Goal: Task Accomplishment & Management: Manage account settings

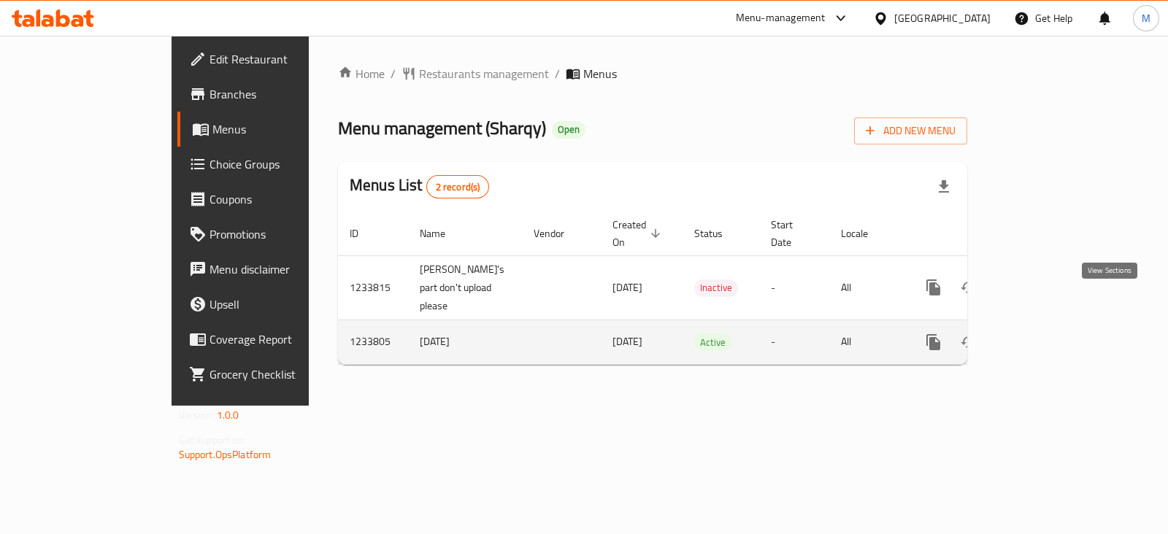
click at [1047, 334] on icon "enhanced table" at bounding box center [1039, 343] width 18 height 18
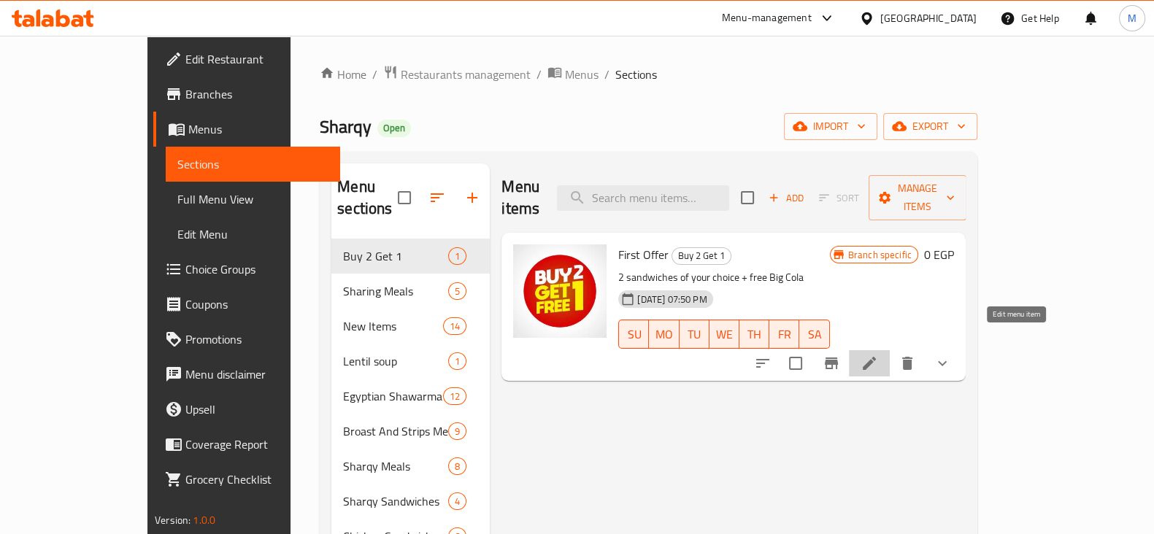
click at [878, 355] on icon at bounding box center [870, 364] width 18 height 18
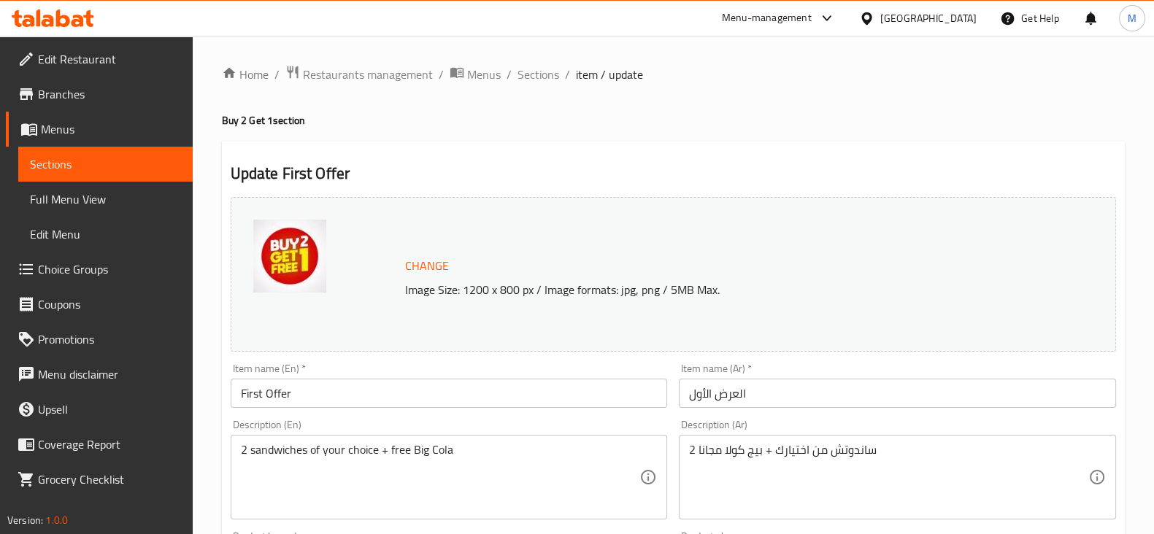
click at [717, 394] on input "العرض الأول" at bounding box center [897, 393] width 437 height 29
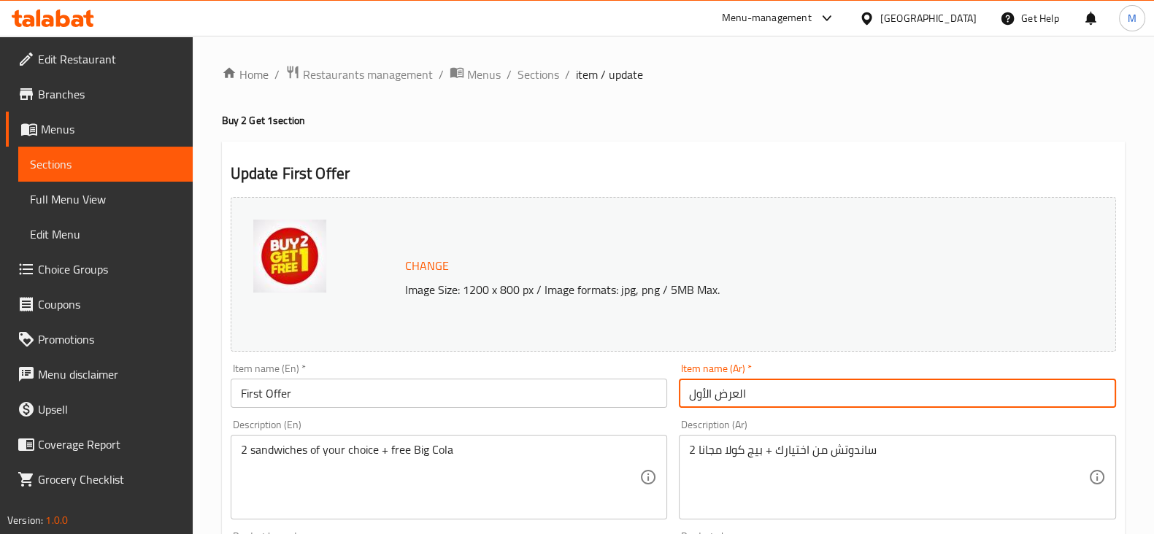
click at [717, 394] on input "العرض الأول" at bounding box center [897, 393] width 437 height 29
click at [609, 385] on input "First Offer" at bounding box center [449, 393] width 437 height 29
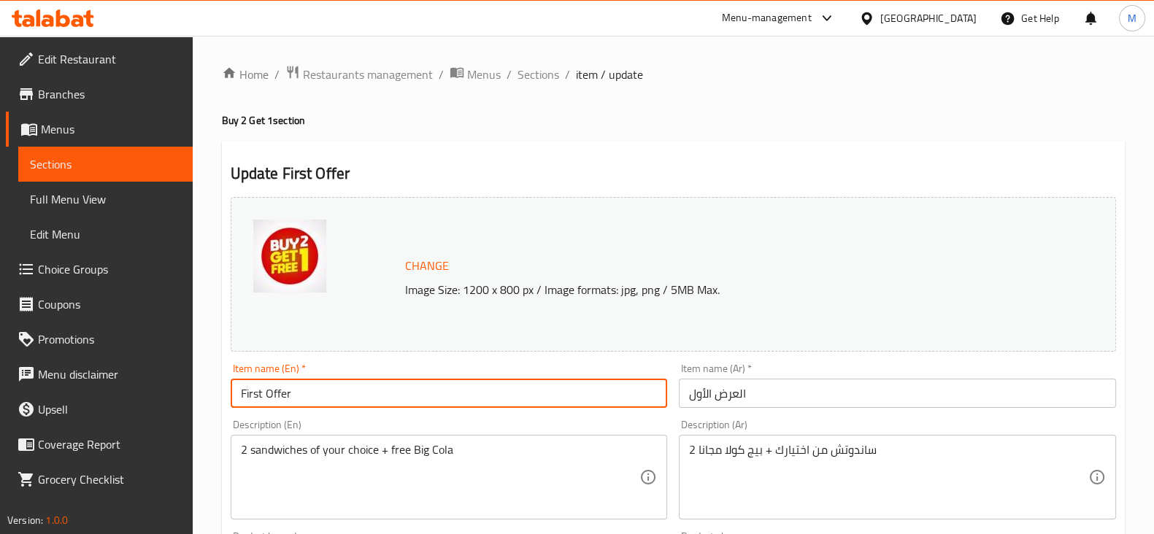
click at [609, 385] on input "First Offer" at bounding box center [449, 393] width 437 height 29
type input "Saving Offer"
click at [755, 379] on input "العرض الأول" at bounding box center [897, 393] width 437 height 29
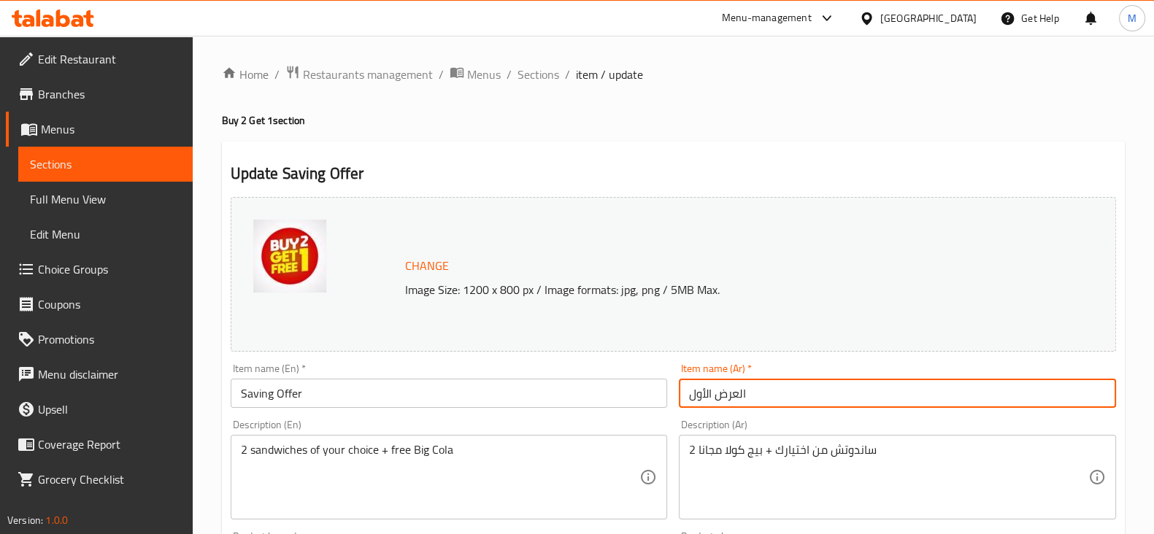
click at [755, 379] on input "العرض الأول" at bounding box center [897, 393] width 437 height 29
type input "عرض التوفير"
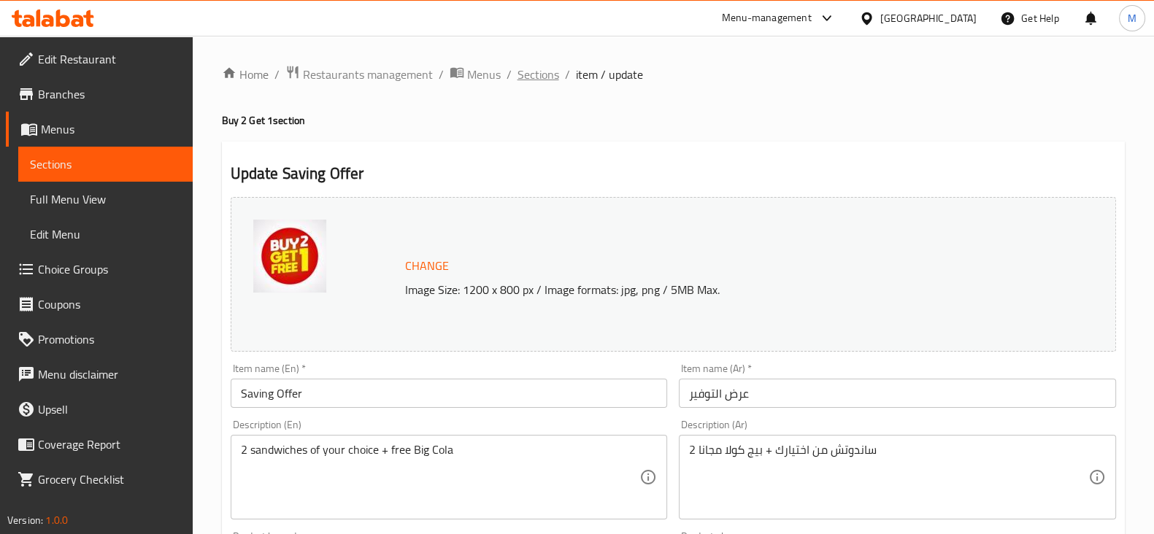
click at [537, 72] on span "Sections" at bounding box center [538, 75] width 42 height 18
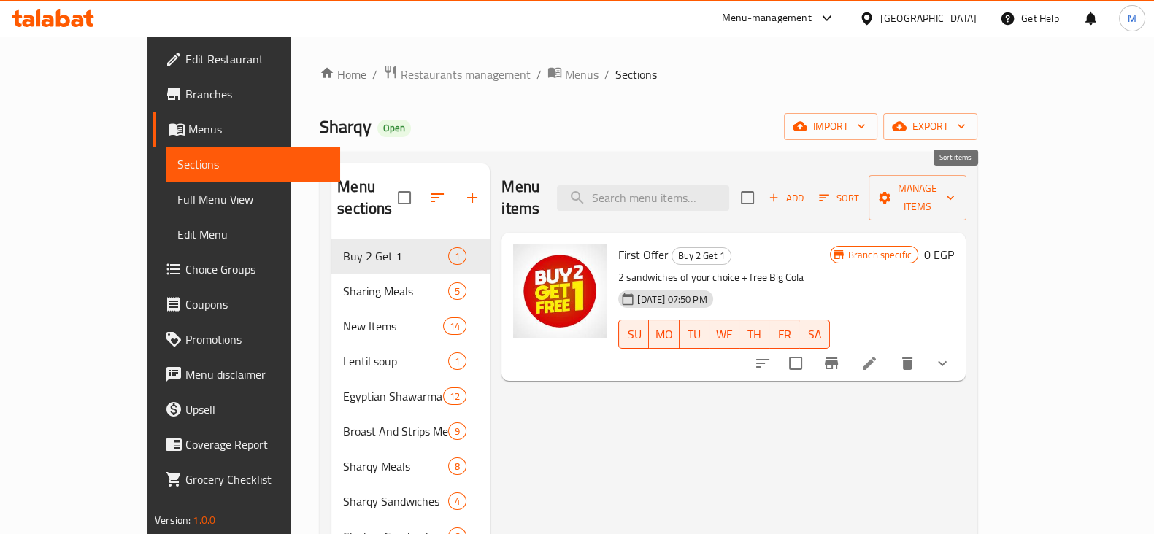
click at [859, 190] on span "Sort" at bounding box center [839, 198] width 40 height 17
click at [806, 190] on span "Add" at bounding box center [785, 198] width 39 height 17
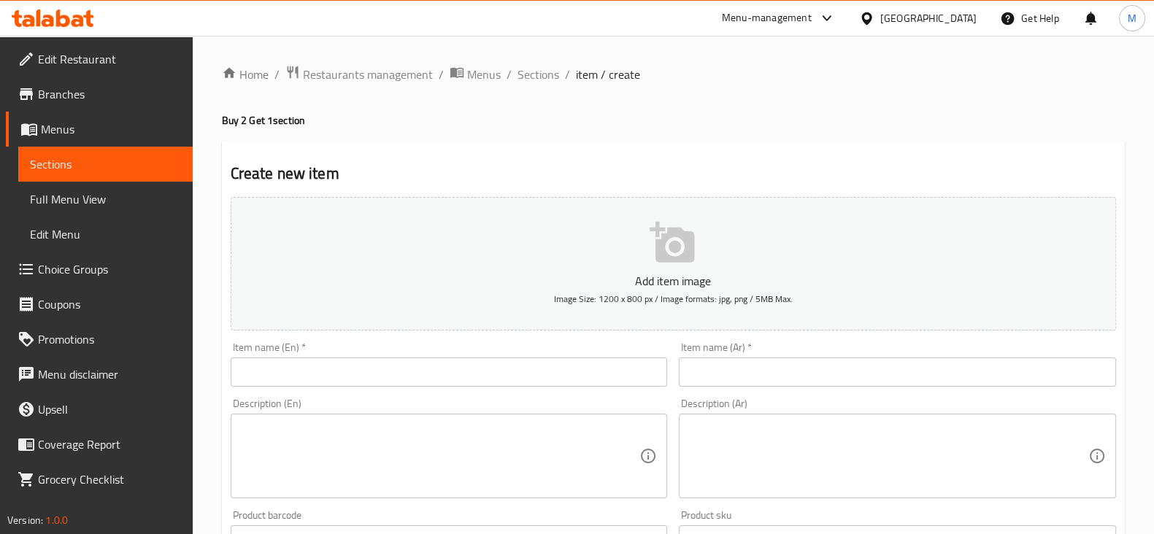
click at [754, 360] on input "text" at bounding box center [897, 372] width 437 height 29
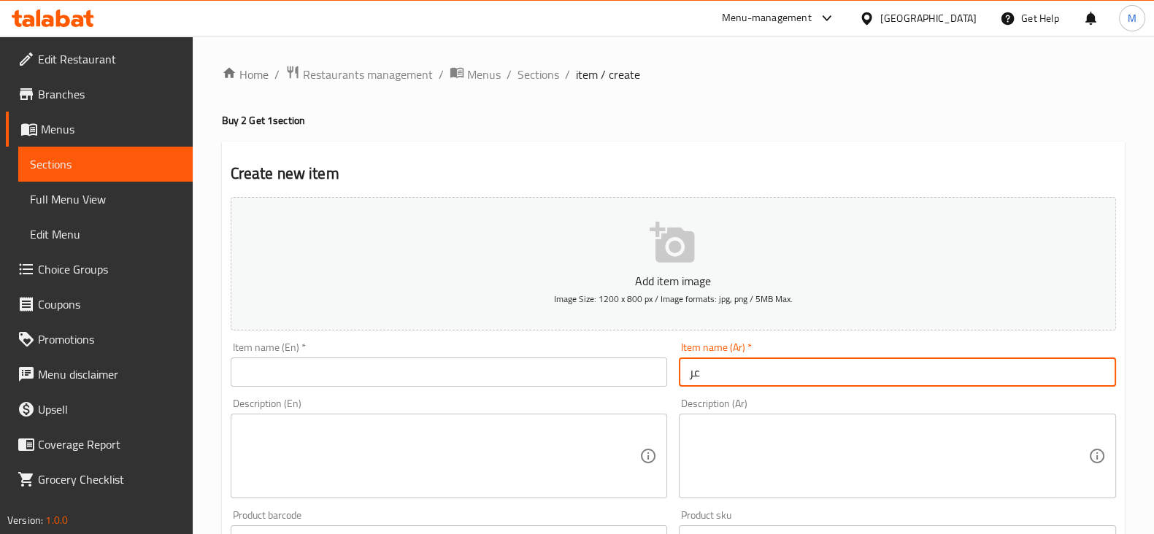
click at [755, 363] on input "عر" at bounding box center [897, 372] width 437 height 29
type input "عرض شرقي"
click at [634, 374] on input "text" at bounding box center [449, 372] width 437 height 29
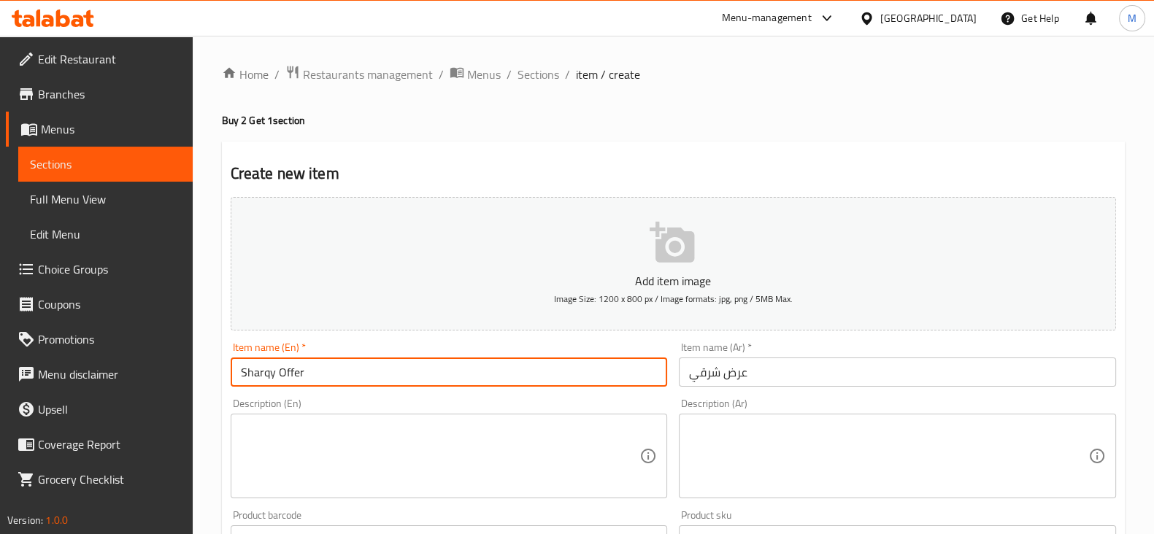
type input "Sharqy Offer"
click at [865, 444] on textarea at bounding box center [888, 456] width 399 height 69
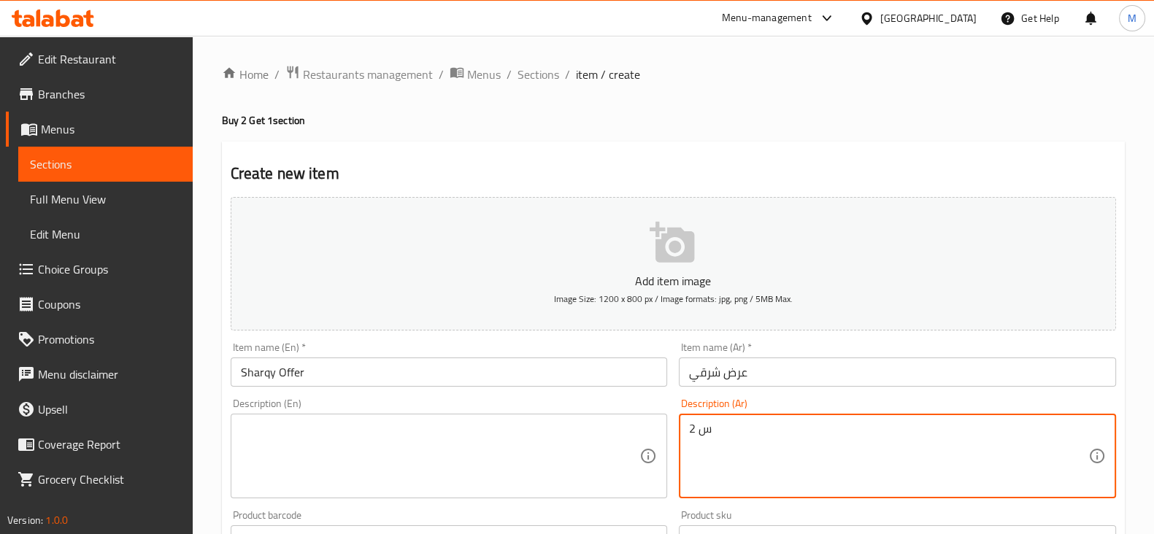
click at [853, 456] on textarea "2 س" at bounding box center [888, 456] width 399 height 69
paste textarea "اندوتش من اختيارك + بيج كولا مجانا"
type textarea "2 ساندوتش من اختيارك + بيج كولا مجانا"
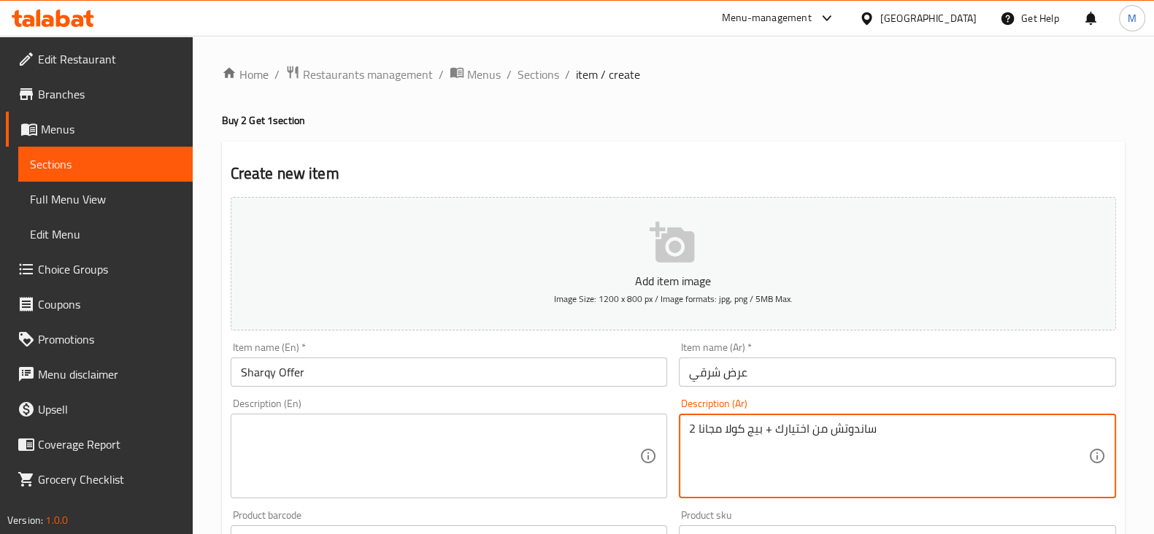
click at [551, 436] on textarea at bounding box center [440, 456] width 399 height 69
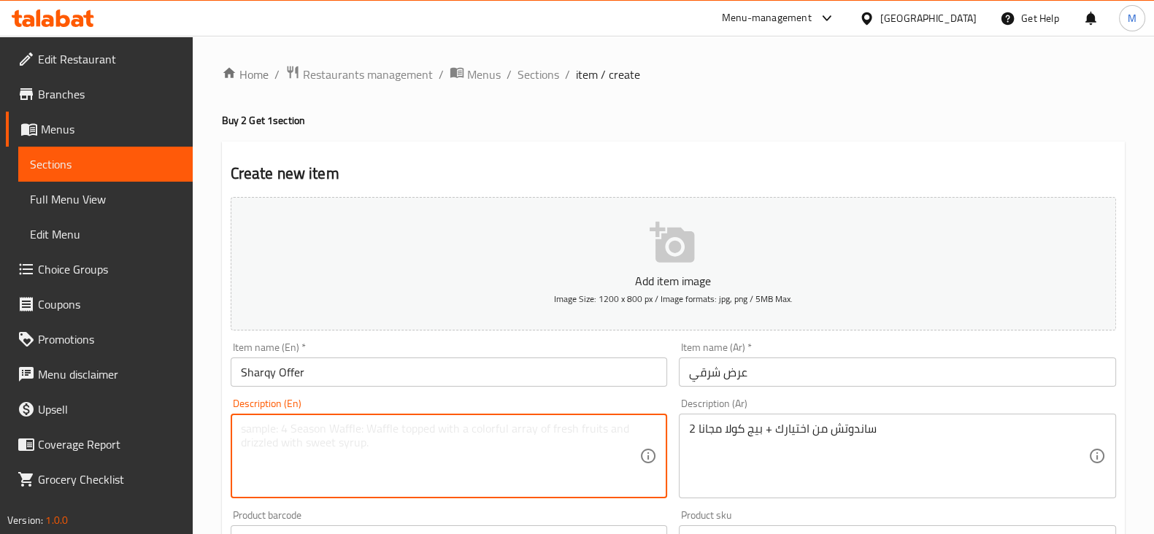
paste textarea "2 sandwiches of your choice + free Big Cola"
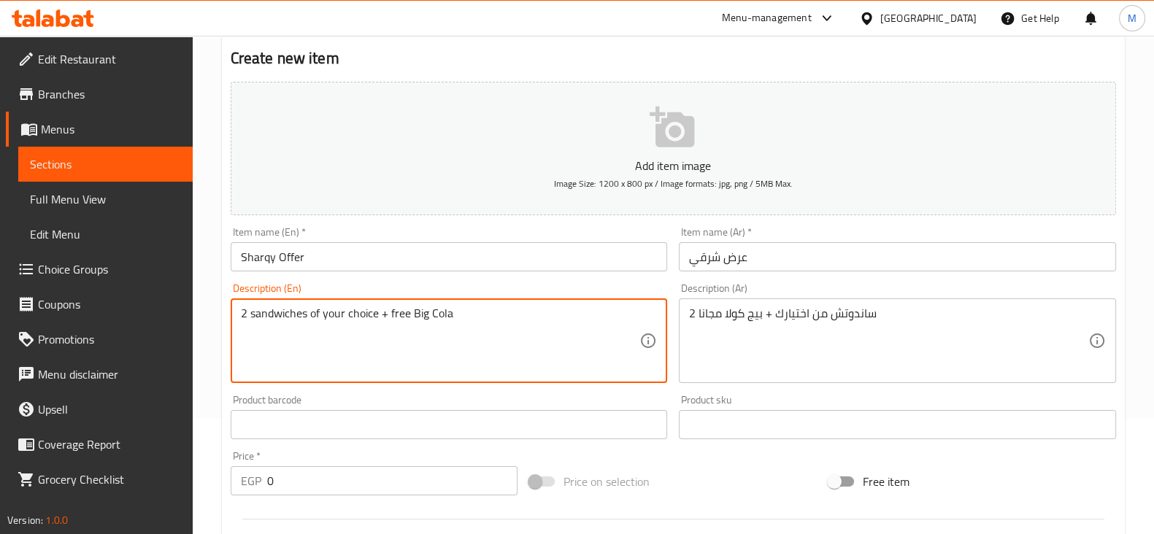
scroll to position [182, 0]
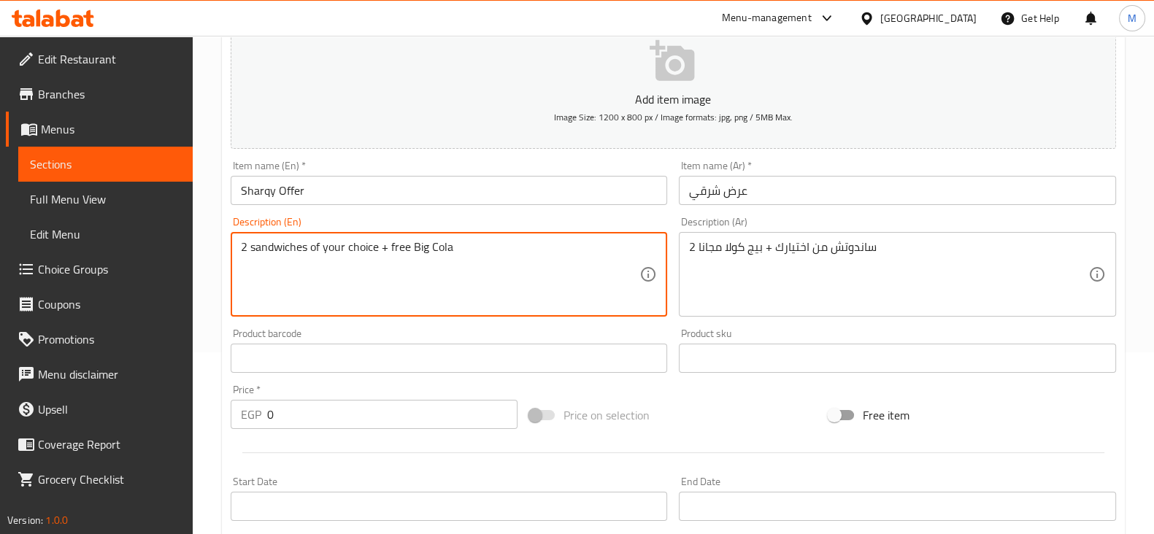
type textarea "2 sandwiches of your choice + free Big Cola"
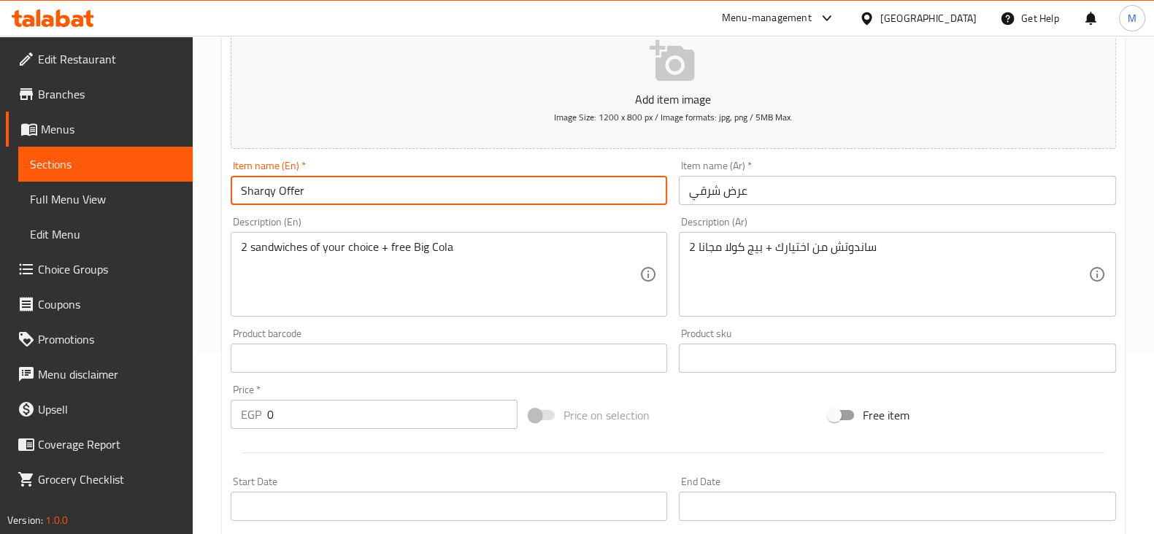
click at [501, 180] on input "Sharqy Offer" at bounding box center [449, 190] width 437 height 29
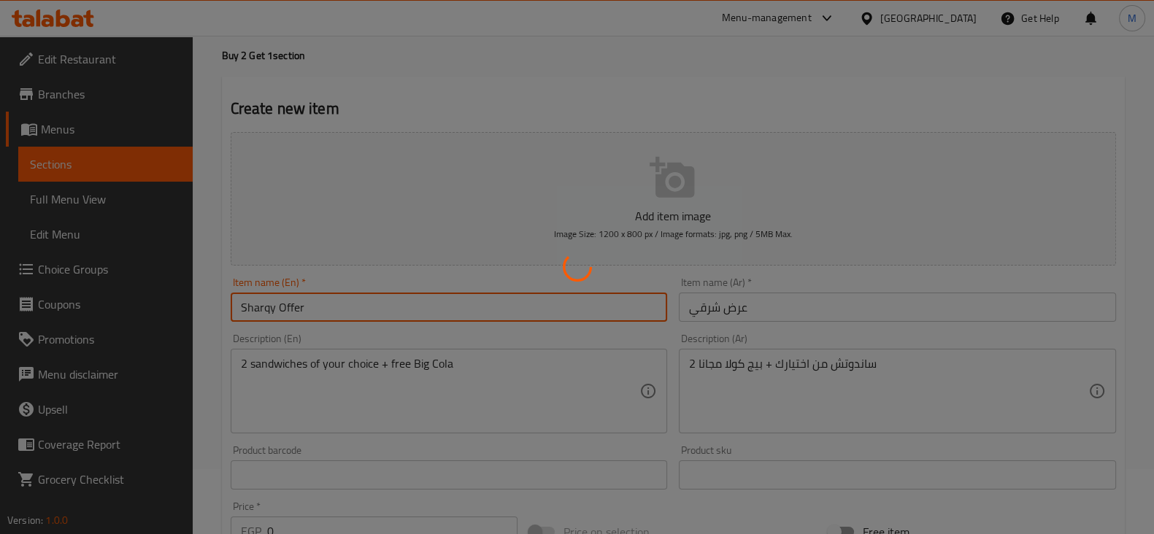
scroll to position [0, 0]
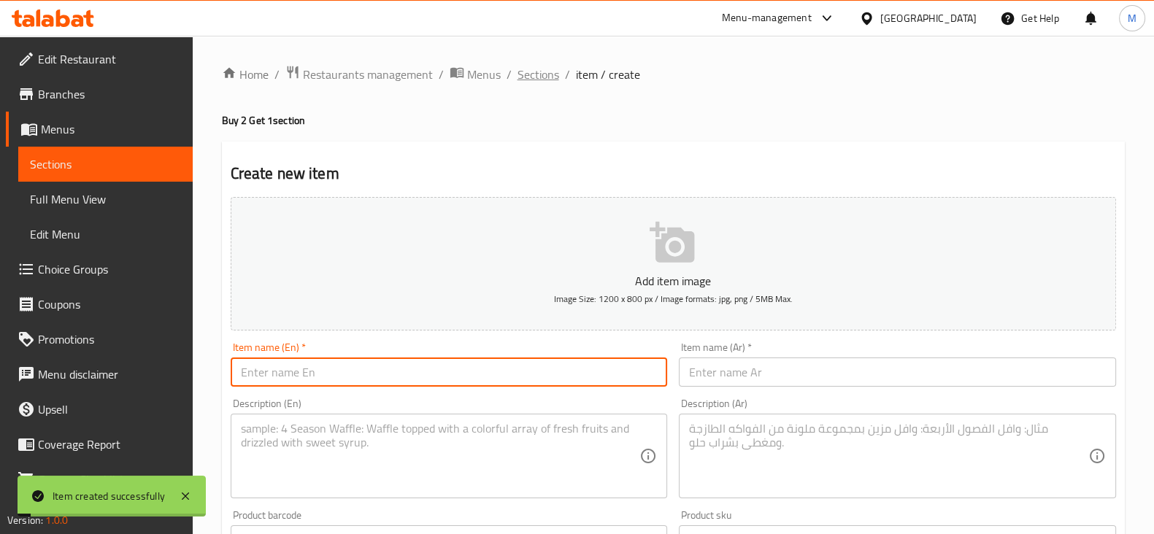
click at [536, 72] on span "Sections" at bounding box center [538, 75] width 42 height 18
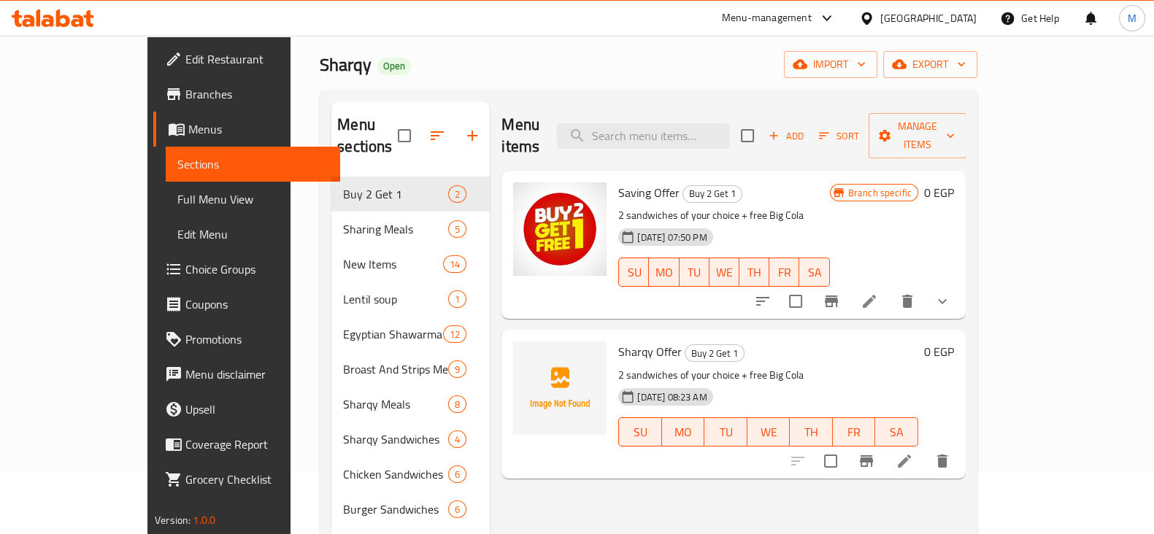
scroll to position [91, 0]
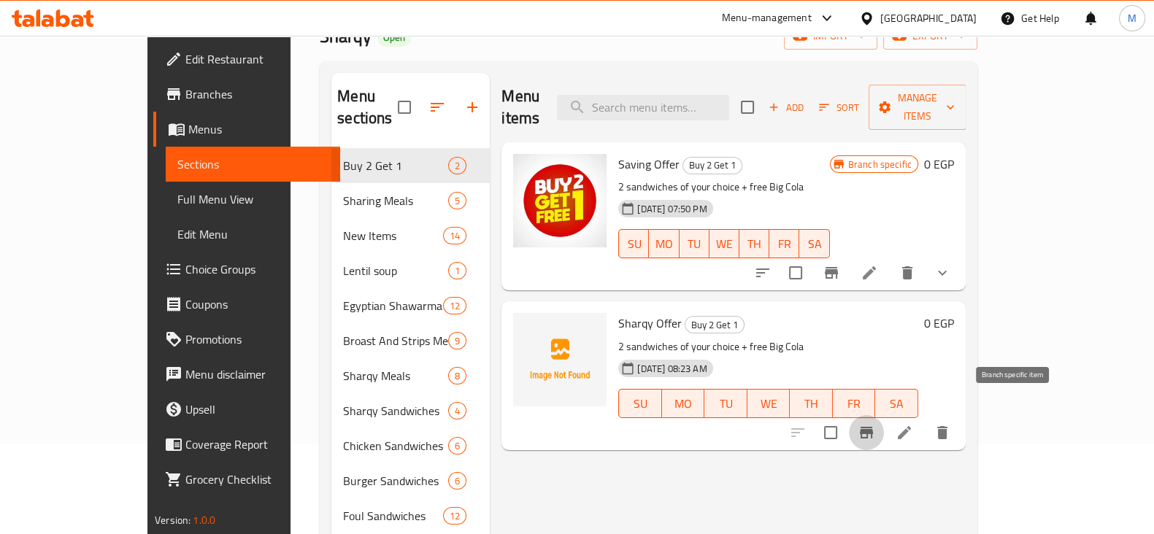
click at [873, 427] on icon "Branch-specific-item" at bounding box center [866, 433] width 13 height 12
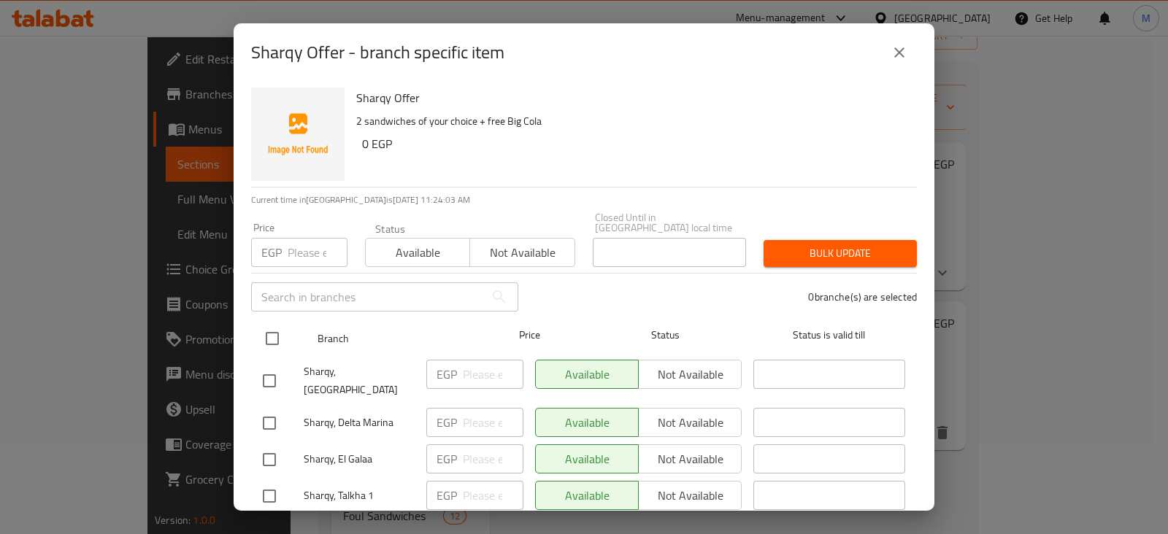
click at [269, 323] on input "checkbox" at bounding box center [272, 338] width 31 height 31
checkbox input "true"
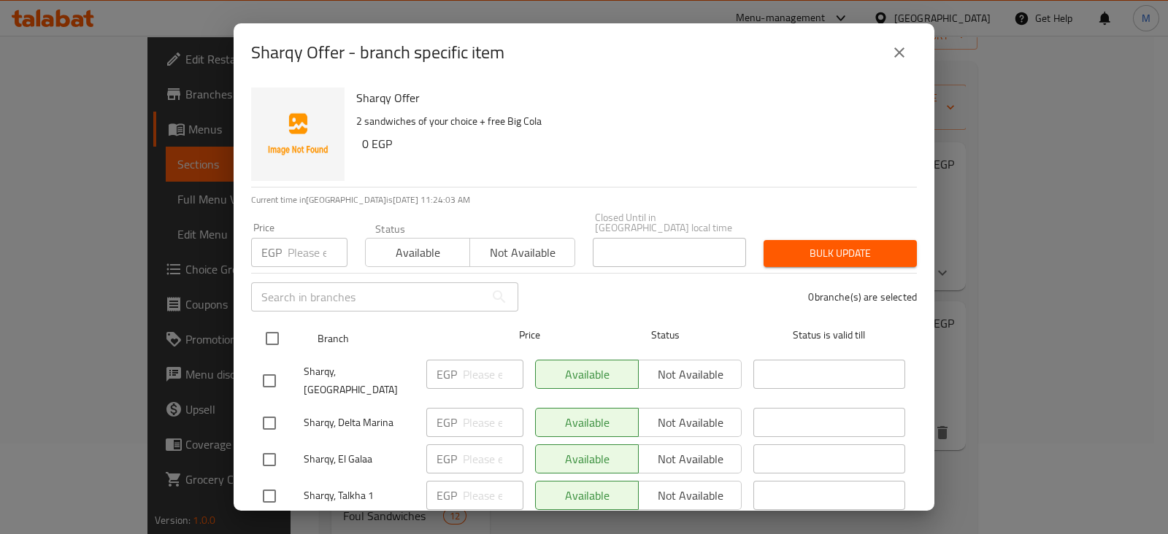
checkbox input "true"
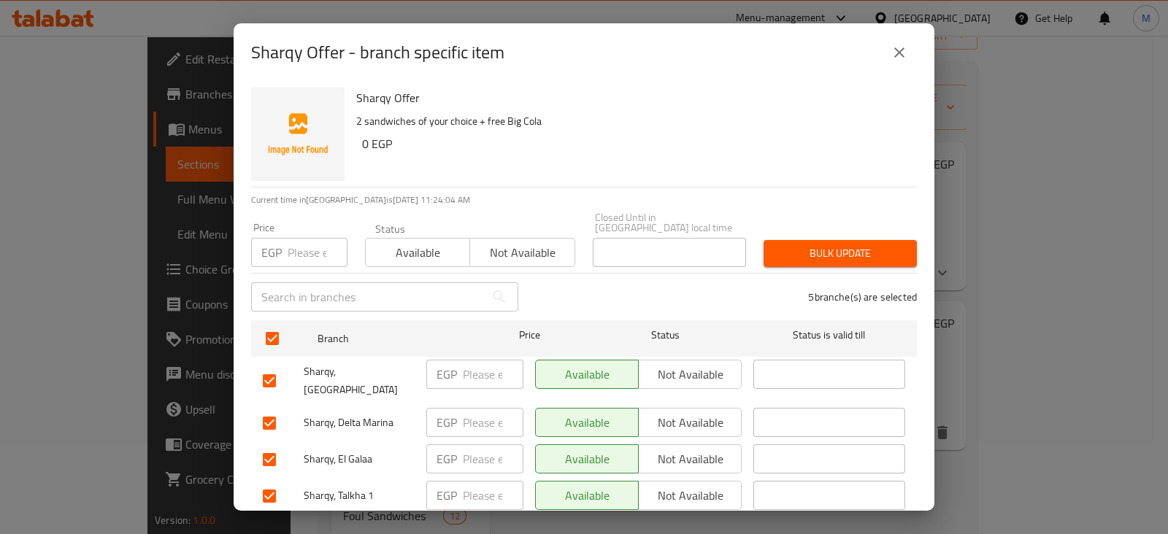
drag, startPoint x: 571, startPoint y: 233, endPoint x: 539, endPoint y: 239, distance: 32.1
click at [553, 238] on div "Status Available Not available" at bounding box center [470, 245] width 228 height 61
click at [528, 242] on span "Not available" at bounding box center [522, 252] width 93 height 21
click at [795, 245] on span "Bulk update" at bounding box center [840, 254] width 130 height 18
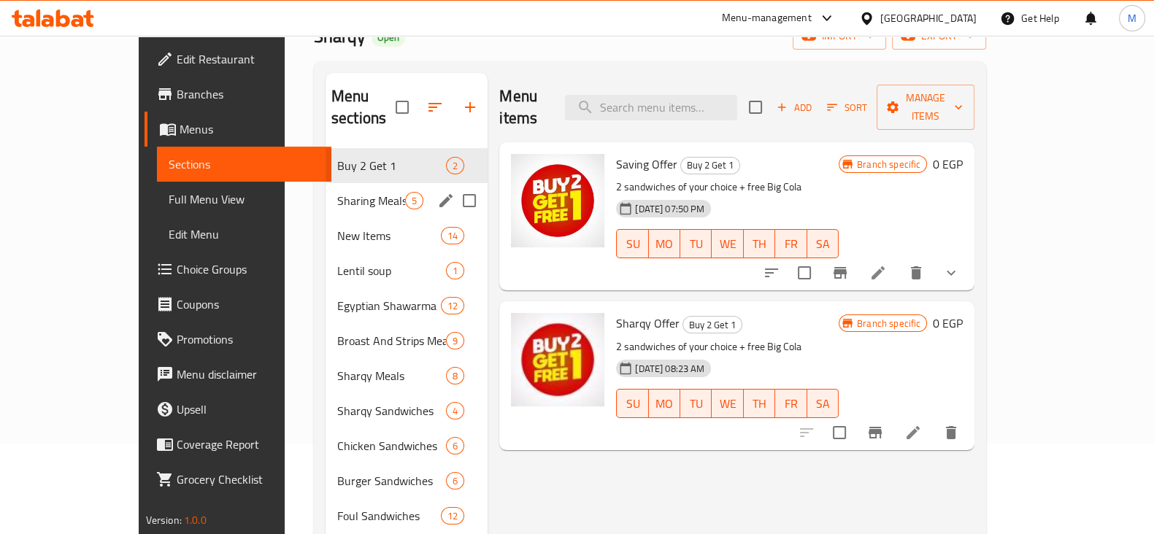
click at [326, 190] on div "Sharing Meals 5" at bounding box center [407, 200] width 162 height 35
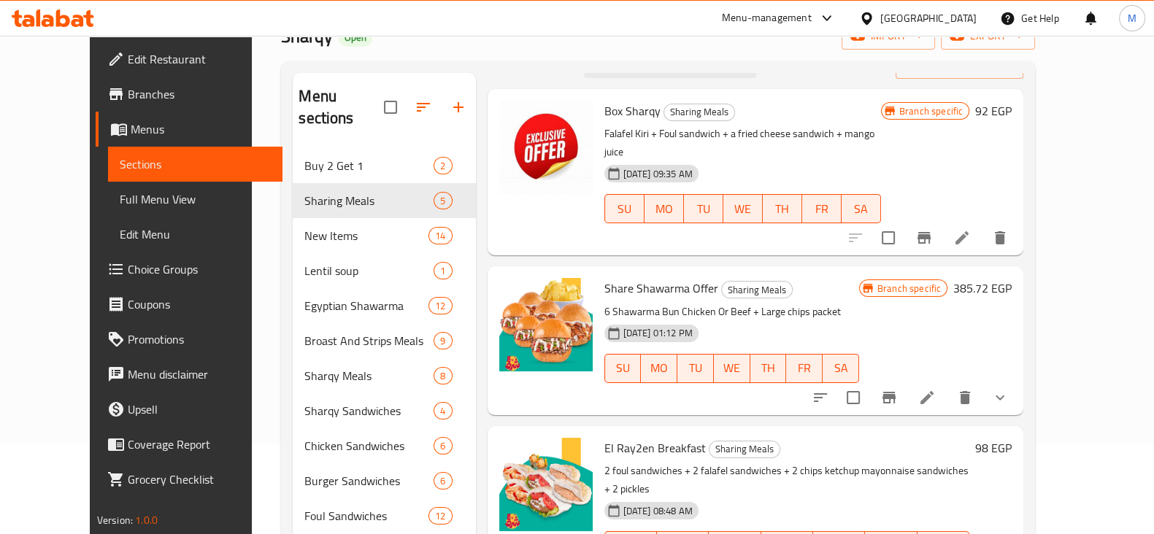
scroll to position [57, 0]
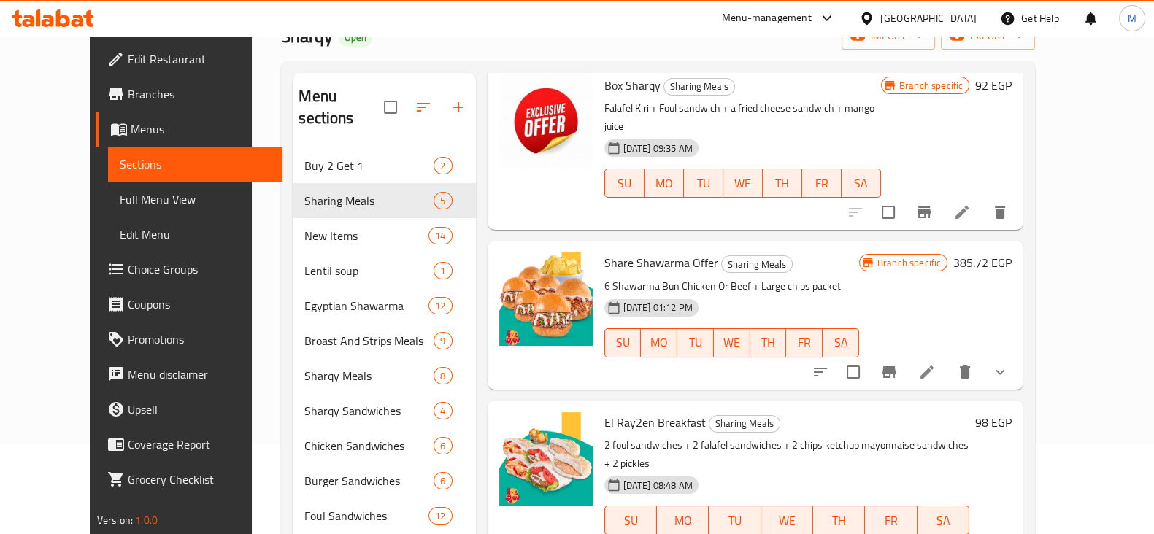
click at [652, 252] on span "Share Shawarma Offer" at bounding box center [661, 263] width 114 height 22
copy h6 "Share Shawarma Offer"
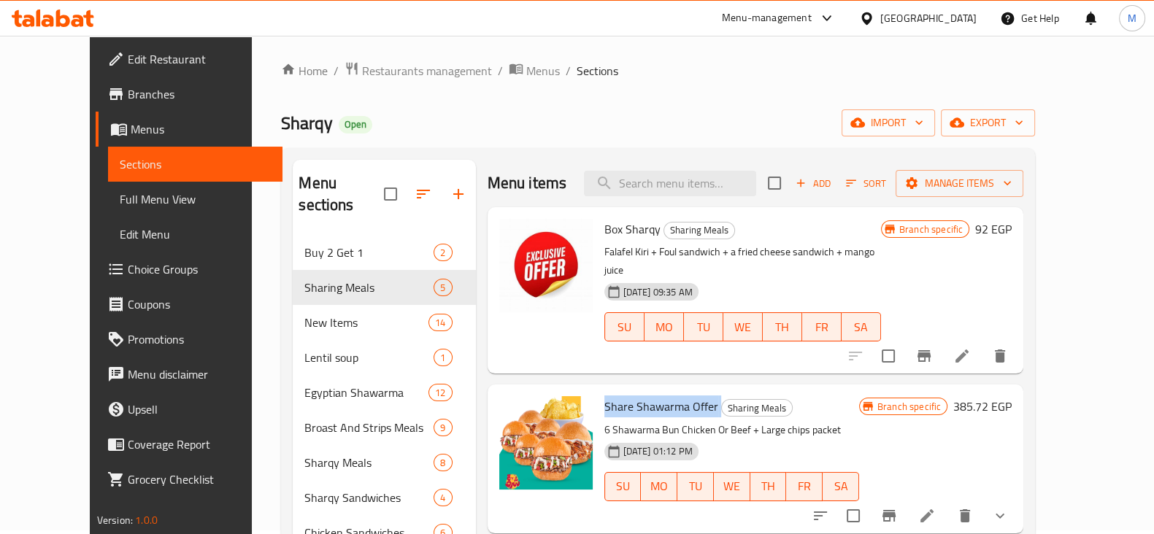
scroll to position [0, 0]
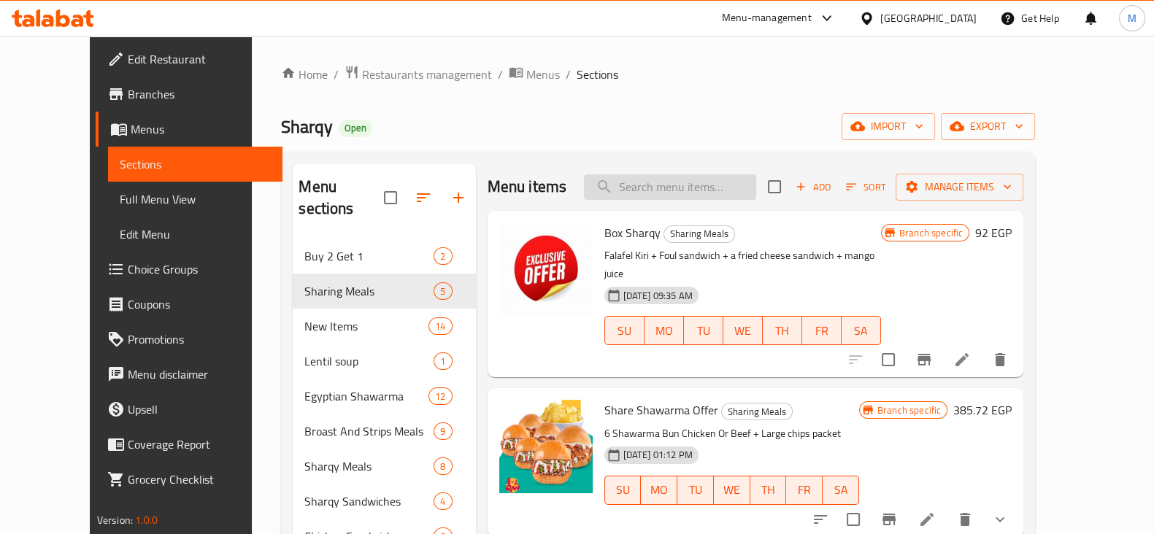
click at [677, 180] on input "search" at bounding box center [670, 187] width 172 height 26
paste input "Share Shawarma Offer"
type input "Share Shawarma Offer"
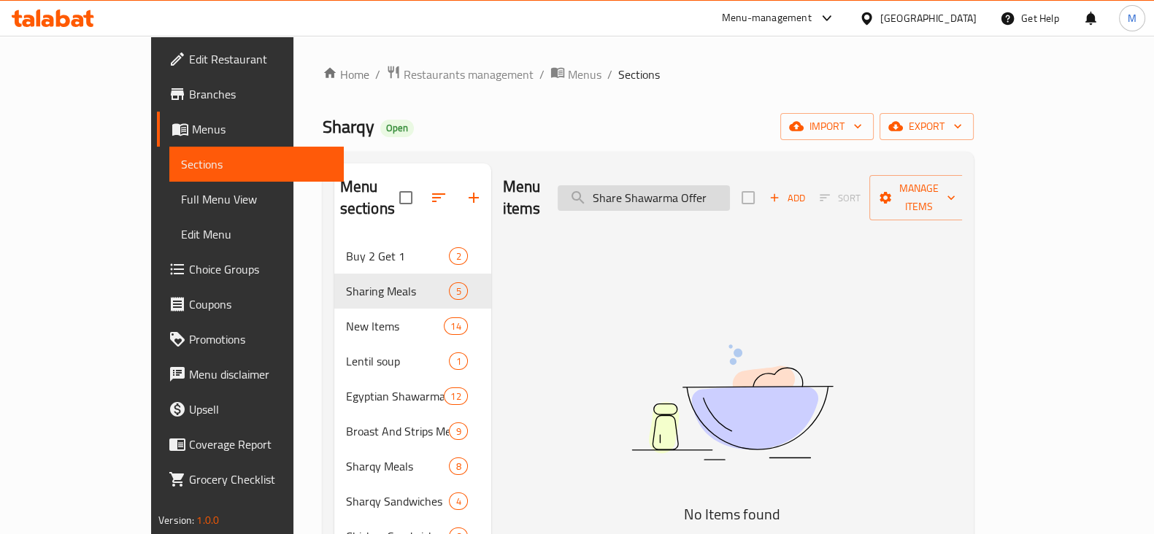
click at [678, 185] on input "Share Shawarma Offer" at bounding box center [644, 198] width 172 height 26
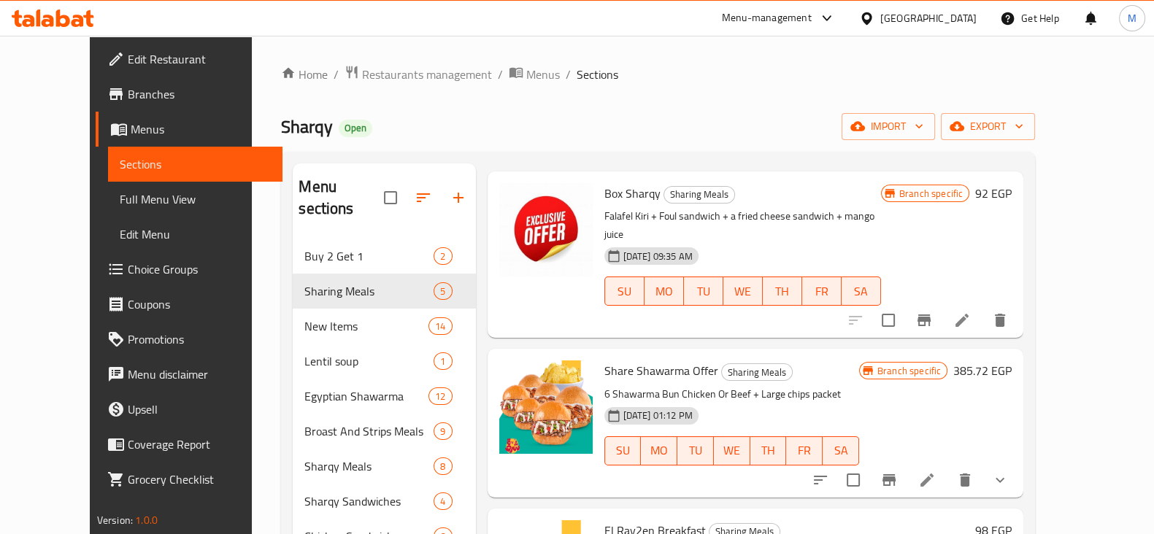
scroll to position [57, 0]
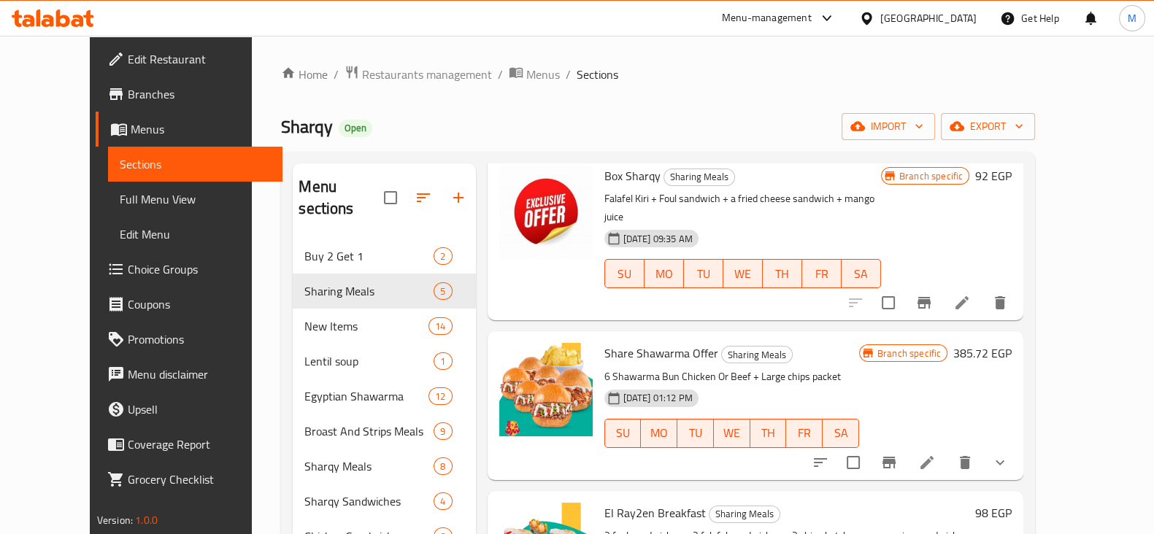
click at [106, 253] on link "Choice Groups" at bounding box center [189, 269] width 187 height 35
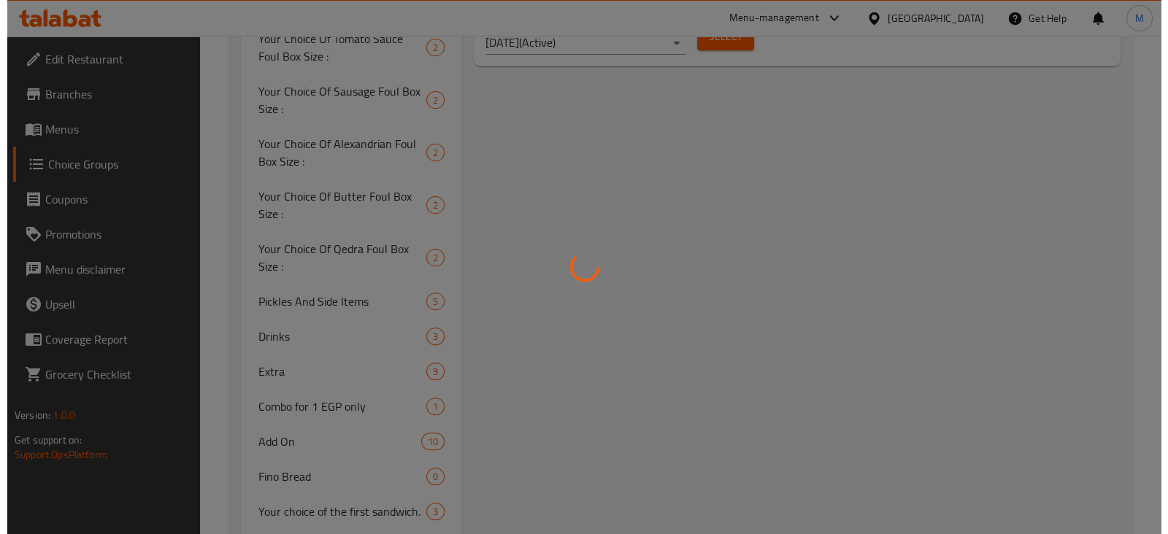
scroll to position [732, 0]
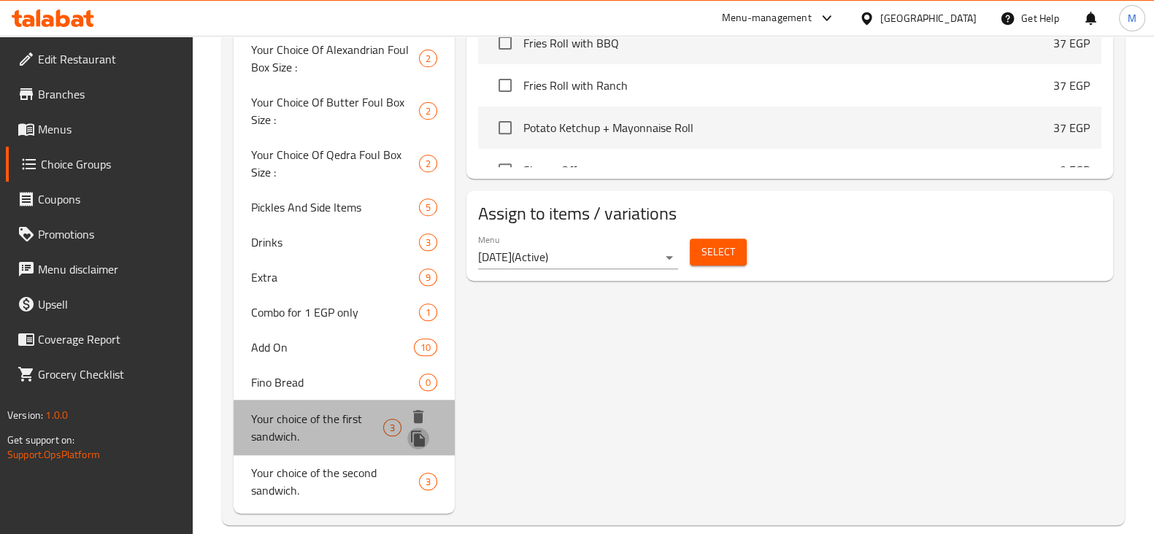
click at [414, 434] on icon "duplicate" at bounding box center [418, 439] width 14 height 16
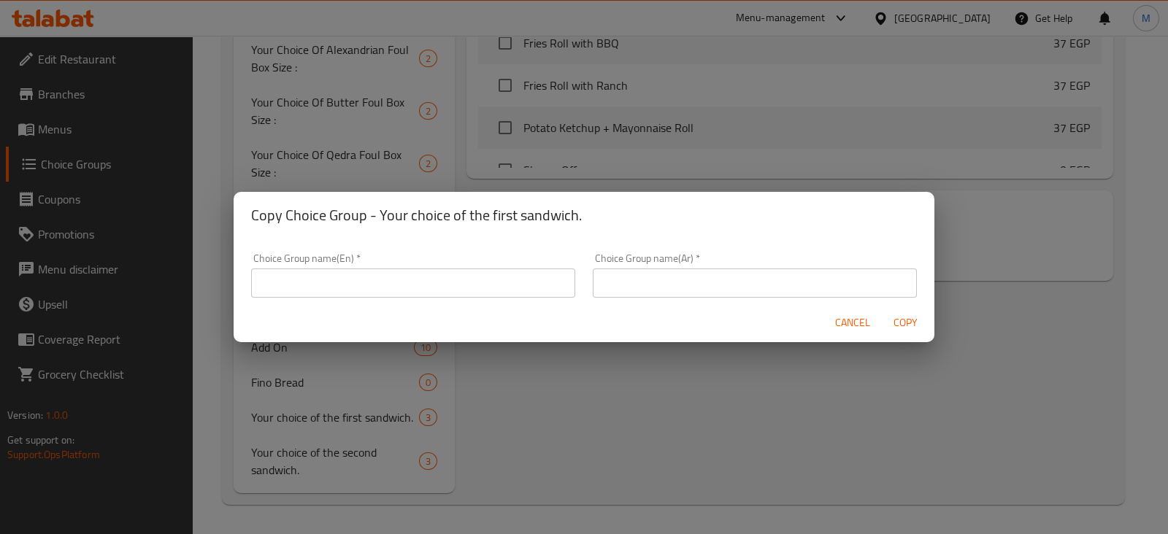
click at [571, 458] on div "Copy Choice Group - Your choice of the first sandwich. Choice Group name(En)   …" at bounding box center [584, 267] width 1168 height 534
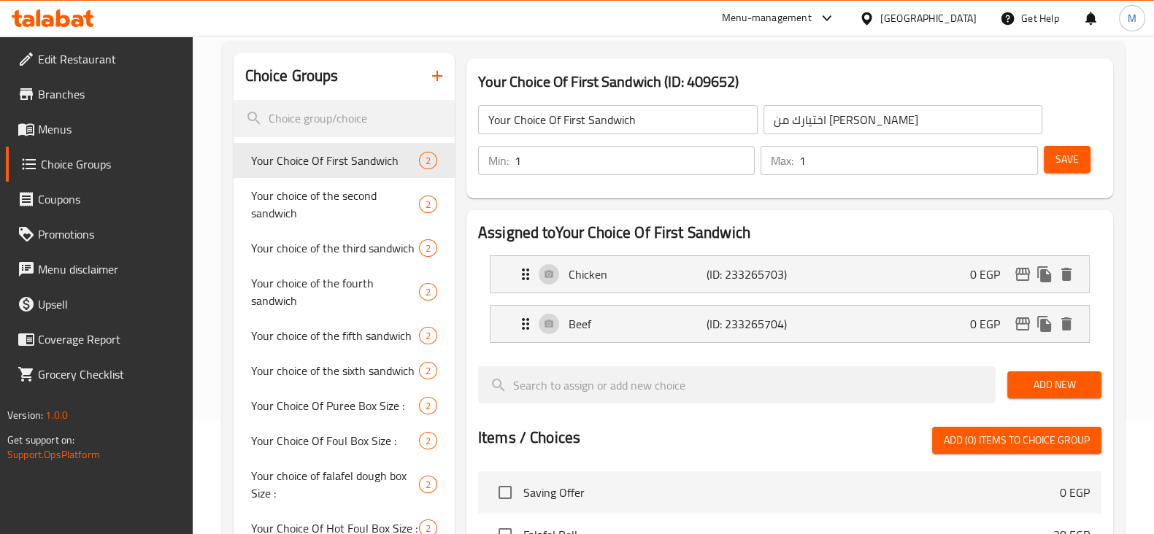
scroll to position [76, 0]
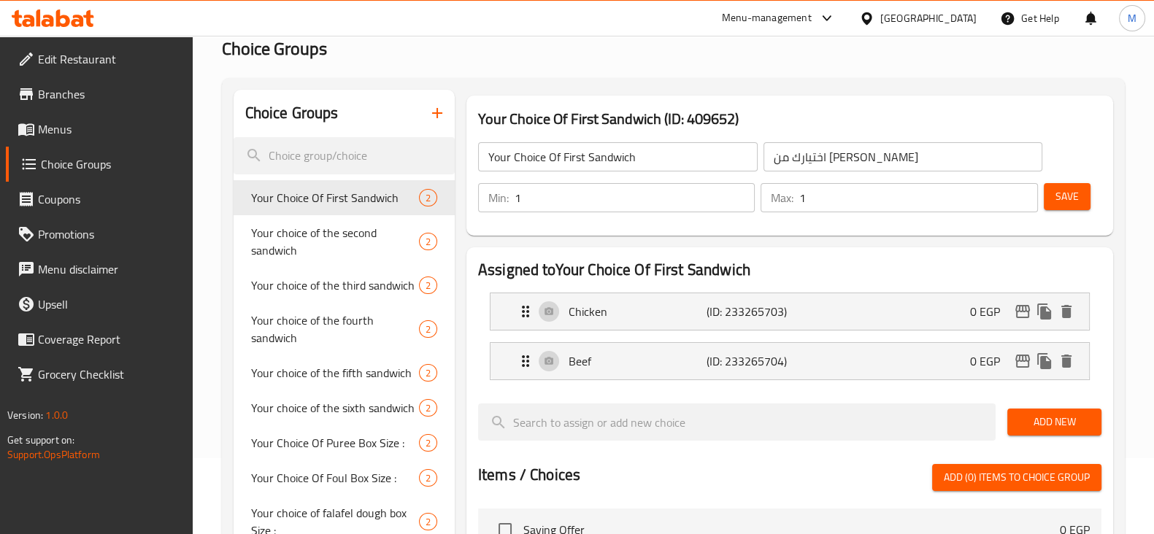
click at [431, 122] on button "button" at bounding box center [437, 113] width 35 height 35
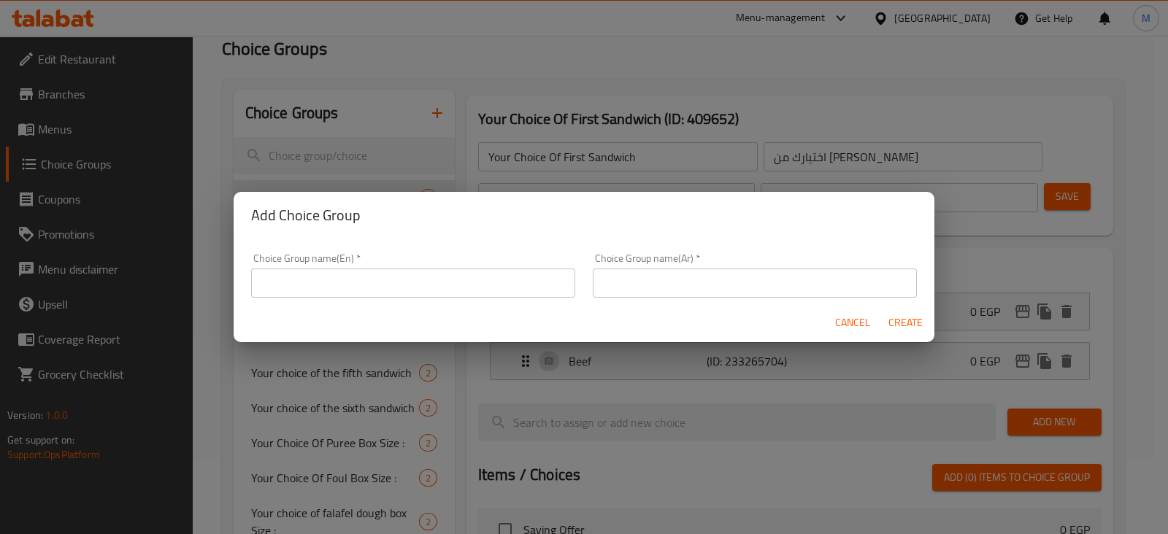
click at [397, 279] on input "text" at bounding box center [413, 283] width 324 height 29
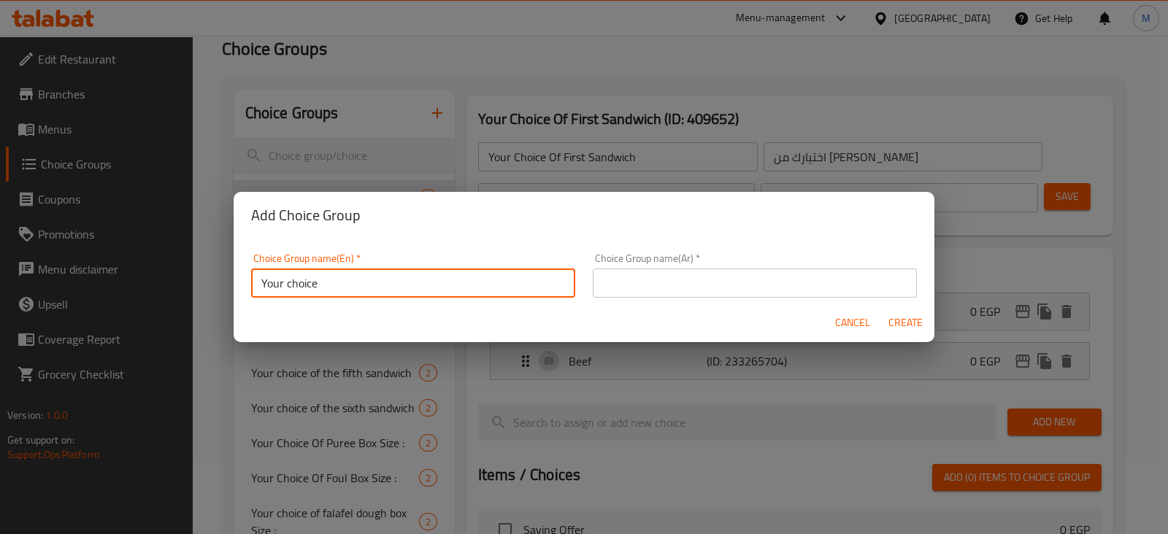
type input "Your choice from"
drag, startPoint x: 635, startPoint y: 297, endPoint x: 638, endPoint y: 290, distance: 7.9
click at [636, 296] on input "text" at bounding box center [755, 283] width 324 height 29
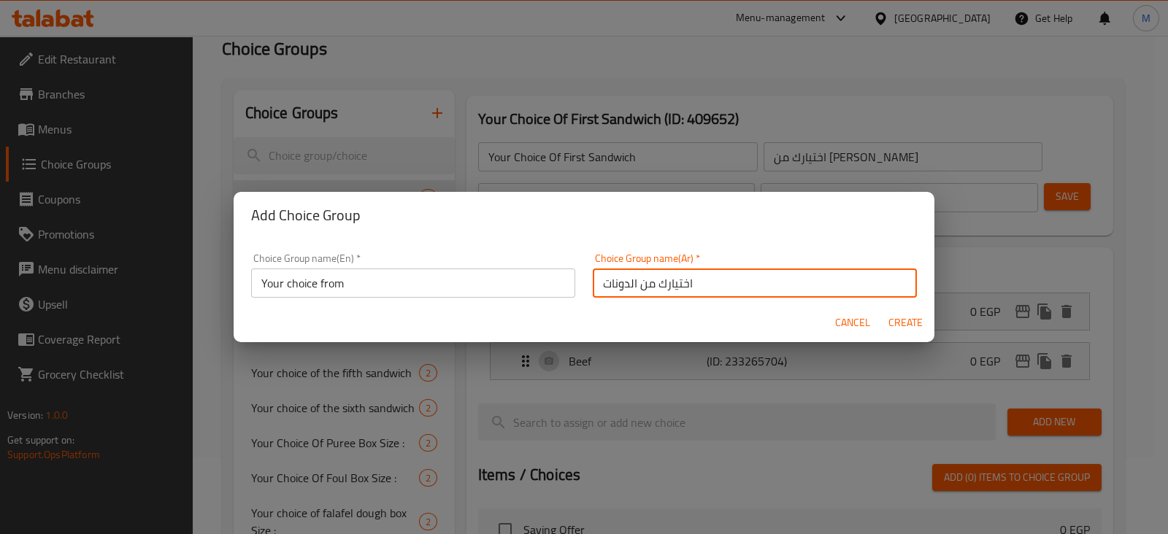
click at [612, 276] on input "اختيارك من الدونات" at bounding box center [755, 283] width 324 height 29
click at [718, 272] on input "اختيارك من الدونات" at bounding box center [755, 283] width 324 height 29
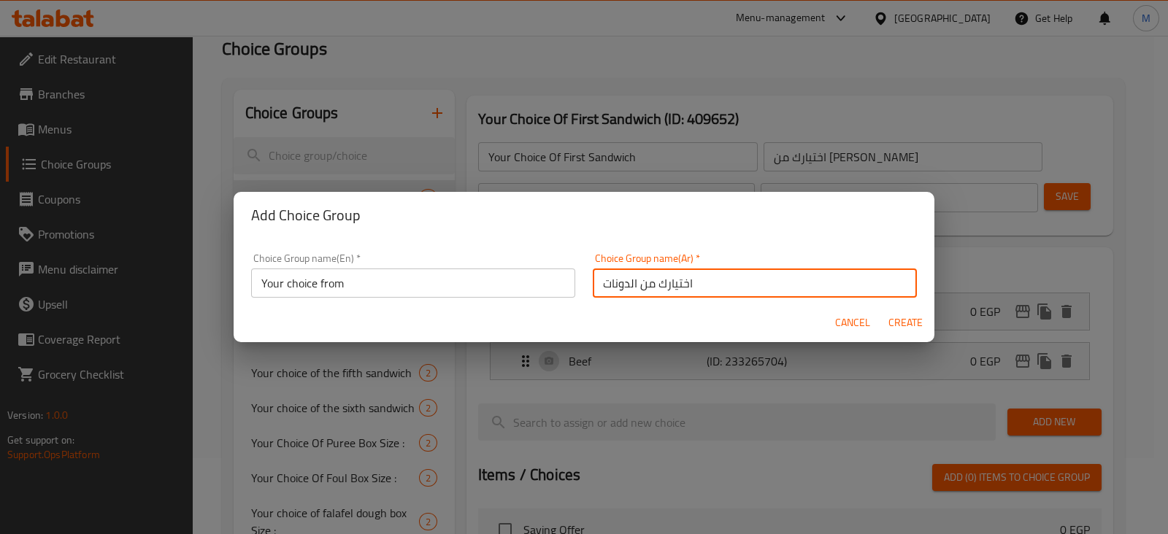
click at [611, 288] on input "اختيارك من الدونات" at bounding box center [755, 283] width 324 height 29
type input "اختيارك من"
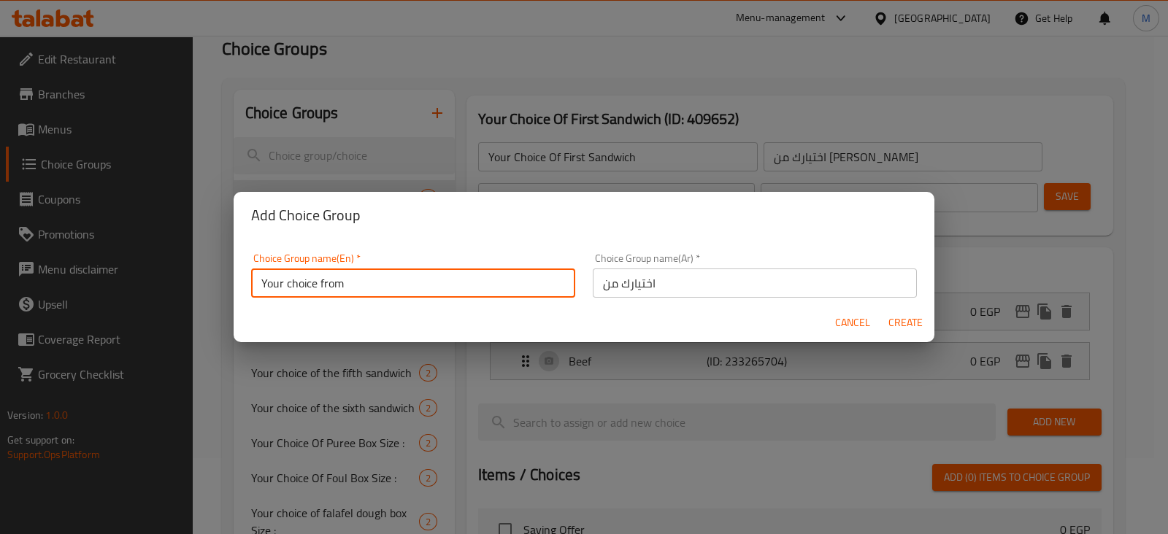
click at [480, 286] on input "Your choice from" at bounding box center [413, 283] width 324 height 29
type input "Your choice from ,"
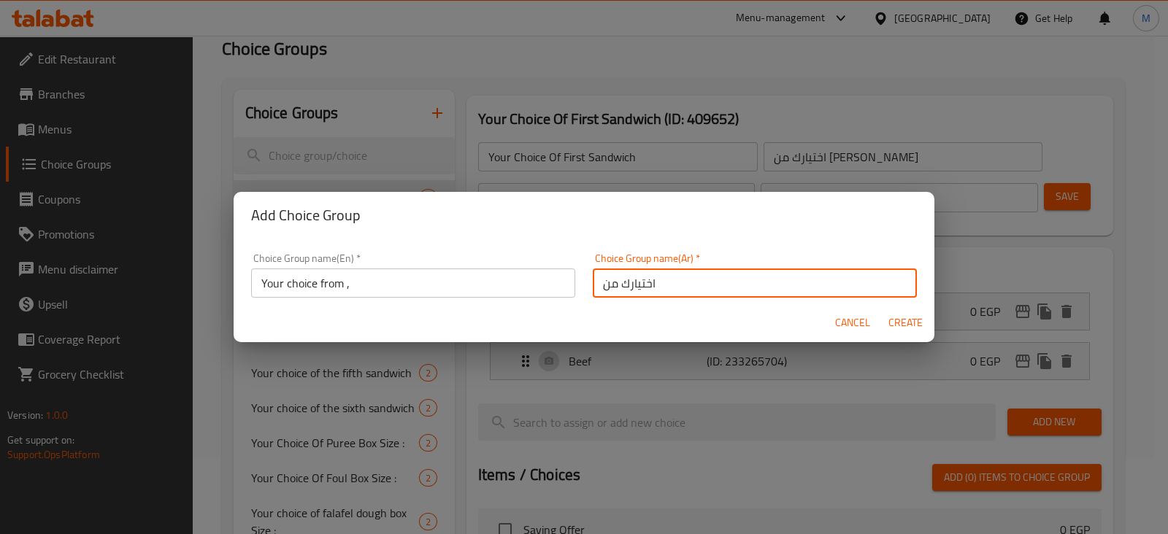
click at [675, 282] on input "اختيارك من" at bounding box center [755, 283] width 324 height 29
type input "اختيارك من ,"
click at [909, 326] on span "Create" at bounding box center [905, 323] width 35 height 18
type input "Your choice from ,"
type input "اختيارك من ,"
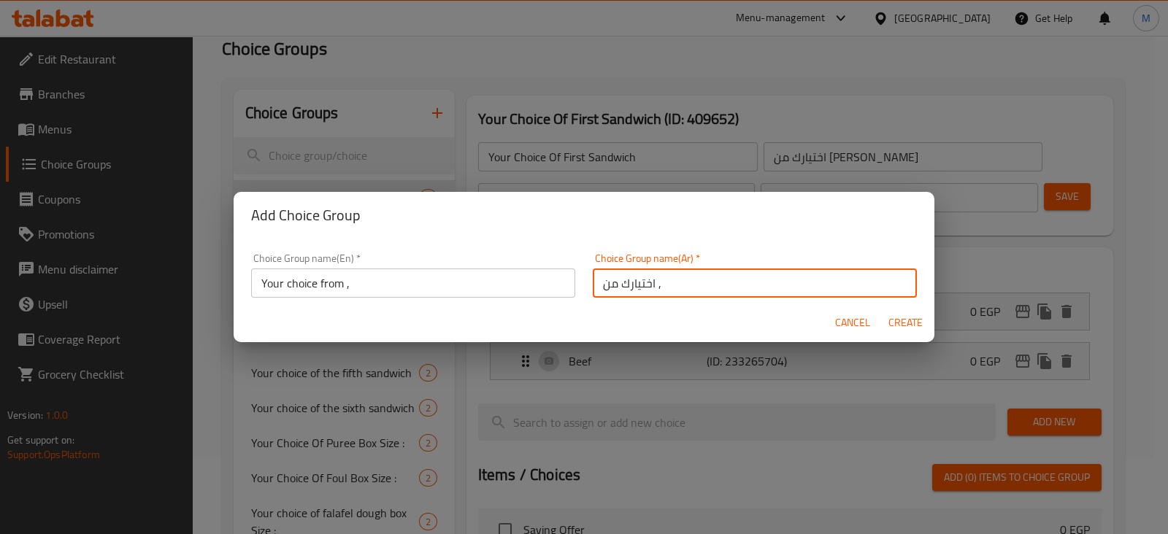
type input "0"
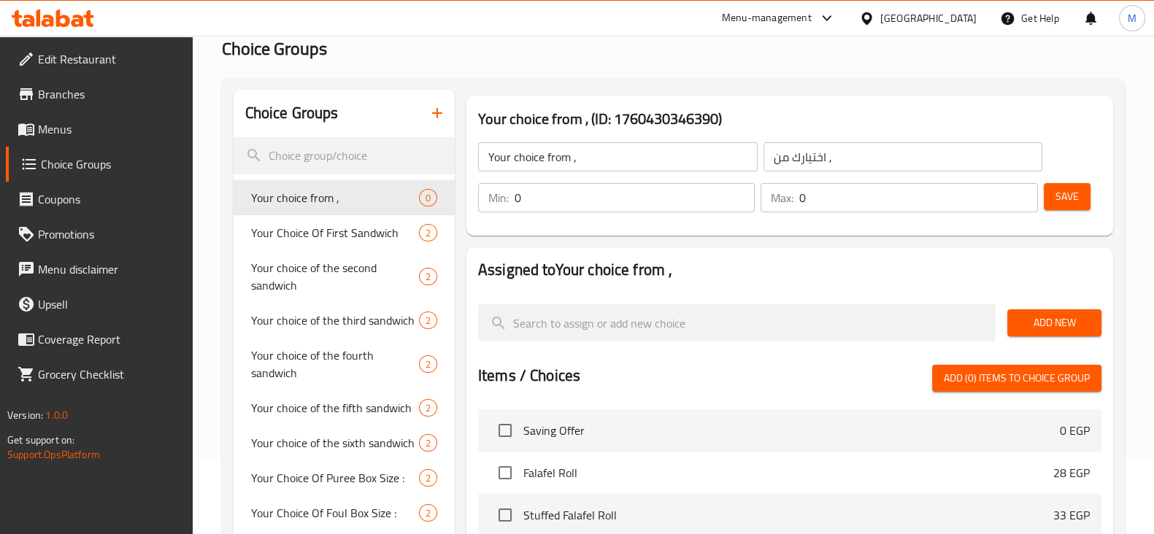
click at [526, 146] on input "Your choice from ," at bounding box center [618, 156] width 280 height 29
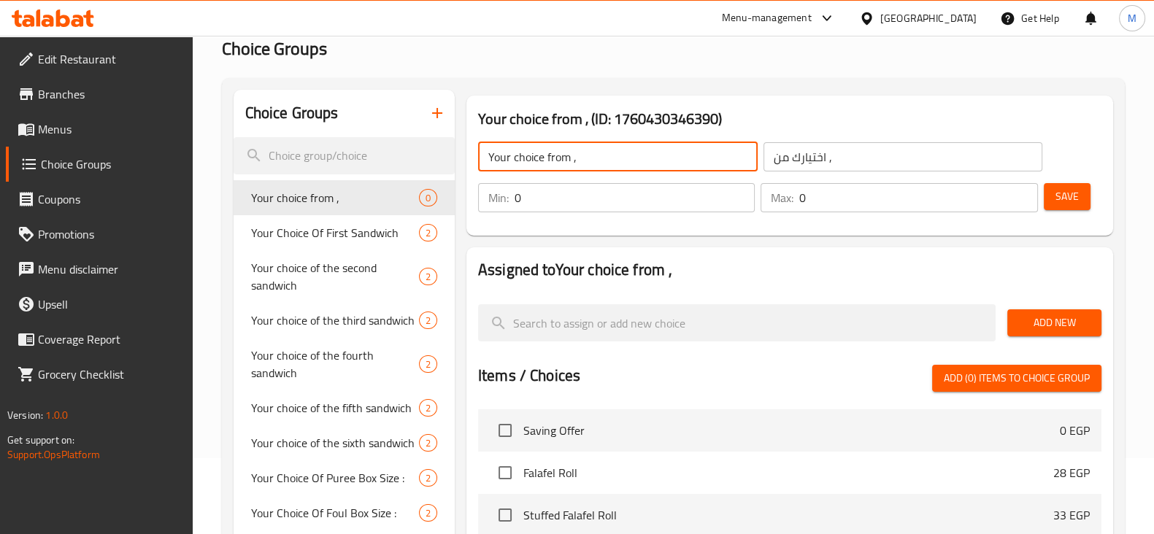
click at [526, 146] on input "Your choice from ," at bounding box center [618, 156] width 280 height 29
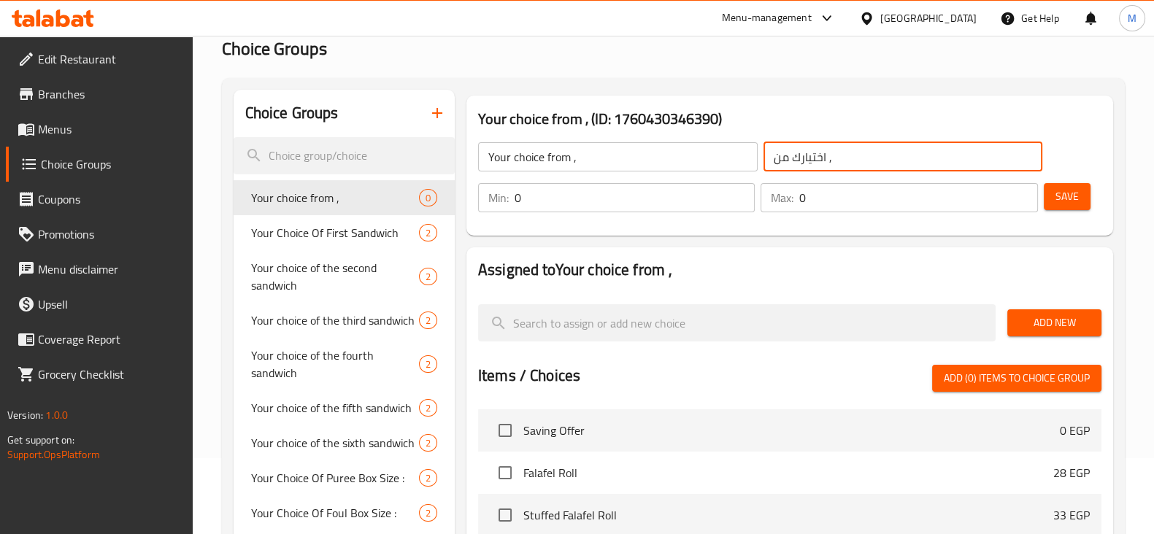
click at [814, 161] on input "اختيارك من ," at bounding box center [903, 156] width 280 height 29
click at [435, 199] on icon "duplicate" at bounding box center [432, 198] width 14 height 16
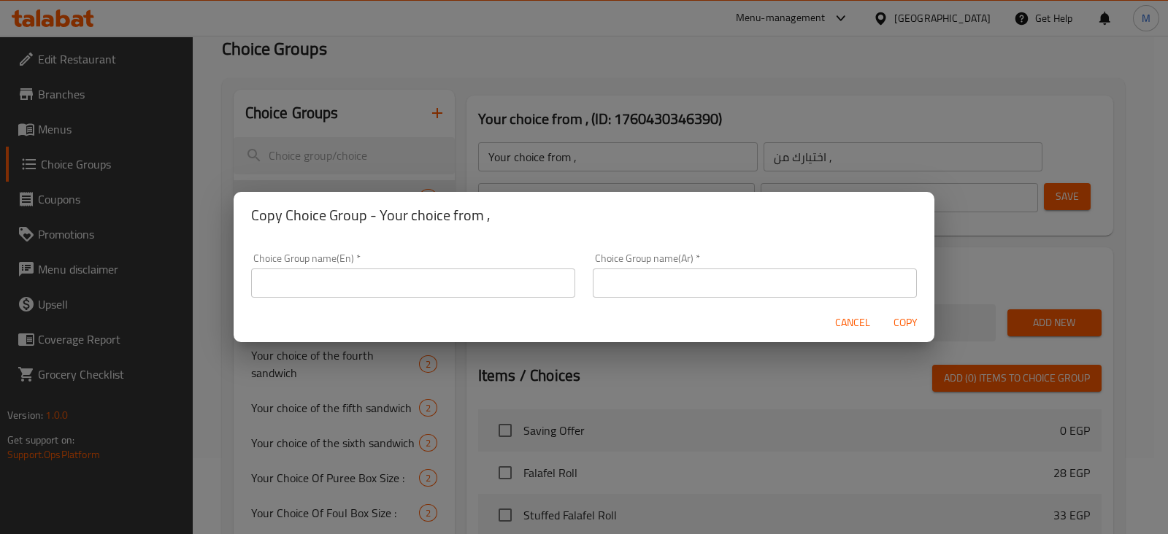
click at [433, 263] on div "Choice Group name(En)   * Choice Group name(En) *" at bounding box center [413, 275] width 324 height 45
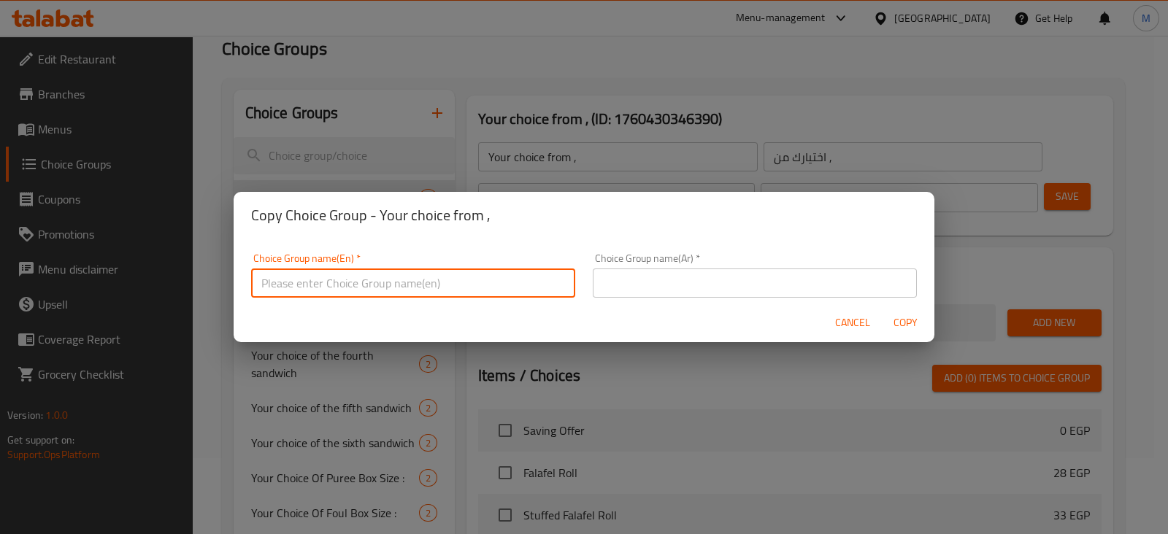
click at [438, 283] on input "text" at bounding box center [413, 283] width 324 height 29
paste input "Your choice from ,"
type input "Your choice from ."
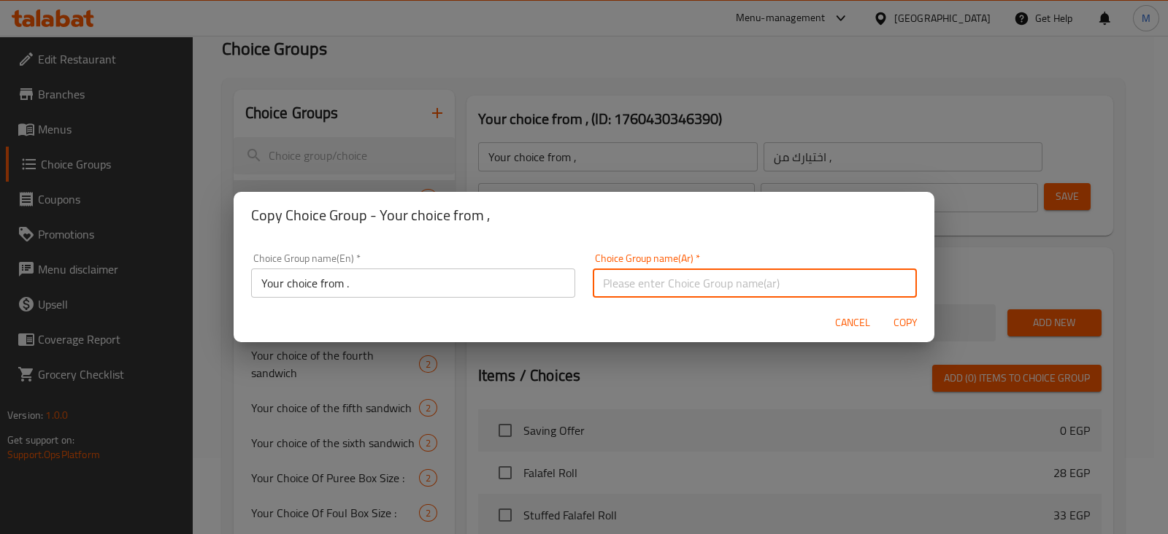
click at [647, 283] on input "text" at bounding box center [755, 283] width 324 height 29
paste input "Your choice from ,"
click at [678, 279] on input "Your choice from ," at bounding box center [755, 283] width 324 height 29
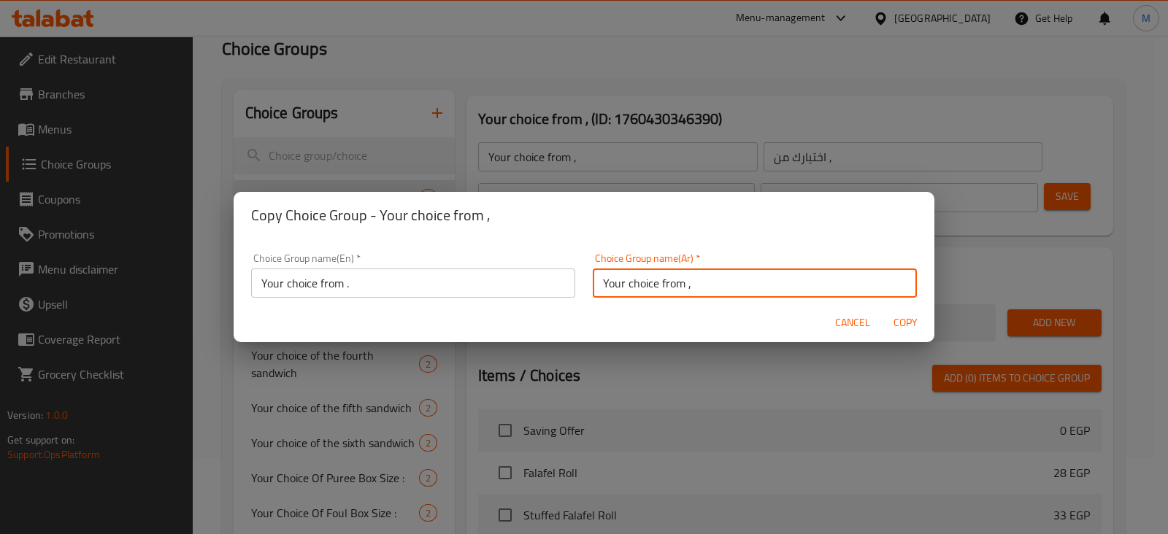
paste input "اختيارك من"
type input "اختيارك من ,"
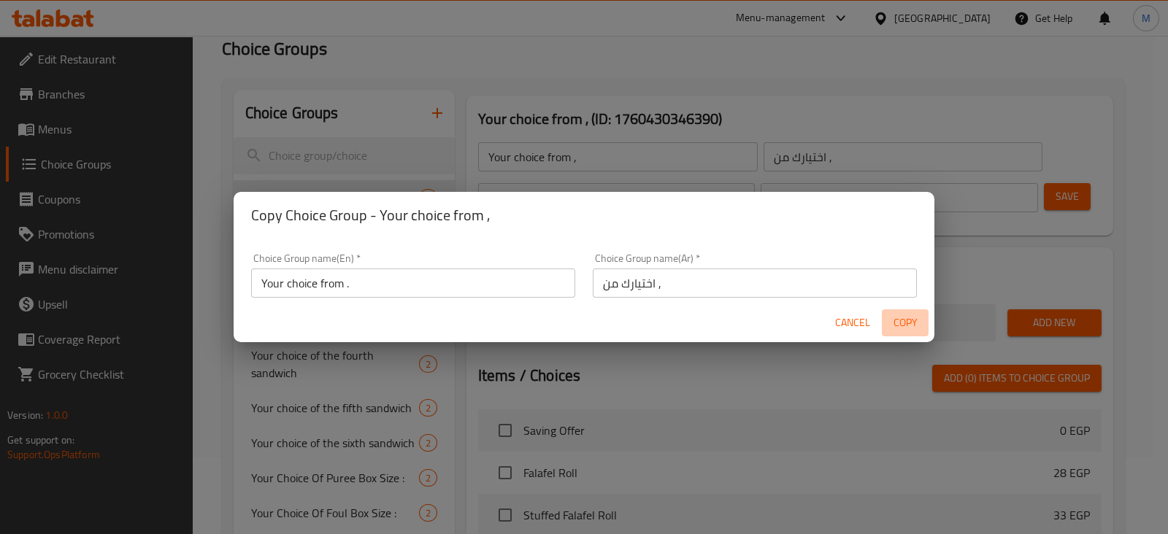
click at [911, 319] on span "Copy" at bounding box center [905, 323] width 35 height 18
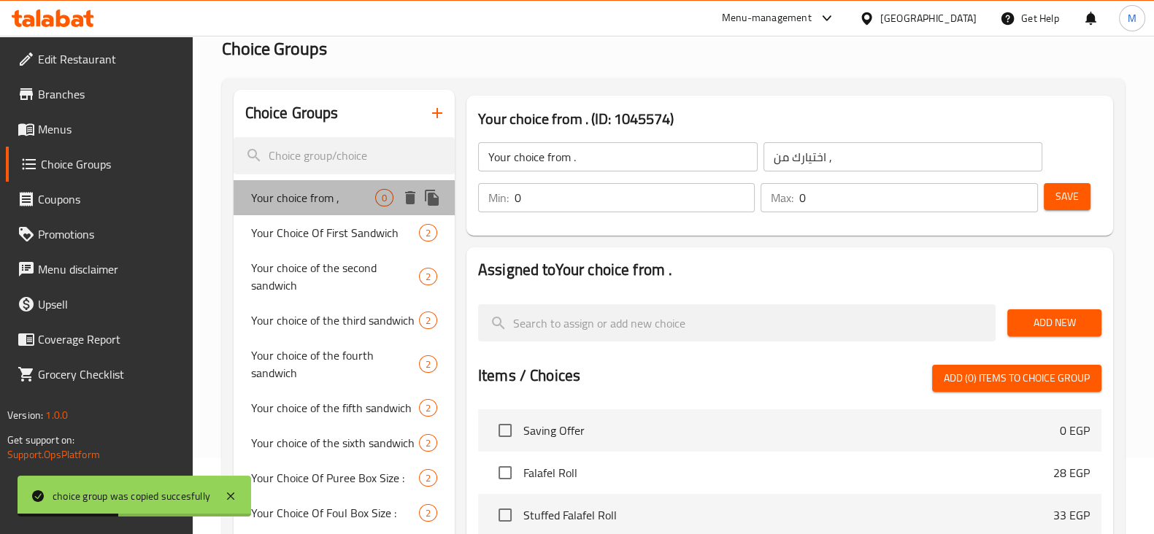
click at [316, 195] on span "Your choice from ," at bounding box center [313, 198] width 124 height 18
type input "Your choice from ,"
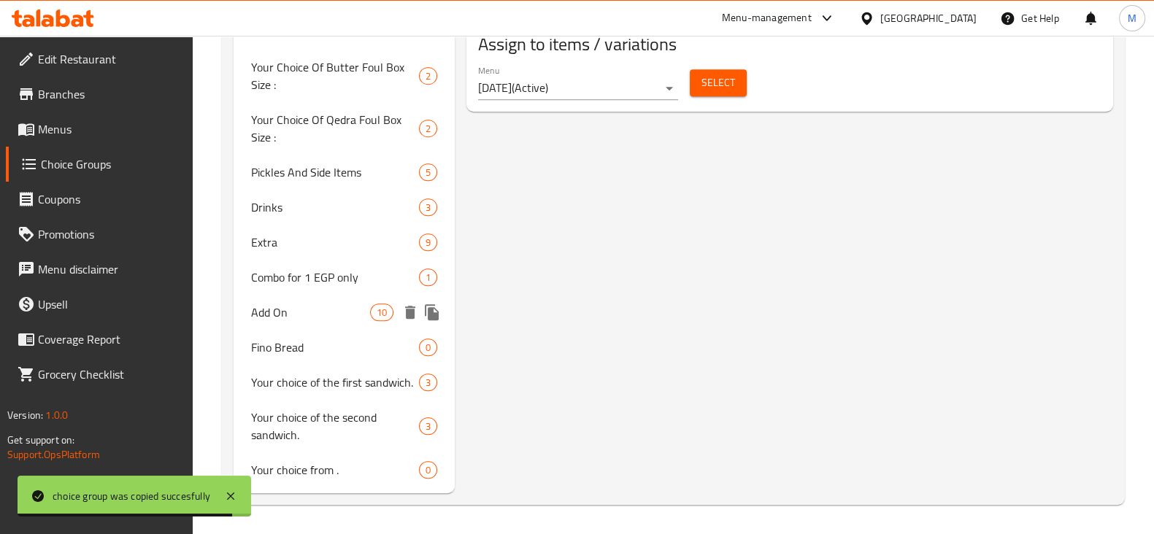
scroll to position [0, 0]
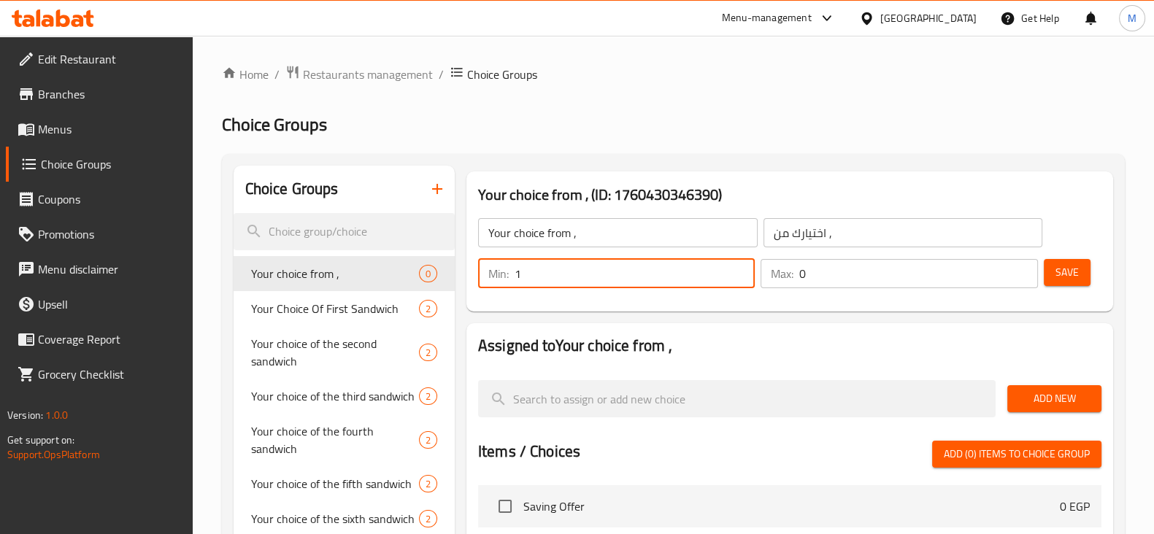
type input "1"
click at [736, 267] on input "1" at bounding box center [635, 273] width 240 height 29
type input "1"
click at [1018, 272] on input "1" at bounding box center [918, 273] width 238 height 29
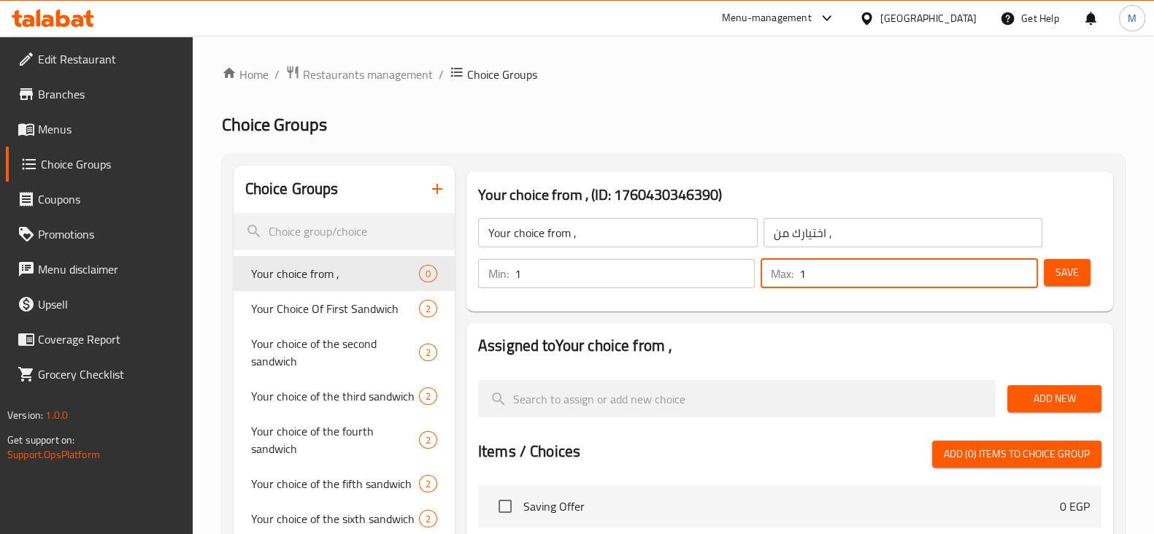
click at [1072, 265] on span "Save" at bounding box center [1066, 272] width 23 height 18
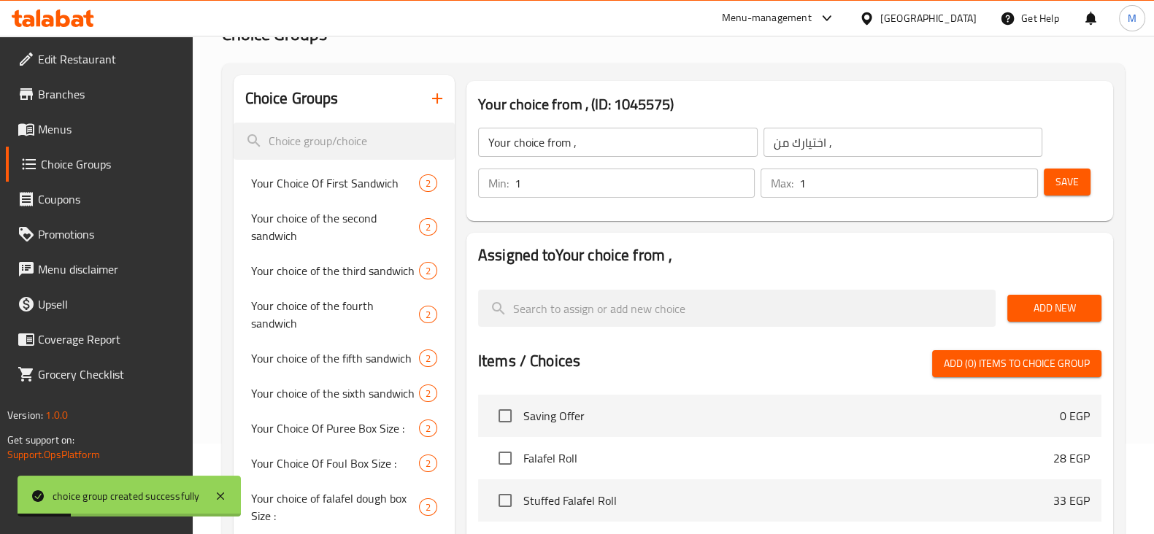
scroll to position [373, 0]
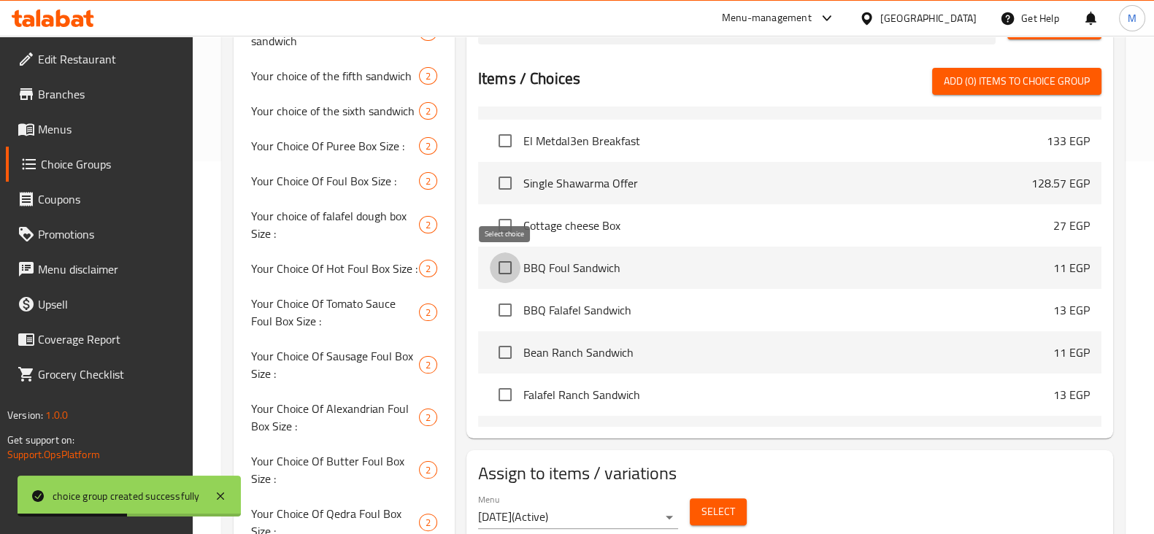
click at [494, 266] on input "checkbox" at bounding box center [505, 268] width 31 height 31
checkbox input "true"
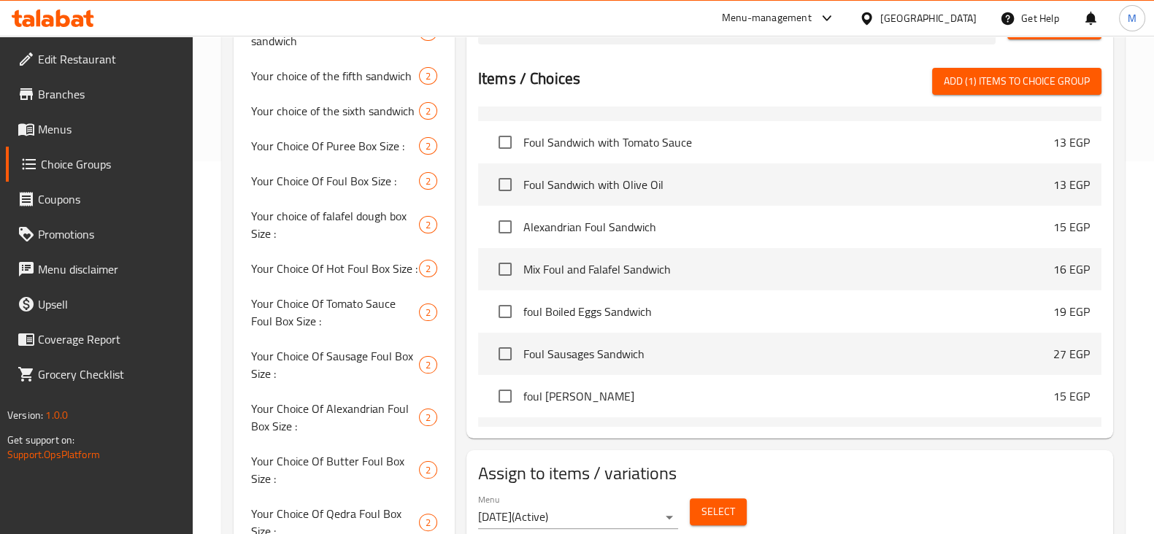
scroll to position [4924, 0]
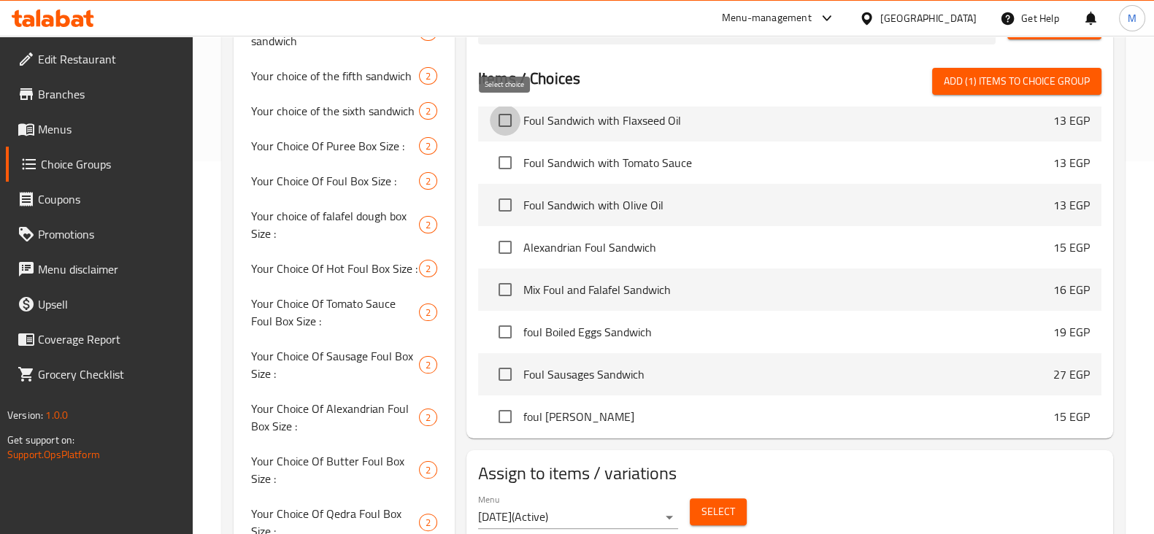
click at [515, 123] on input "checkbox" at bounding box center [505, 120] width 31 height 31
checkbox input "true"
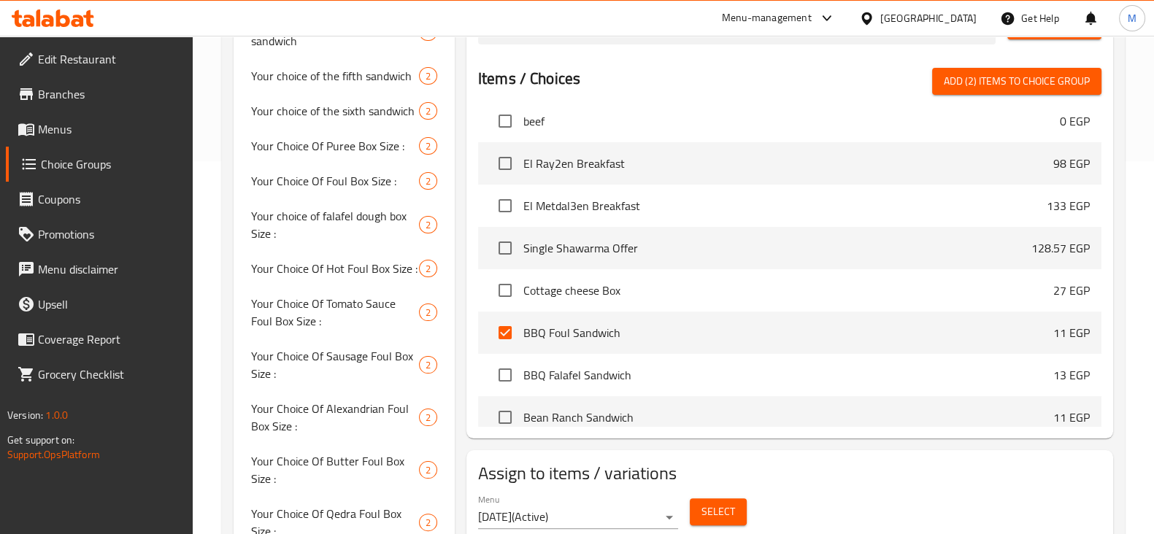
scroll to position [784, 0]
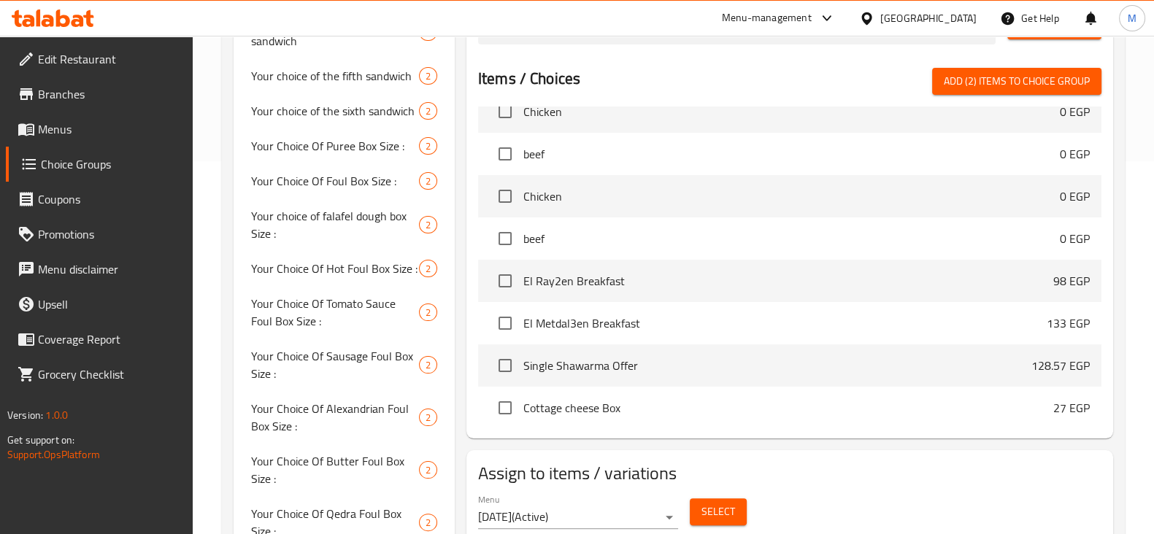
click at [988, 89] on span "Add (2) items to choice group" at bounding box center [1017, 81] width 146 height 18
checkbox input "false"
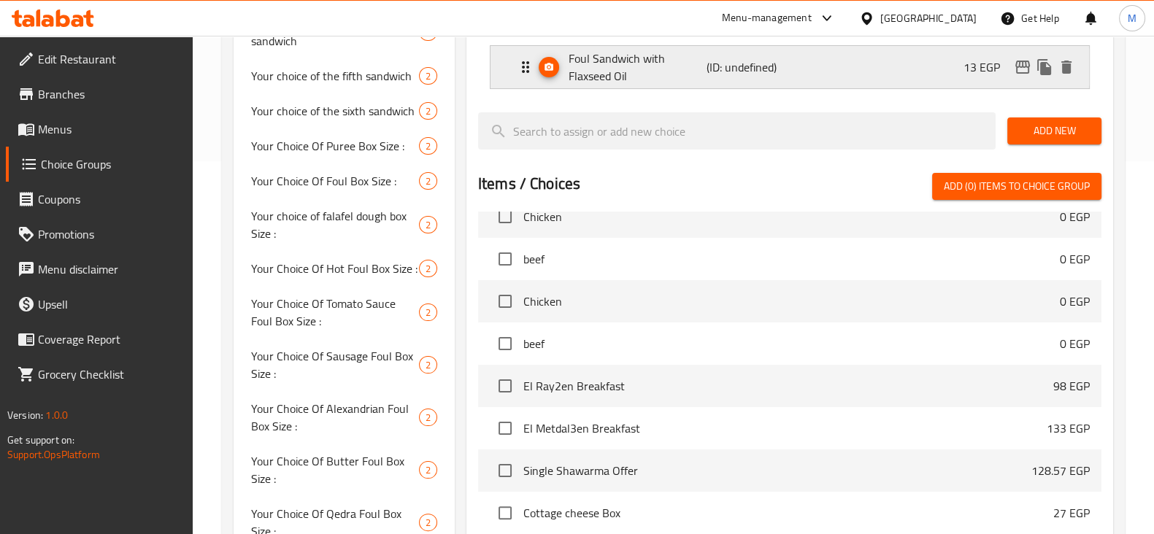
click at [644, 71] on p "Foul Sandwich with Flaxseed Oil" at bounding box center [638, 67] width 138 height 35
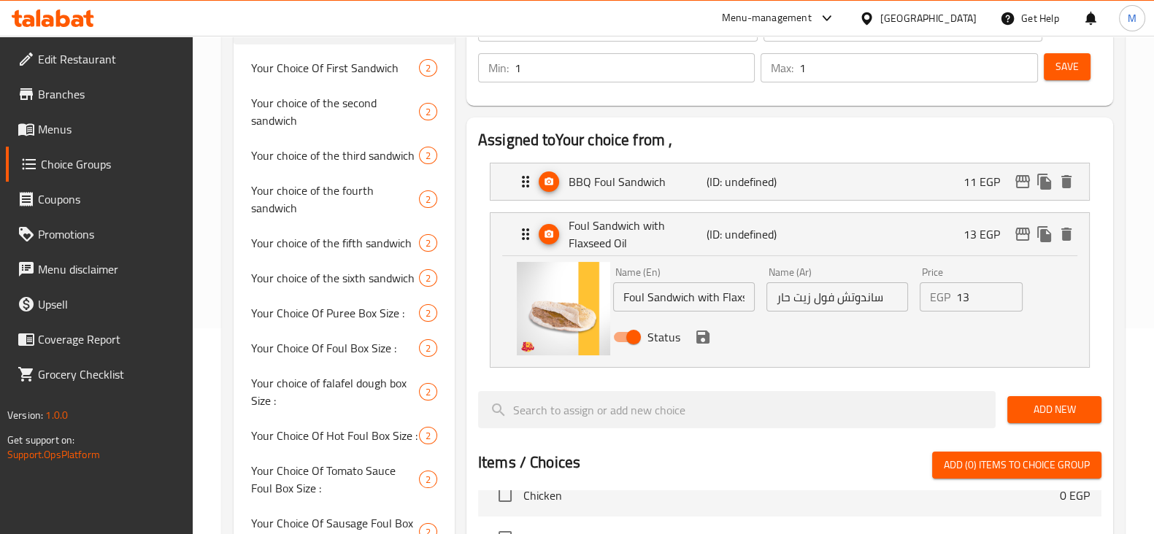
scroll to position [190, 0]
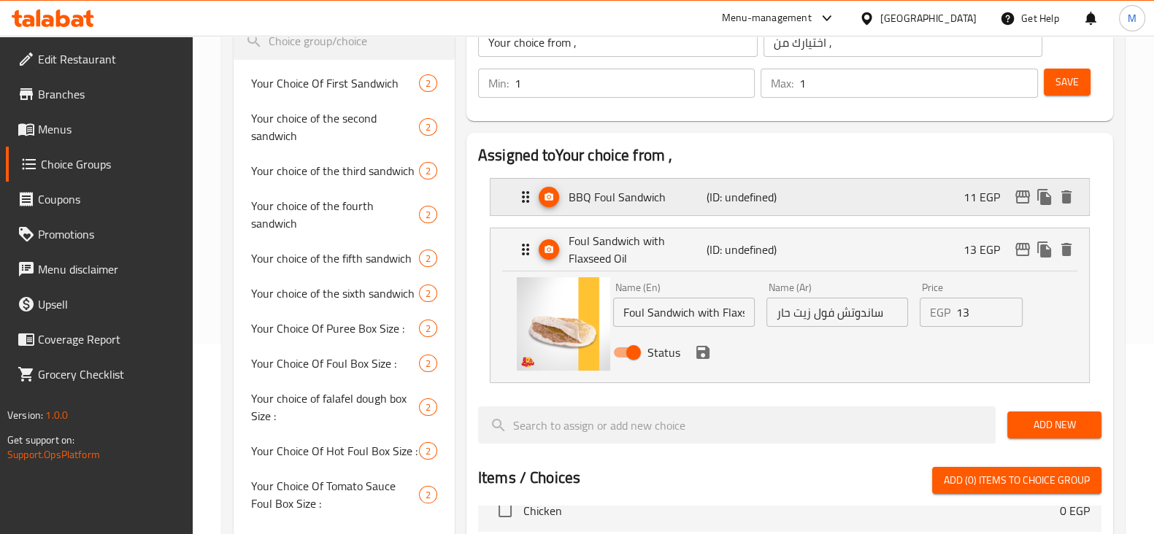
click at [704, 184] on div "BBQ Foul Sandwich (ID: undefined) 11 EGP" at bounding box center [794, 197] width 555 height 36
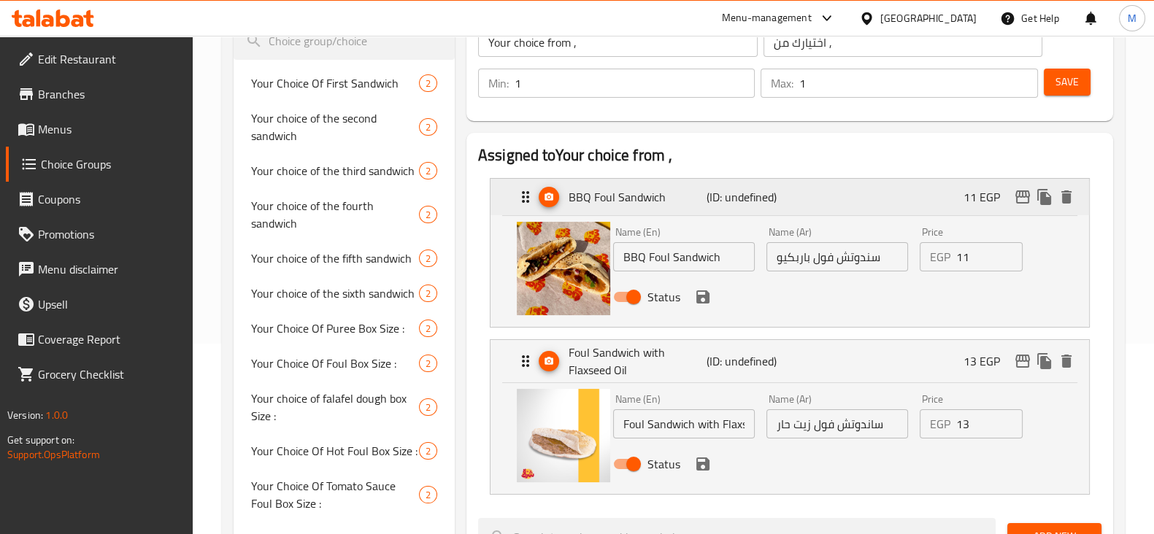
click at [654, 196] on p "BBQ Foul Sandwich" at bounding box center [638, 197] width 138 height 18
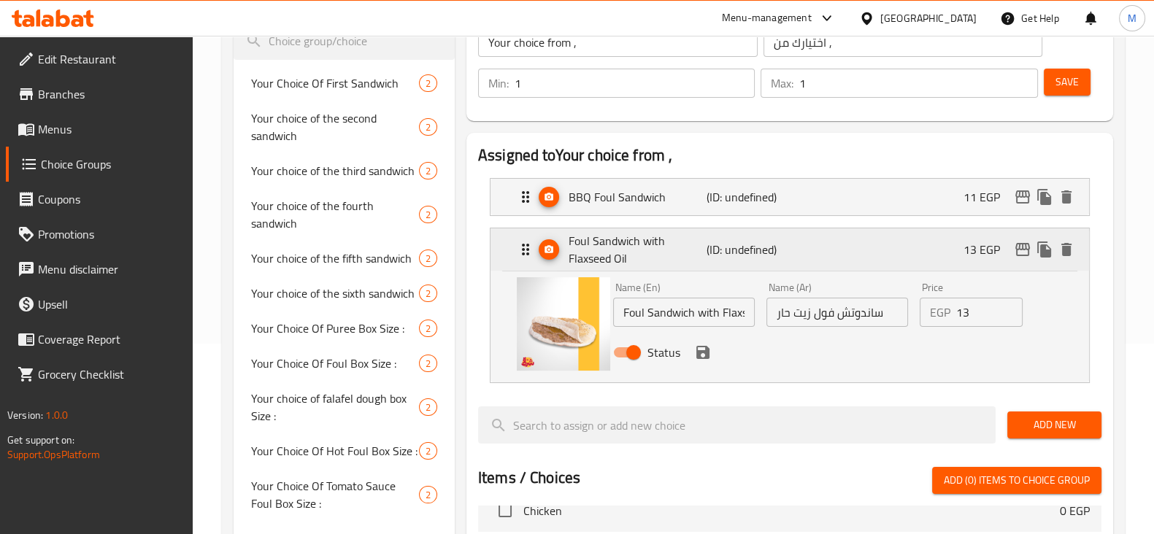
click at [701, 263] on p "Foul Sandwich with Flaxseed Oil" at bounding box center [638, 249] width 138 height 35
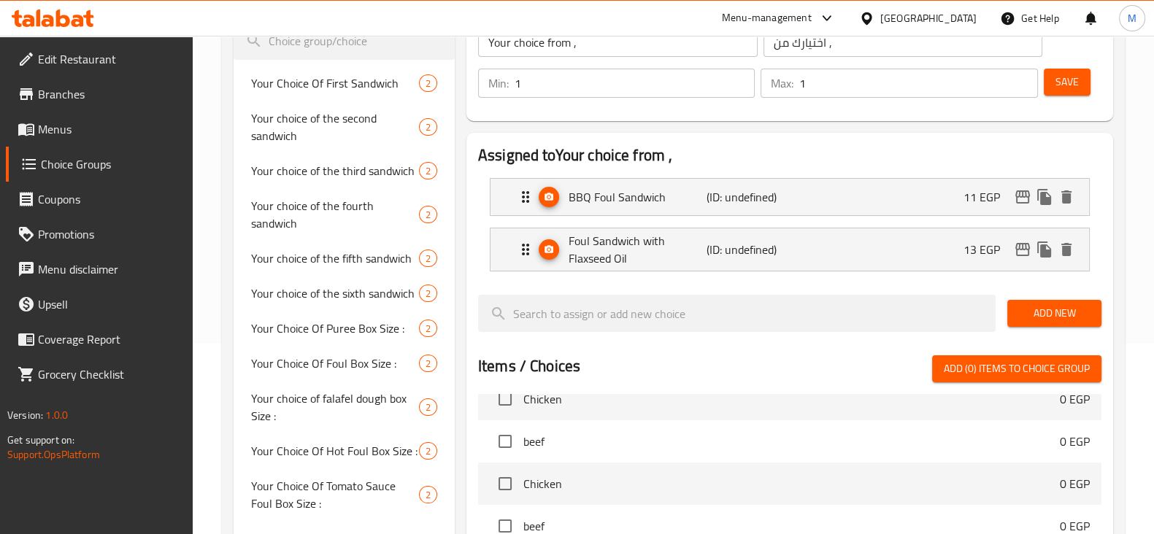
click at [1102, 77] on div "Min: 1 ​ Max: 1 ​ Save" at bounding box center [786, 83] width 635 height 47
click at [1082, 80] on button "Save" at bounding box center [1067, 82] width 47 height 27
click at [1078, 82] on span "Save" at bounding box center [1066, 82] width 23 height 18
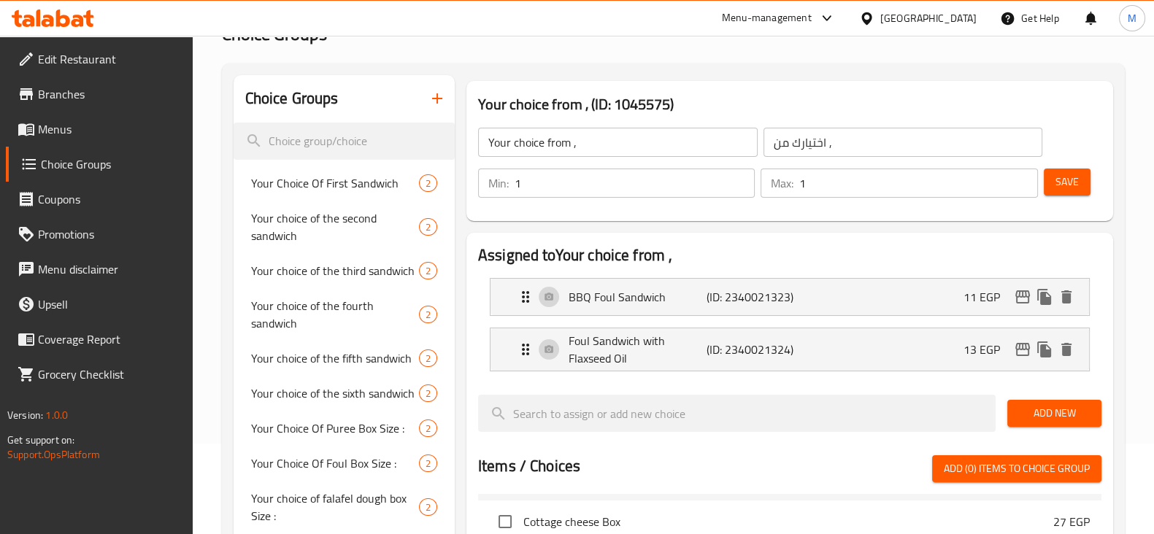
scroll to position [478, 0]
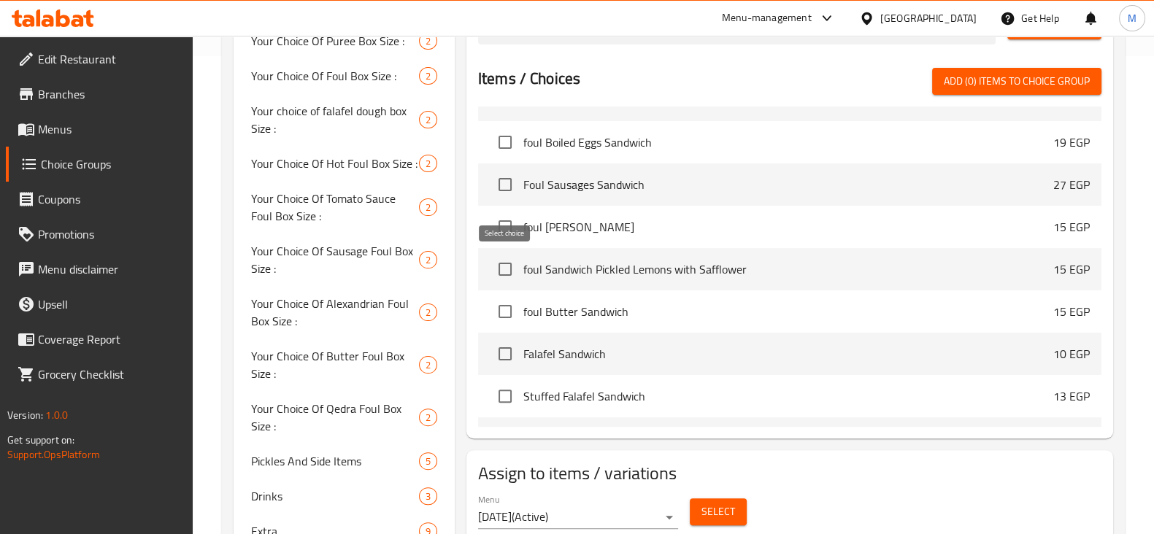
click at [507, 261] on input "checkbox" at bounding box center [505, 269] width 31 height 31
click at [1029, 85] on span "Add (1) items to choice group" at bounding box center [1017, 81] width 146 height 18
checkbox input "false"
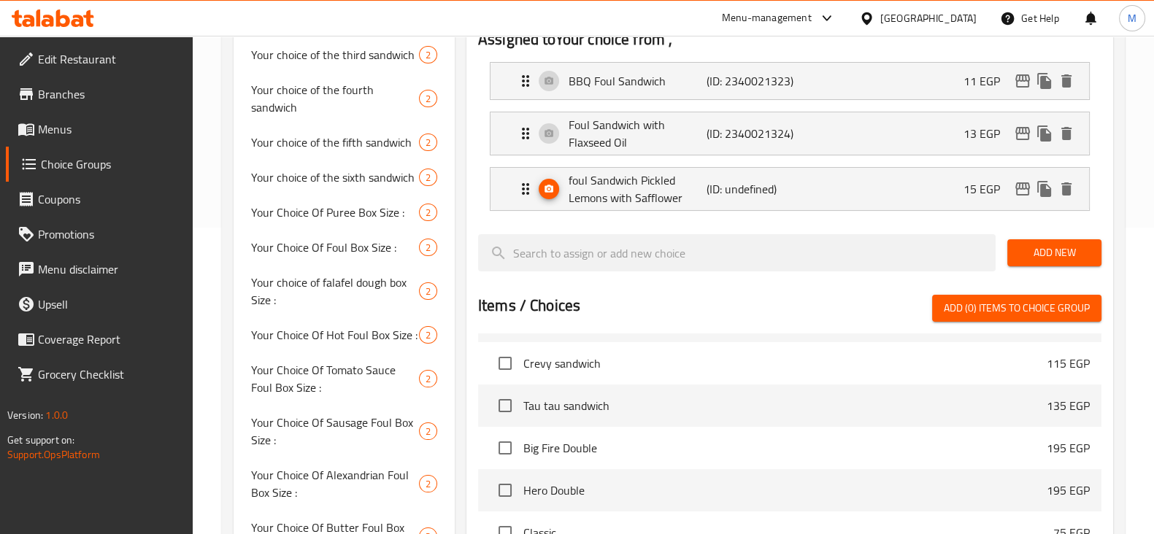
scroll to position [124, 0]
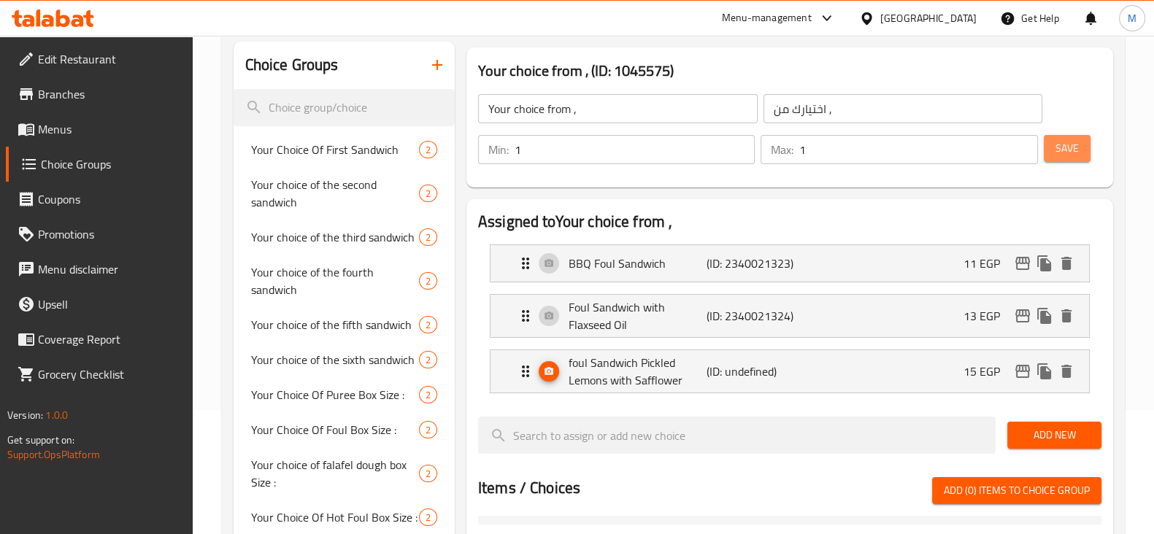
click at [1068, 136] on button "Save" at bounding box center [1067, 148] width 47 height 27
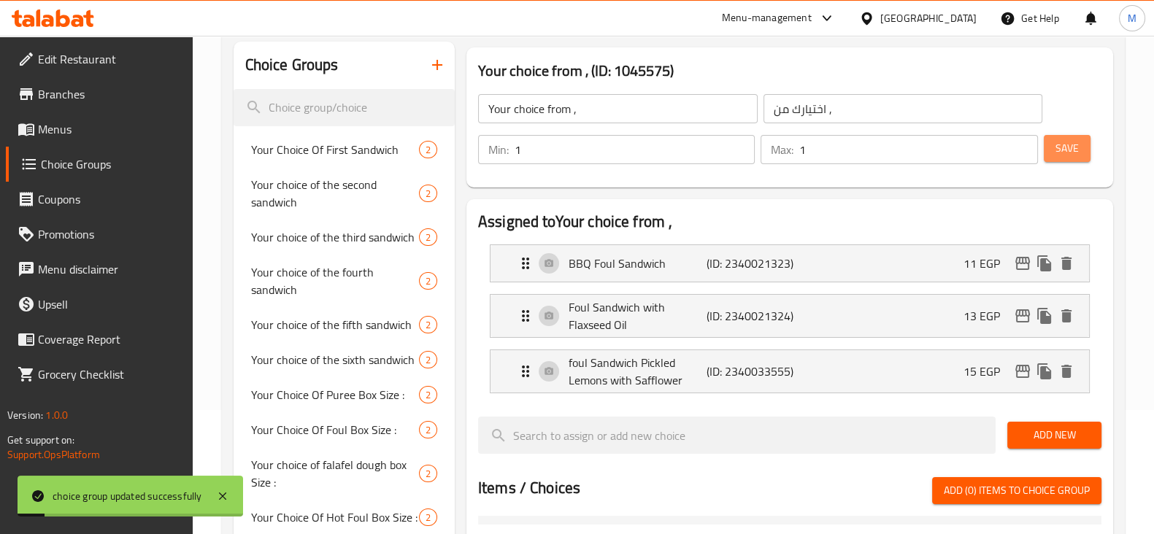
click at [1062, 147] on span "Save" at bounding box center [1066, 148] width 23 height 18
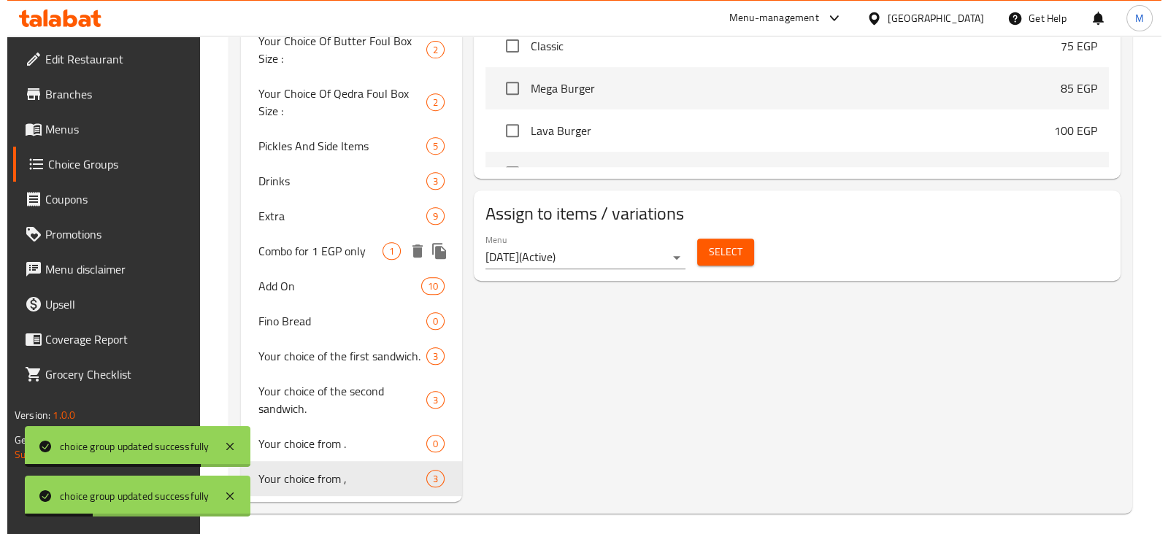
scroll to position [802, 0]
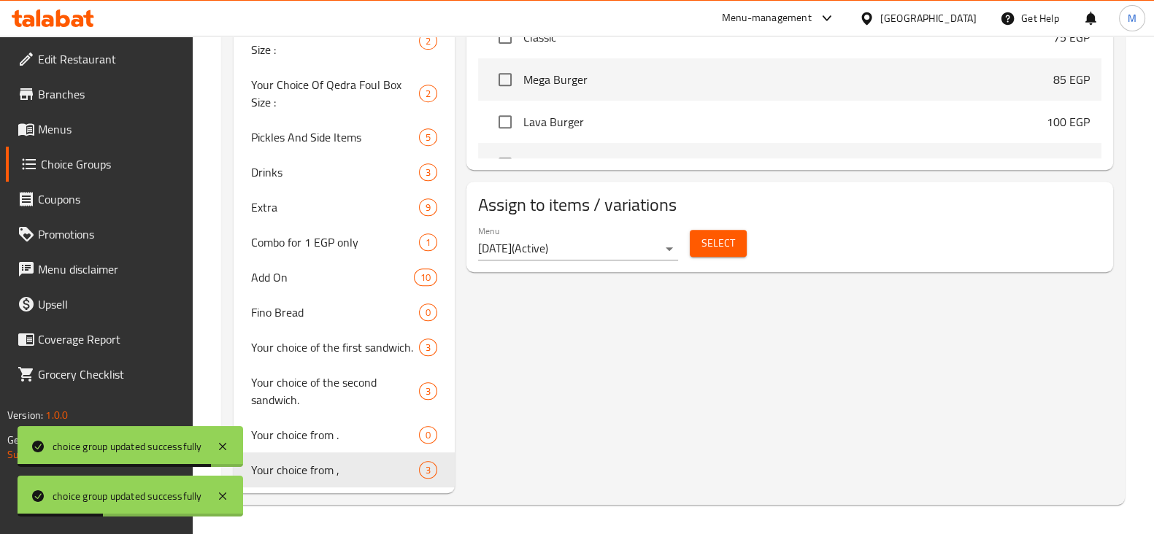
click at [706, 239] on span "Select" at bounding box center [718, 243] width 34 height 18
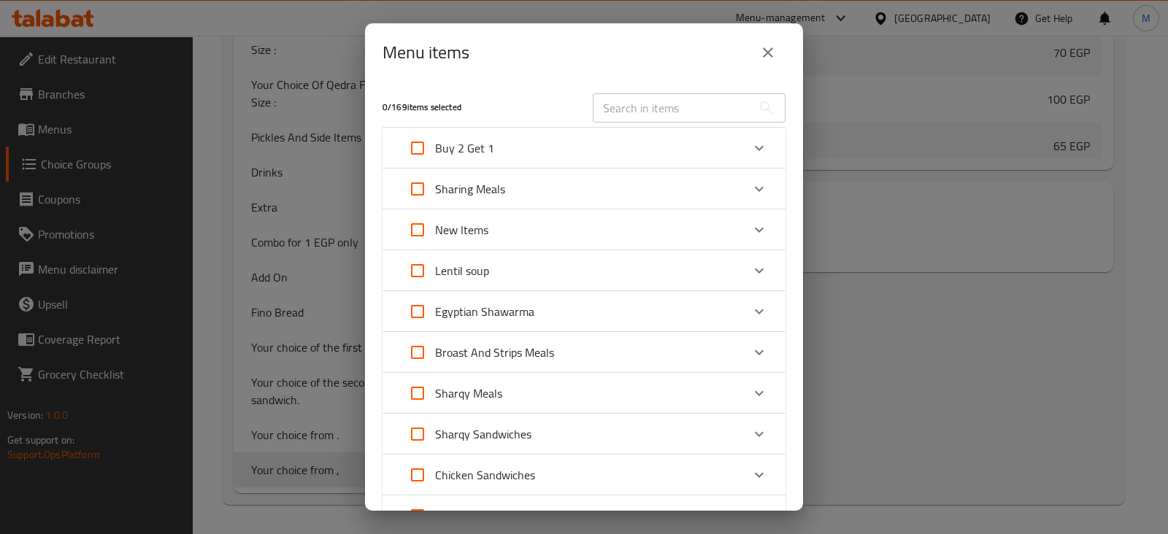
click at [531, 144] on div "Buy 2 Get 1" at bounding box center [571, 148] width 342 height 35
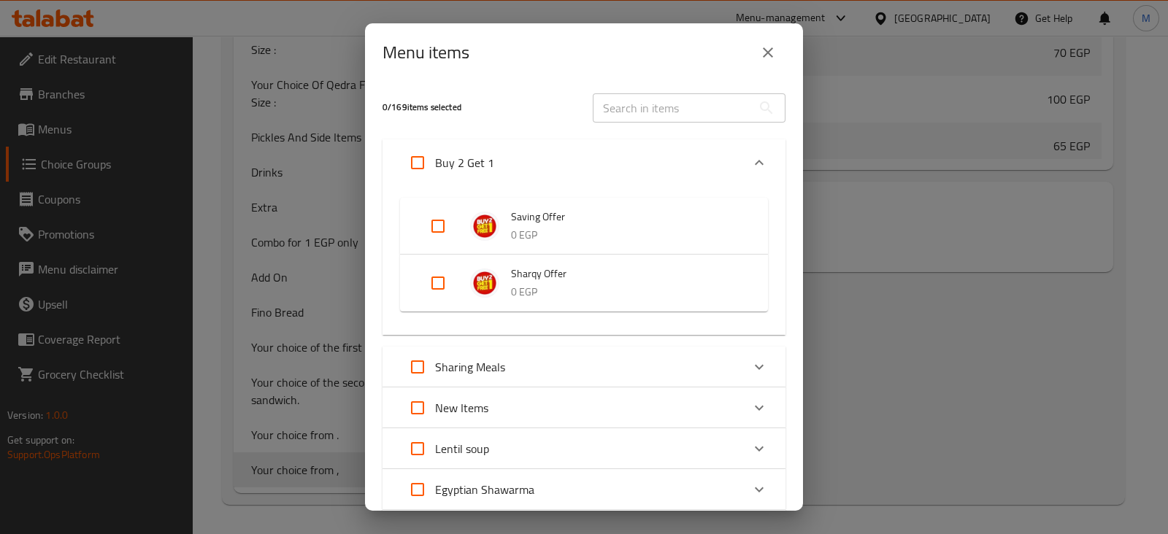
click at [426, 266] on input "Expand" at bounding box center [437, 283] width 35 height 35
checkbox input "true"
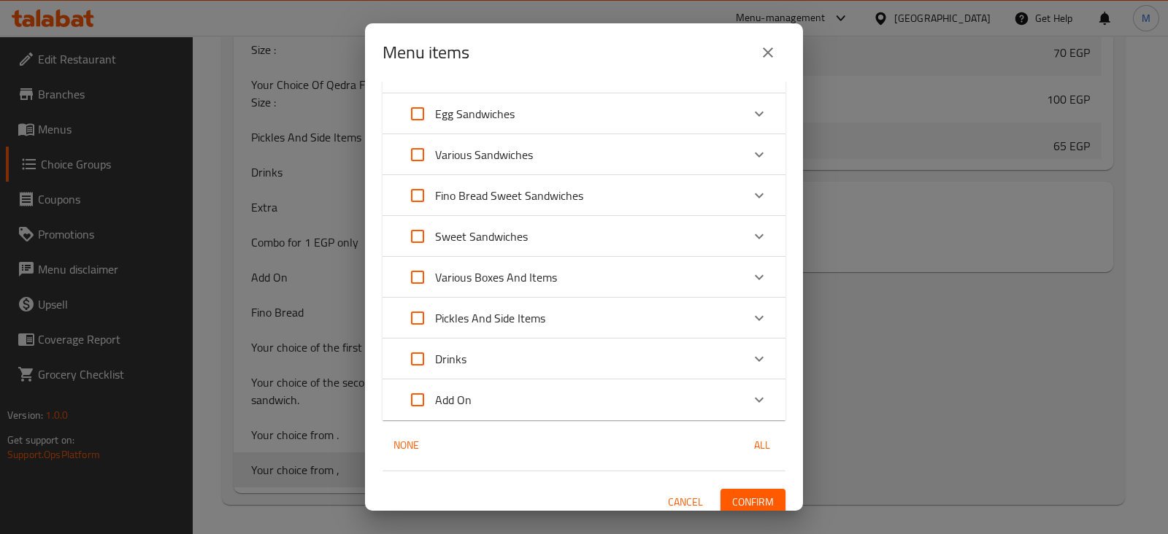
scroll to position [766, 0]
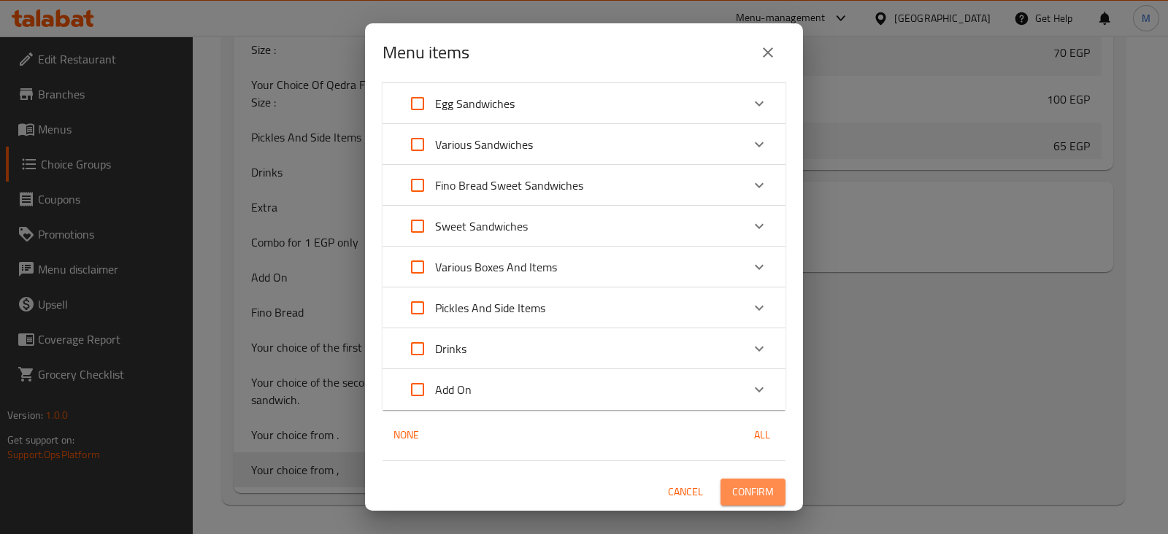
click at [753, 493] on span "Confirm" at bounding box center [753, 492] width 42 height 18
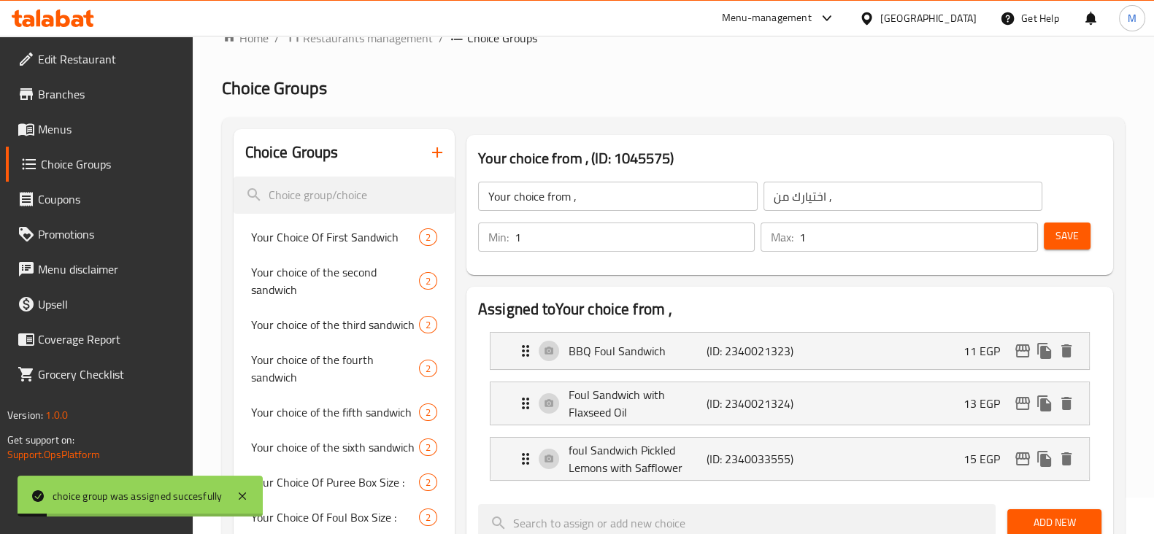
scroll to position [0, 0]
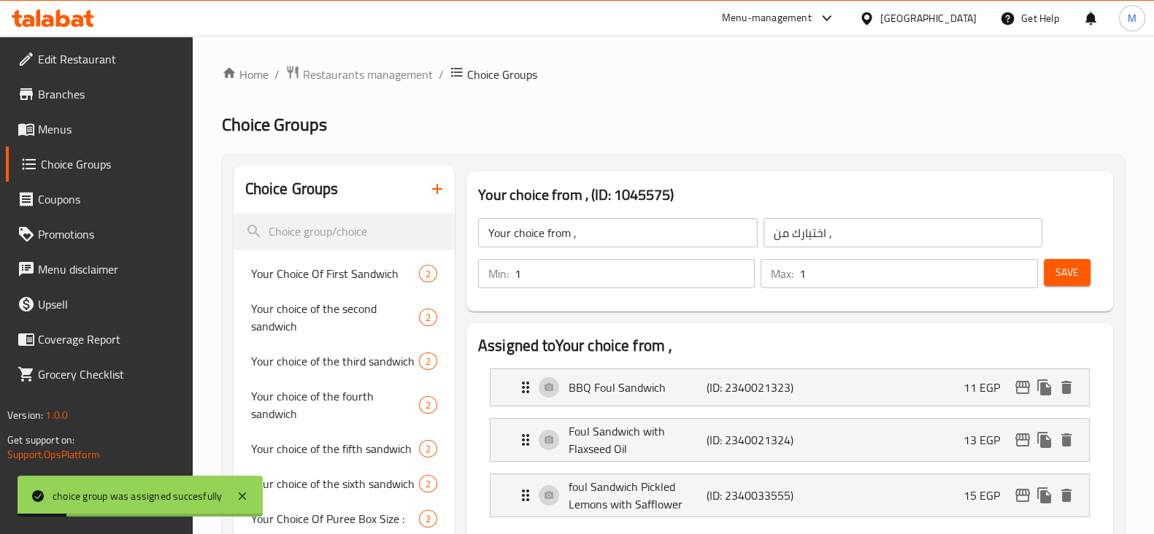
click at [1069, 281] on span "Save" at bounding box center [1066, 272] width 23 height 18
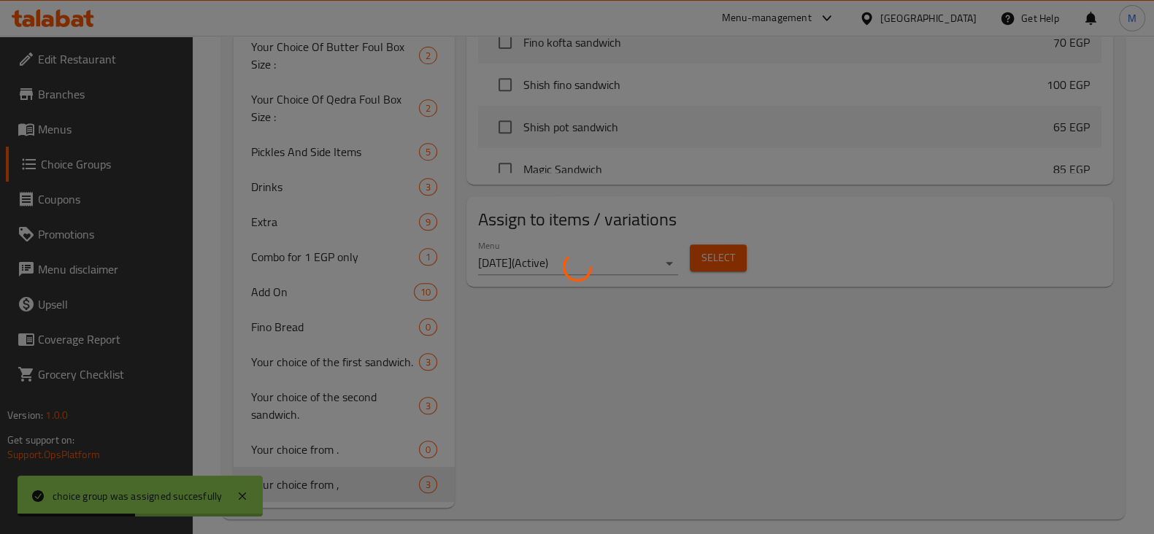
scroll to position [802, 0]
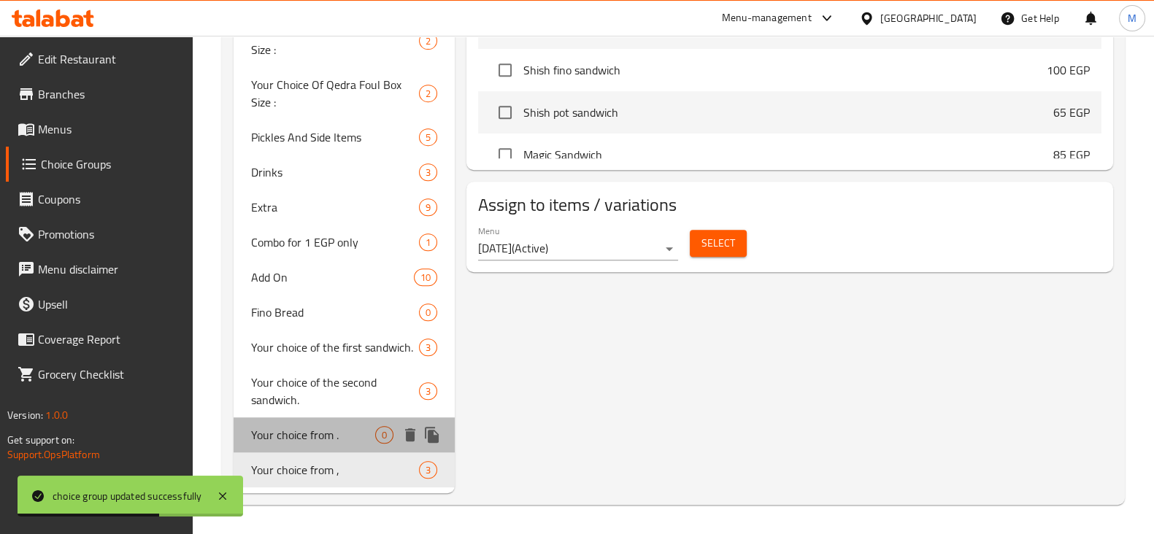
click at [266, 436] on span "Your choice from ." at bounding box center [313, 435] width 124 height 18
type input "Your choice from ."
type input "0"
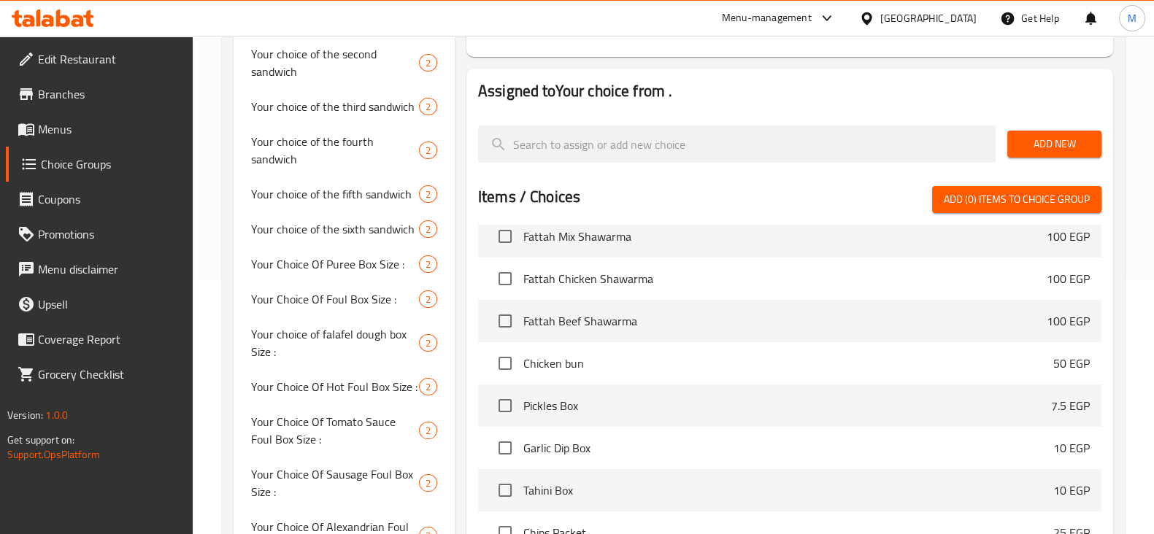
scroll to position [1549, 0]
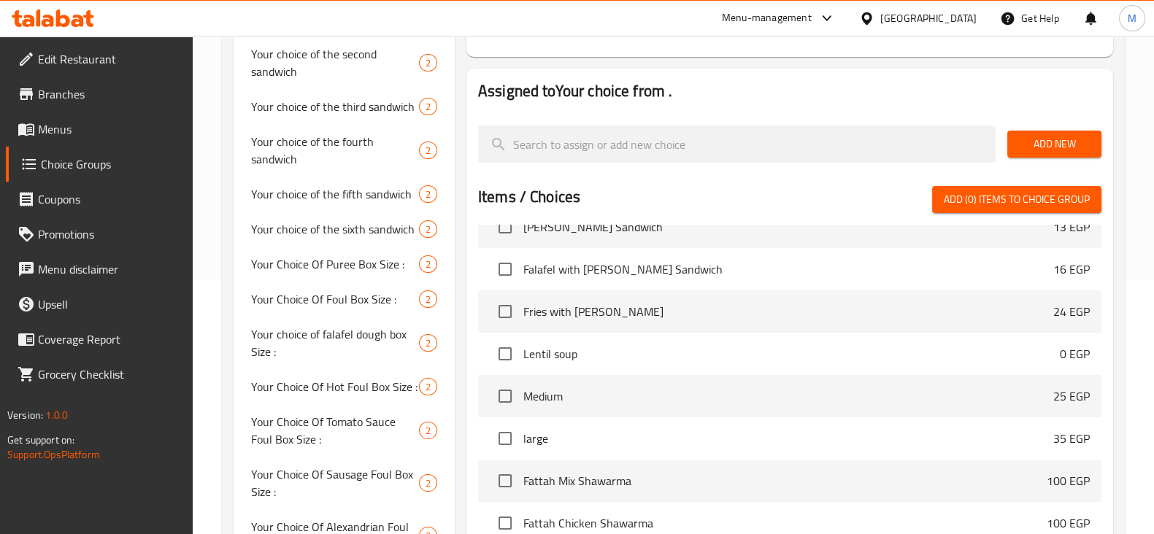
click at [1149, 232] on div "Home / Restaurants management / Choice Groups Choice Groups Choice Groups Your …" at bounding box center [673, 431] width 961 height 1301
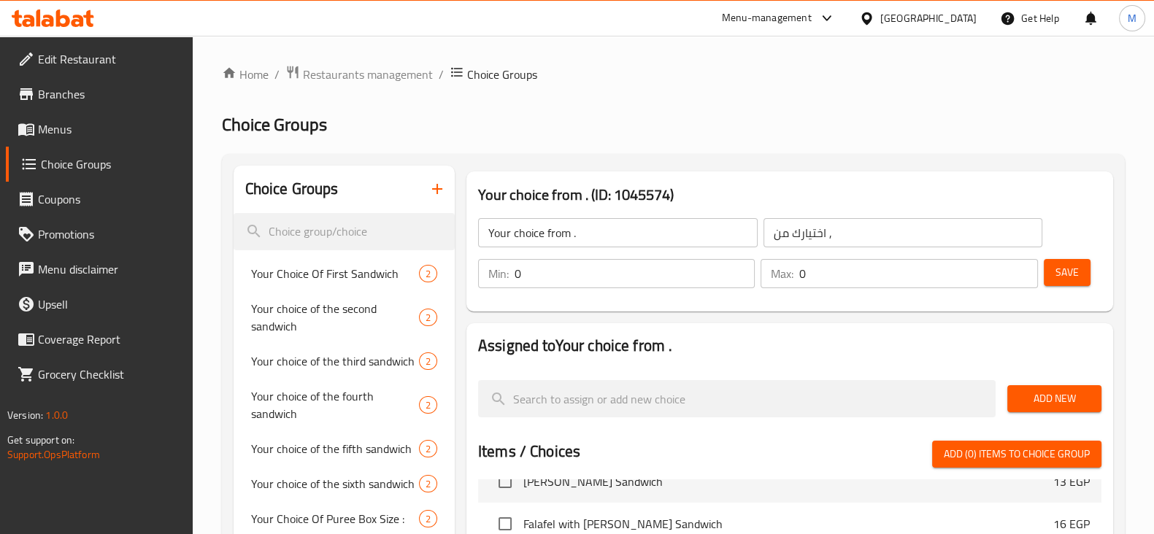
scroll to position [88, 0]
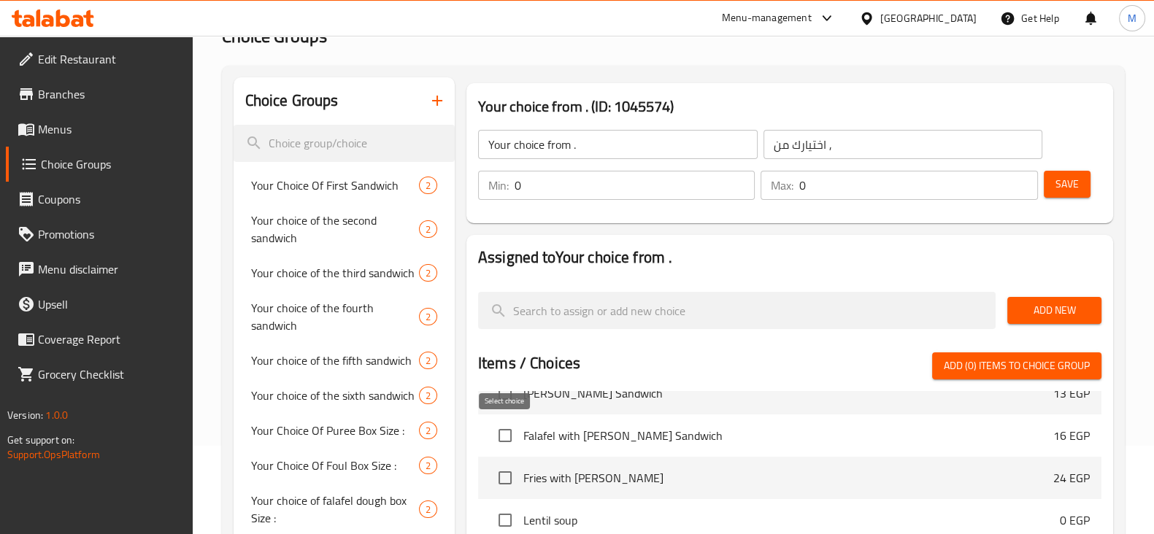
click at [509, 428] on input "checkbox" at bounding box center [505, 435] width 31 height 31
checkbox input "true"
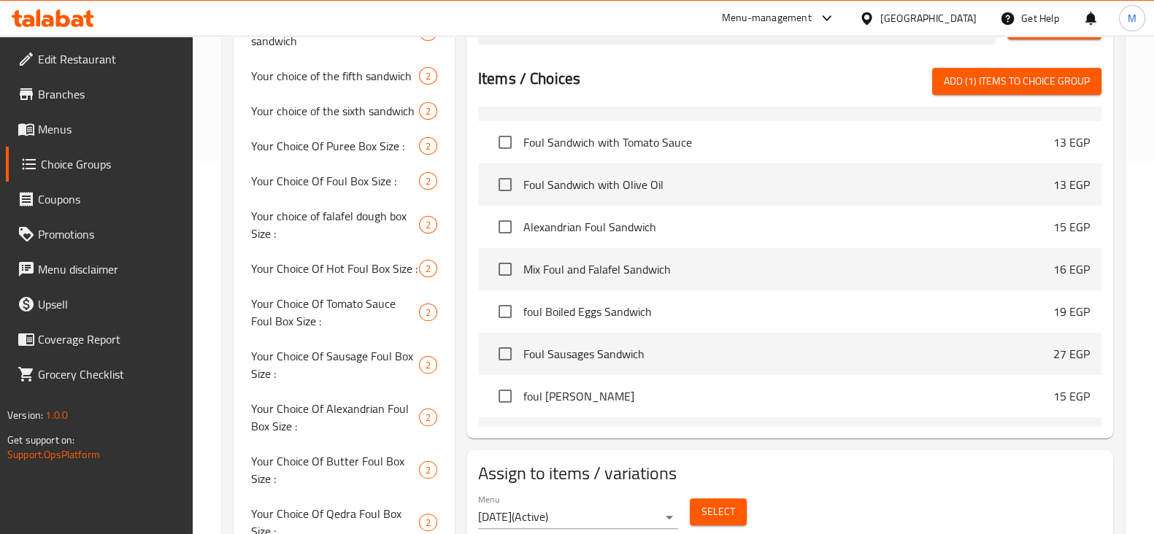
scroll to position [5198, 0]
click at [504, 308] on input "checkbox" at bounding box center [505, 311] width 31 height 31
checkbox input "true"
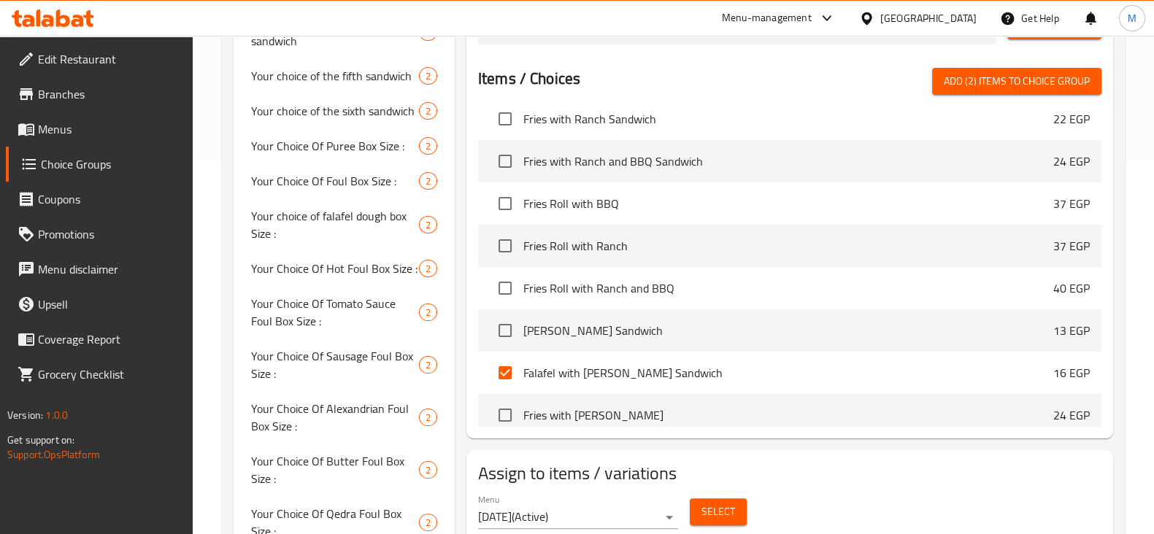
scroll to position [1093, 0]
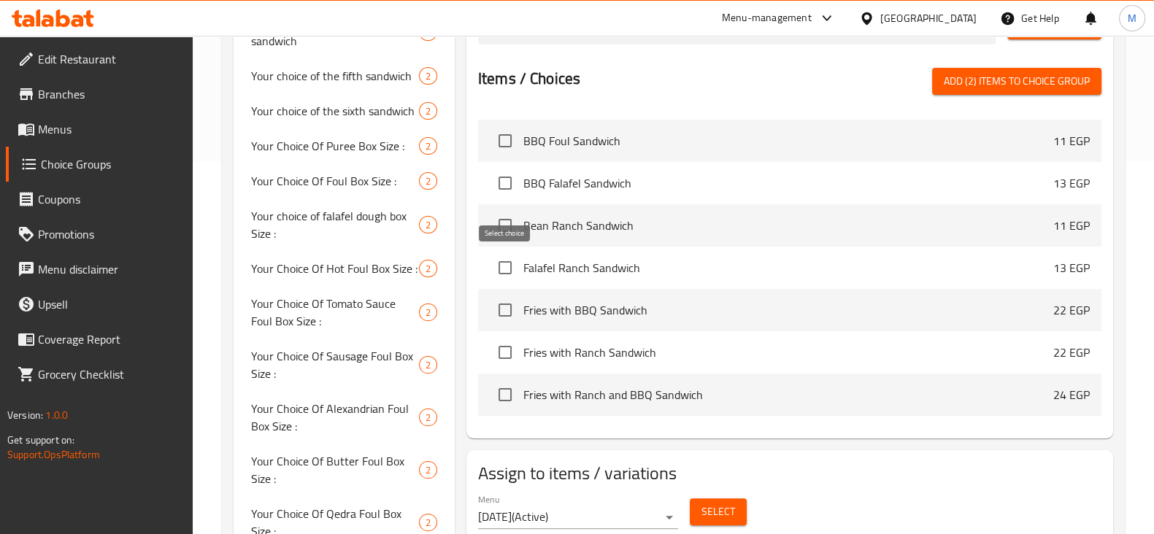
click at [506, 261] on input "checkbox" at bounding box center [505, 268] width 31 height 31
click at [1001, 78] on span "Add (3) items to choice group" at bounding box center [1017, 81] width 146 height 18
checkbox input "false"
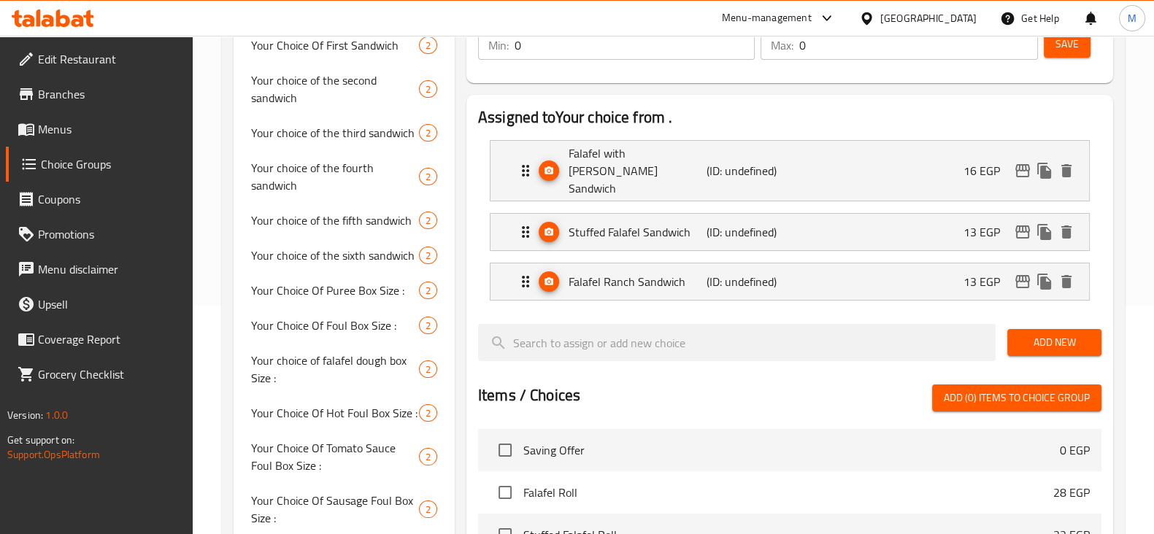
scroll to position [0, 0]
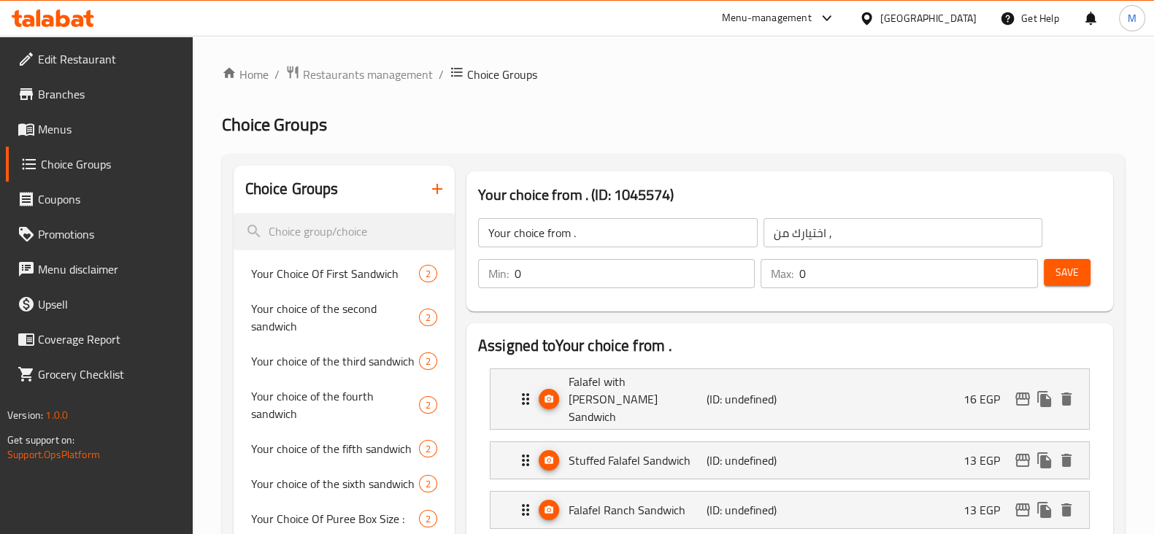
click at [1076, 271] on span "Save" at bounding box center [1066, 272] width 23 height 18
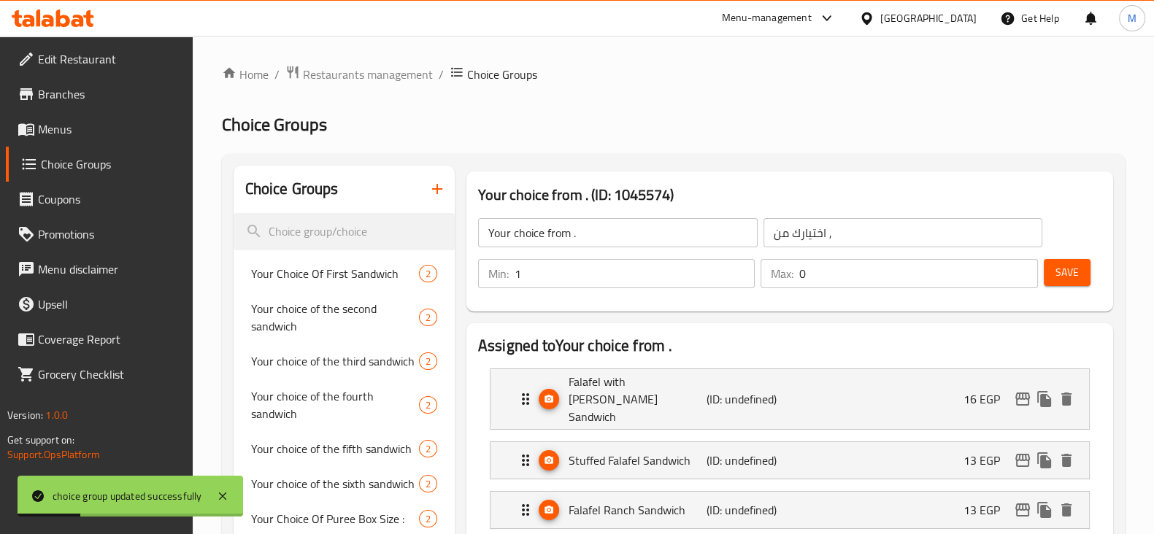
type input "1"
click at [742, 266] on input "1" at bounding box center [635, 273] width 240 height 29
type input "1"
click at [1017, 264] on input "1" at bounding box center [918, 273] width 238 height 29
click at [1091, 261] on div "Save" at bounding box center [1067, 273] width 52 height 35
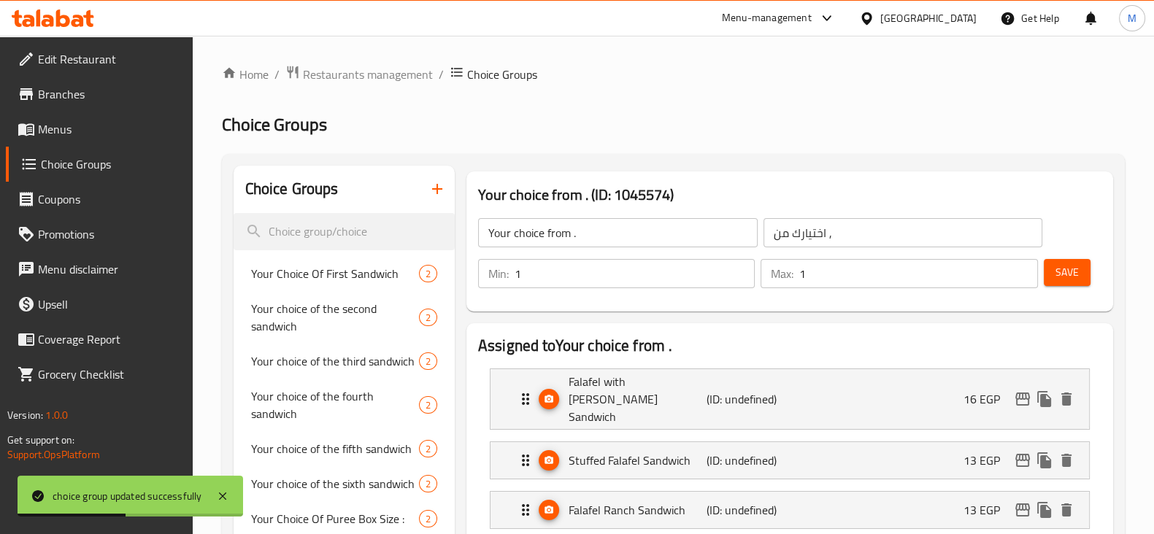
click at [1085, 265] on button "Save" at bounding box center [1067, 272] width 47 height 27
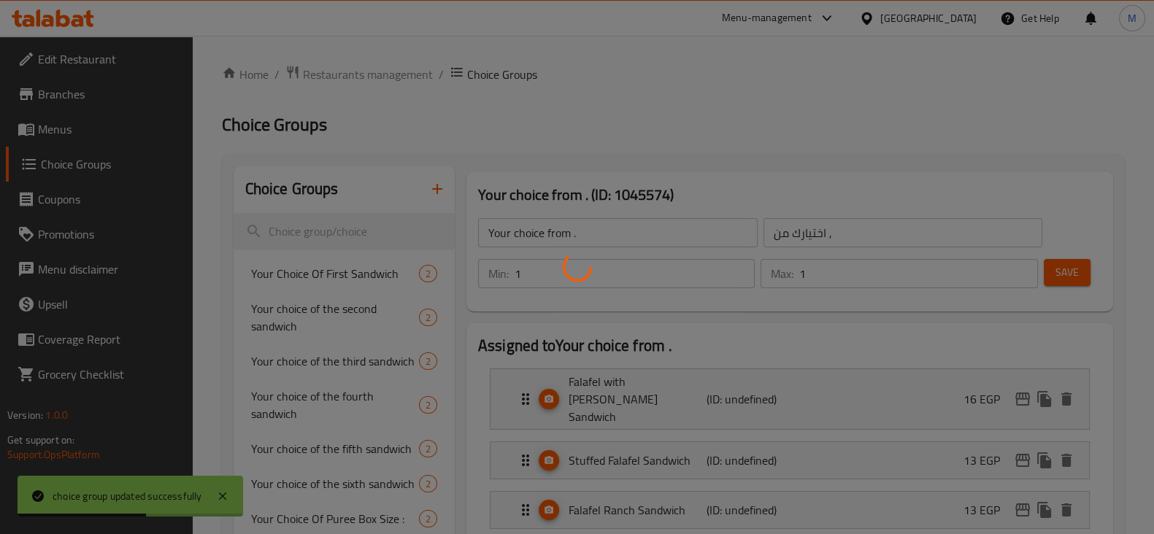
type input "0"
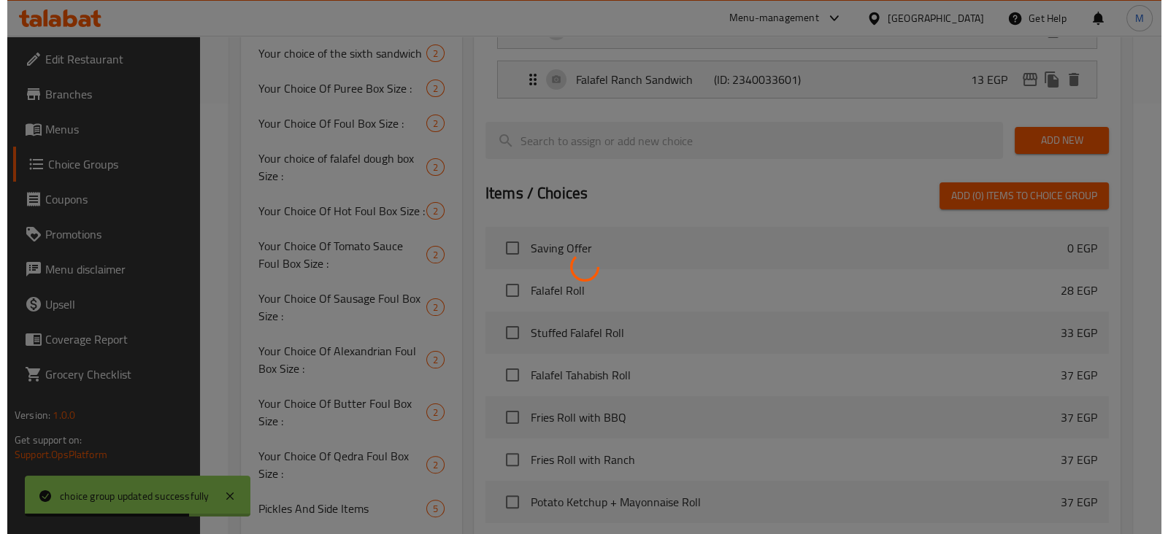
scroll to position [802, 0]
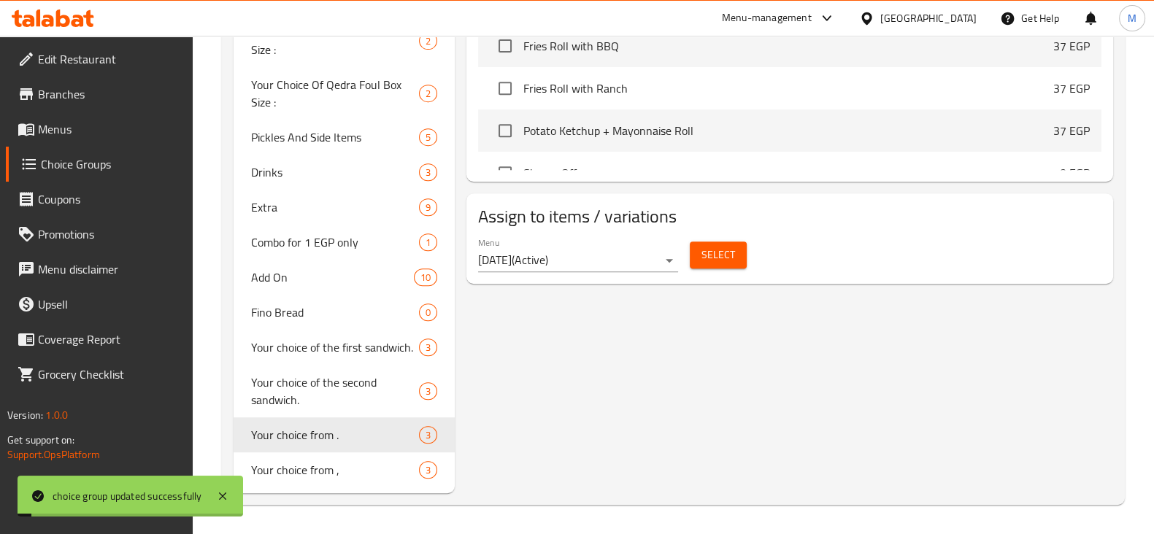
click at [715, 246] on span "Select" at bounding box center [718, 255] width 34 height 18
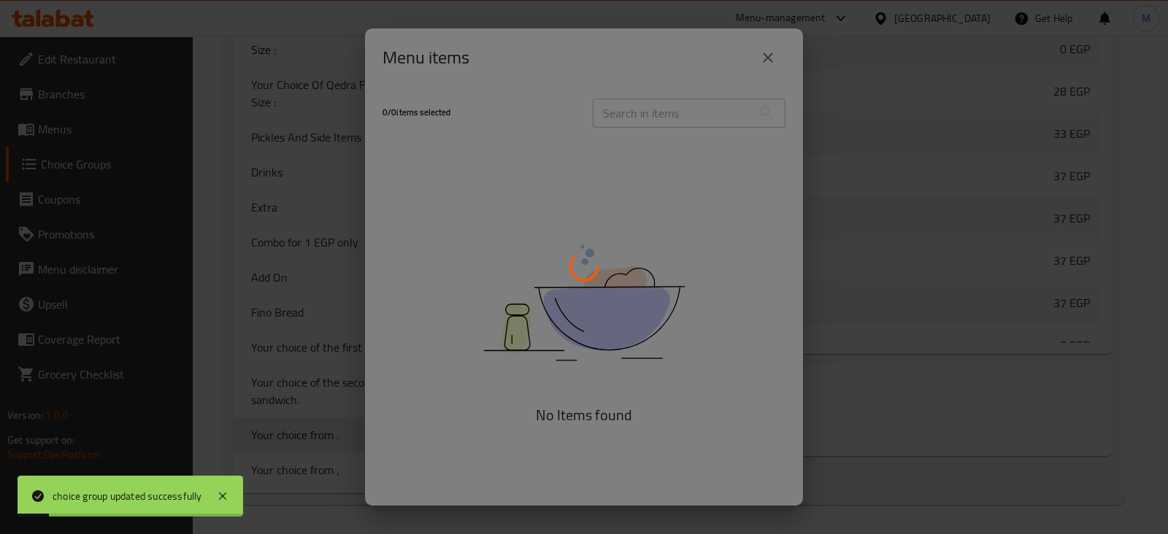
type input "1"
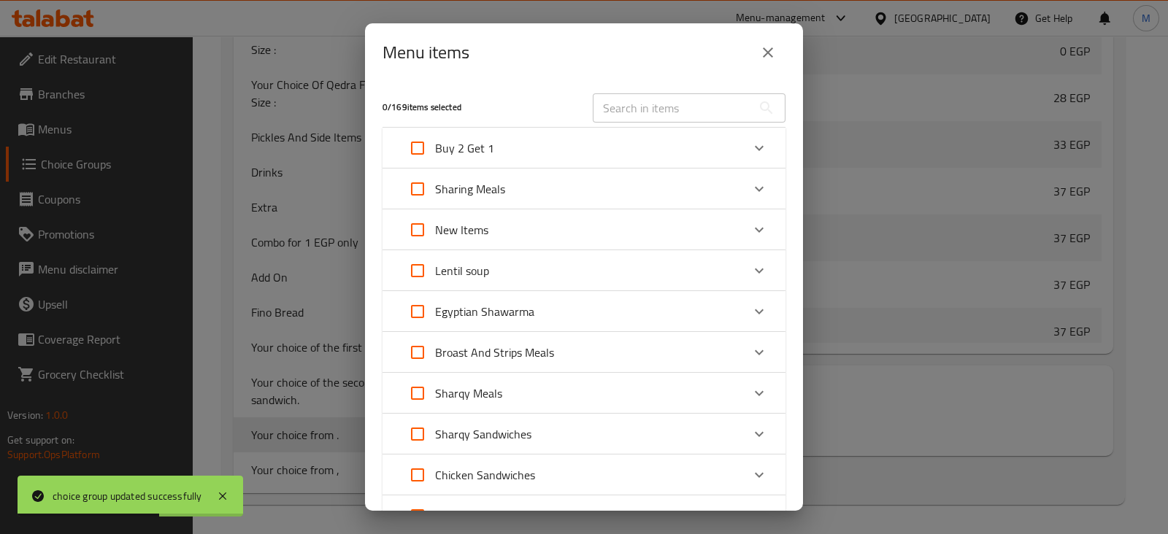
click at [584, 121] on div "​" at bounding box center [689, 108] width 210 height 47
click at [577, 131] on div "Buy 2 Get 1" at bounding box center [571, 148] width 342 height 35
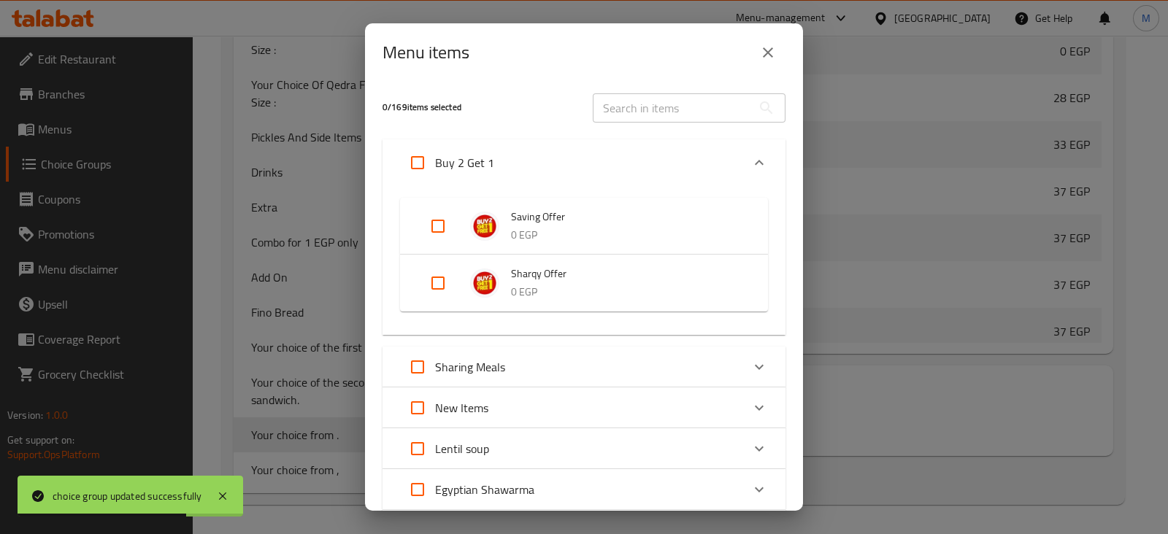
click at [464, 279] on div "Expand" at bounding box center [449, 283] width 41 height 35
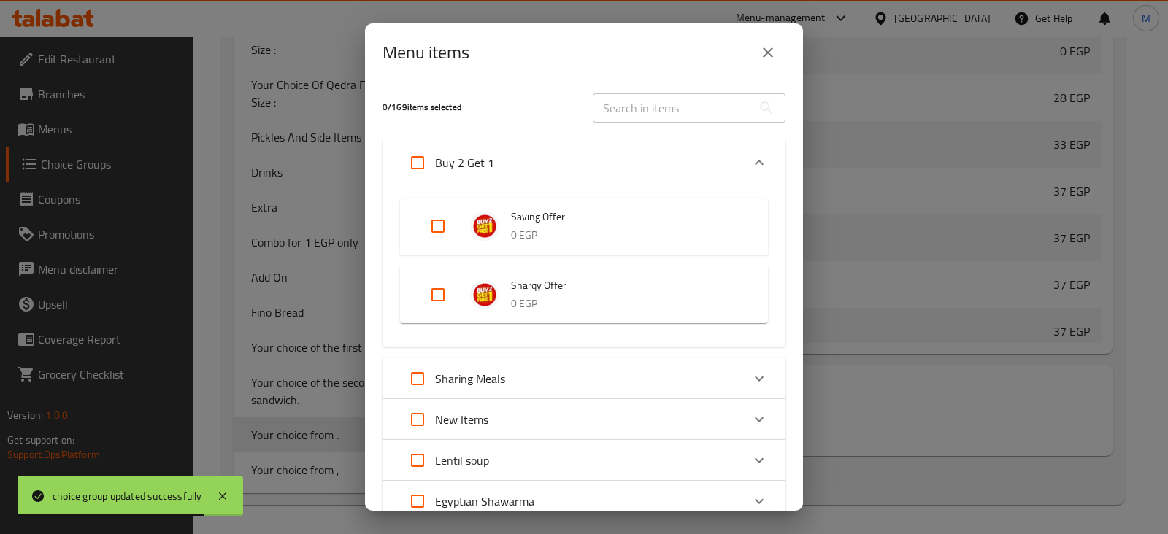
click at [434, 298] on input "Expand" at bounding box center [437, 294] width 35 height 35
checkbox input "true"
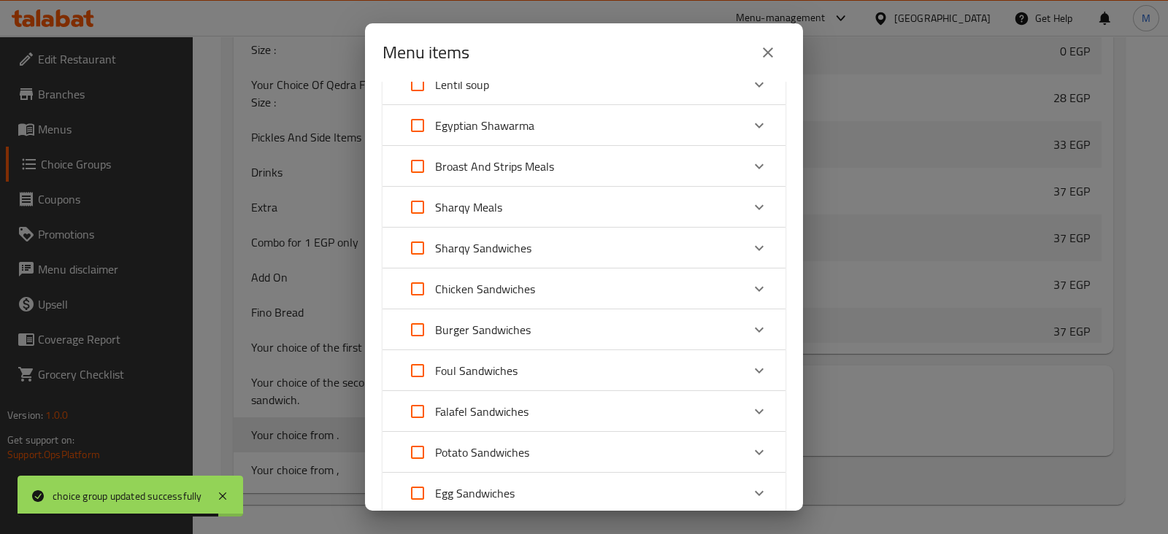
scroll to position [754, 0]
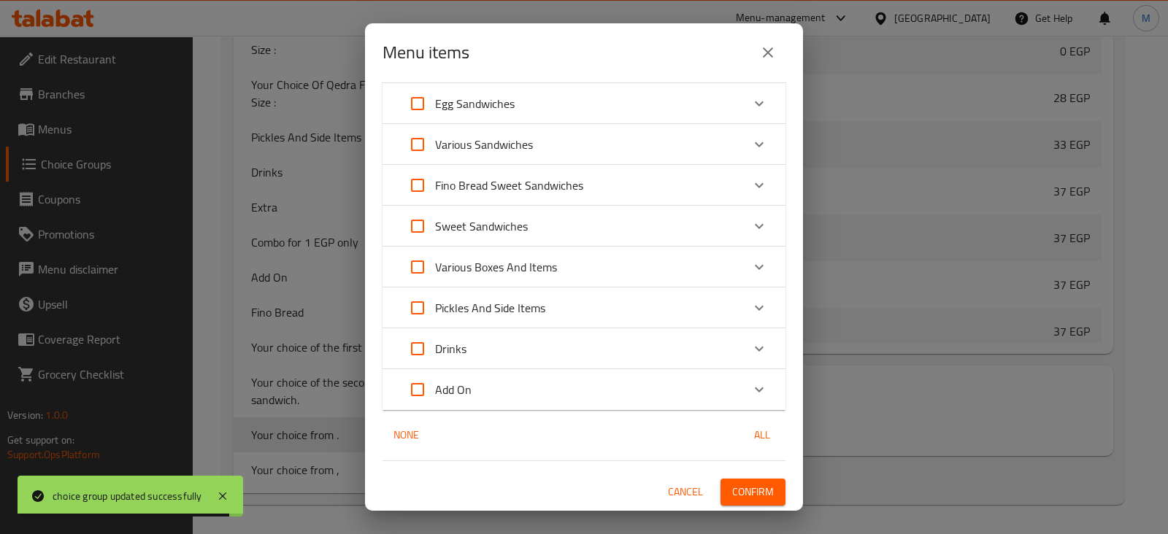
click at [728, 501] on button "Confirm" at bounding box center [752, 492] width 65 height 27
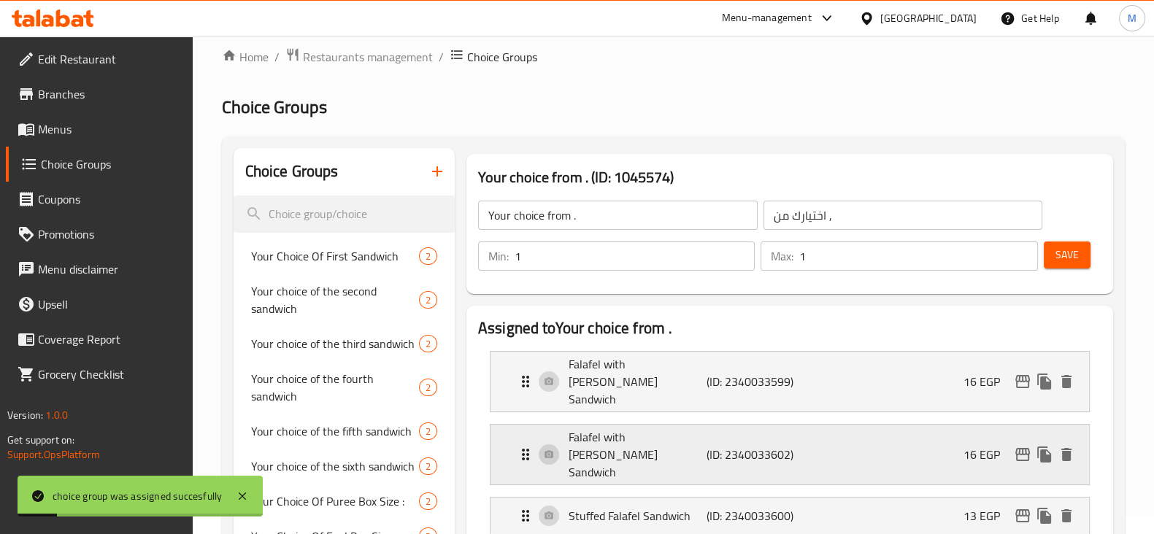
scroll to position [0, 0]
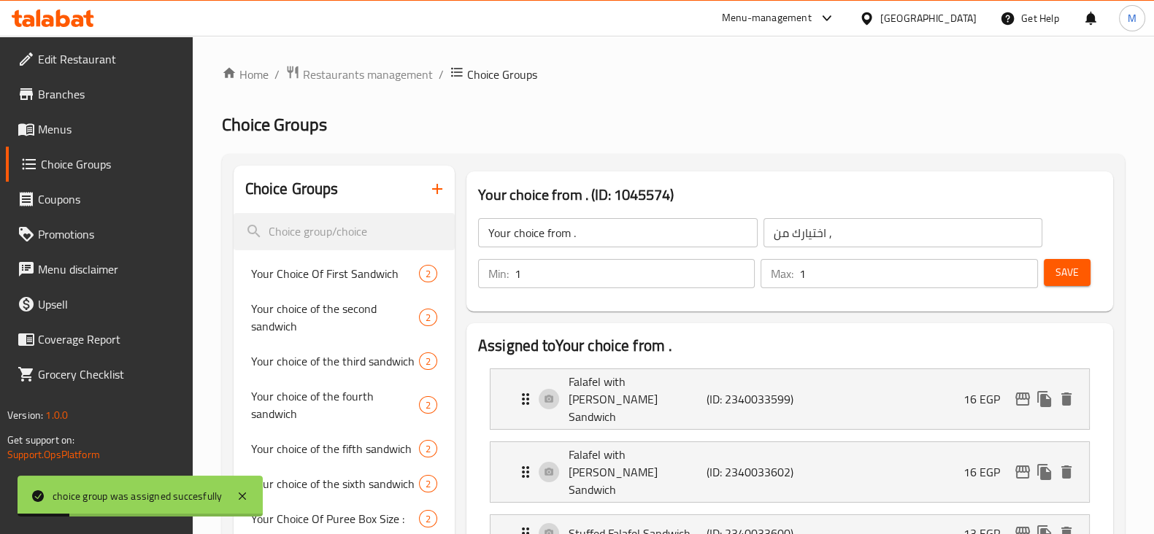
click at [1085, 274] on button "Save" at bounding box center [1067, 272] width 47 height 27
click at [66, 124] on span "Menus" at bounding box center [109, 129] width 143 height 18
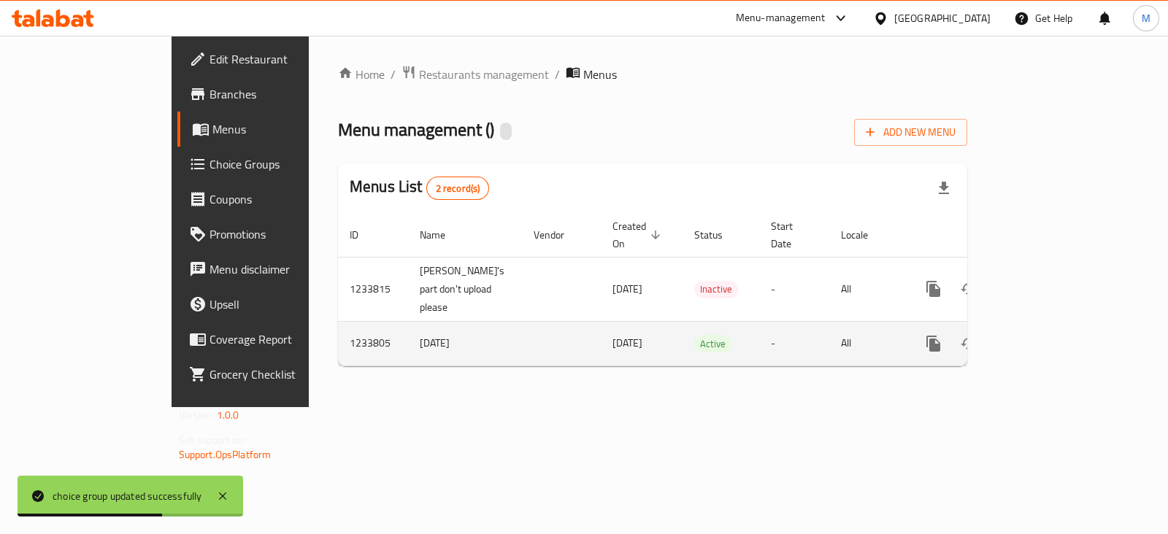
click at [1047, 335] on icon "enhanced table" at bounding box center [1039, 344] width 18 height 18
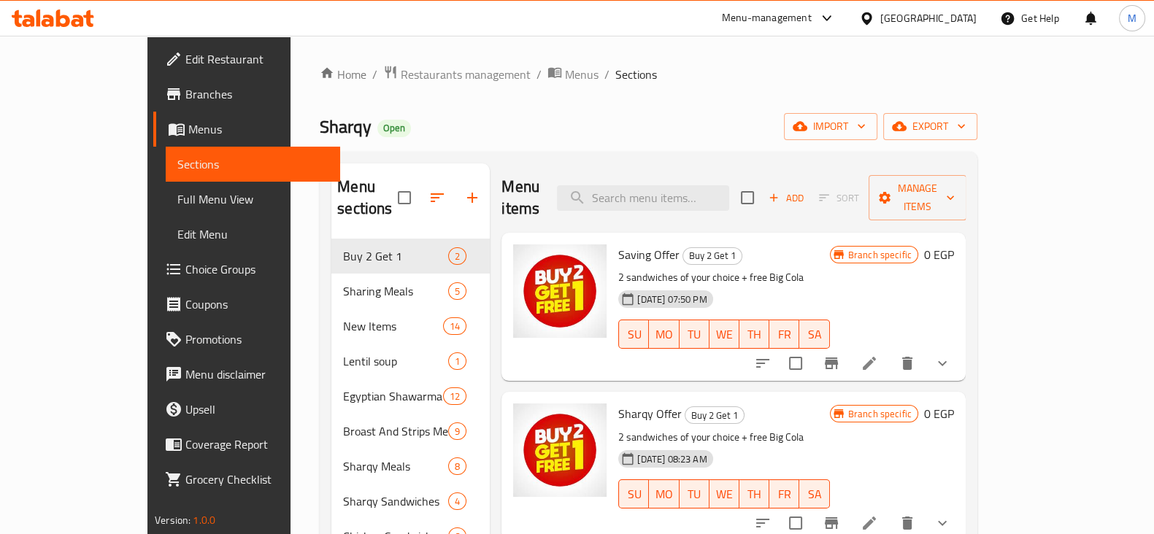
click at [185, 93] on span "Branches" at bounding box center [256, 94] width 143 height 18
